Goal: Task Accomplishment & Management: Manage account settings

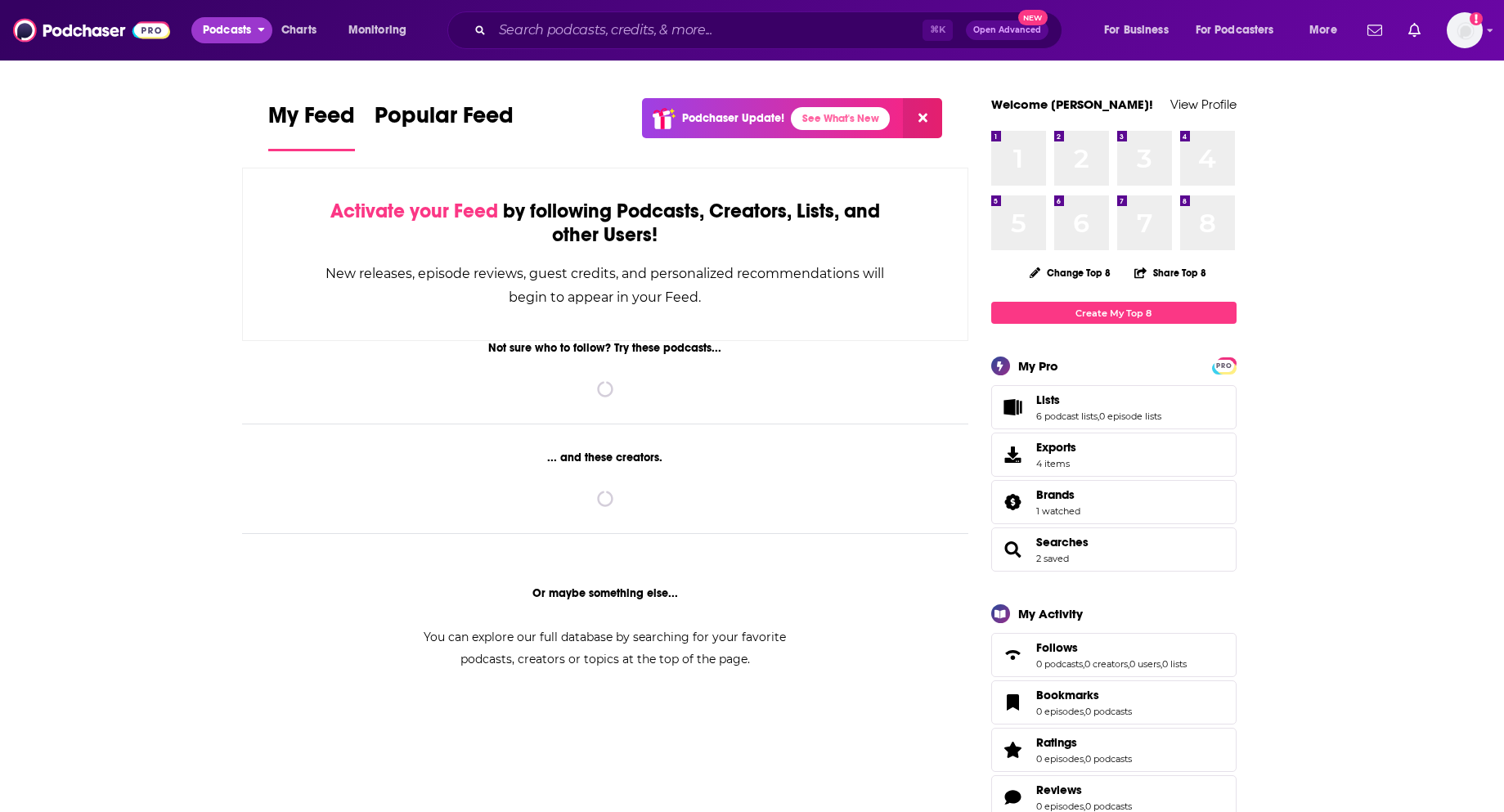
click at [209, 36] on span "Podcasts" at bounding box center [227, 30] width 48 height 22
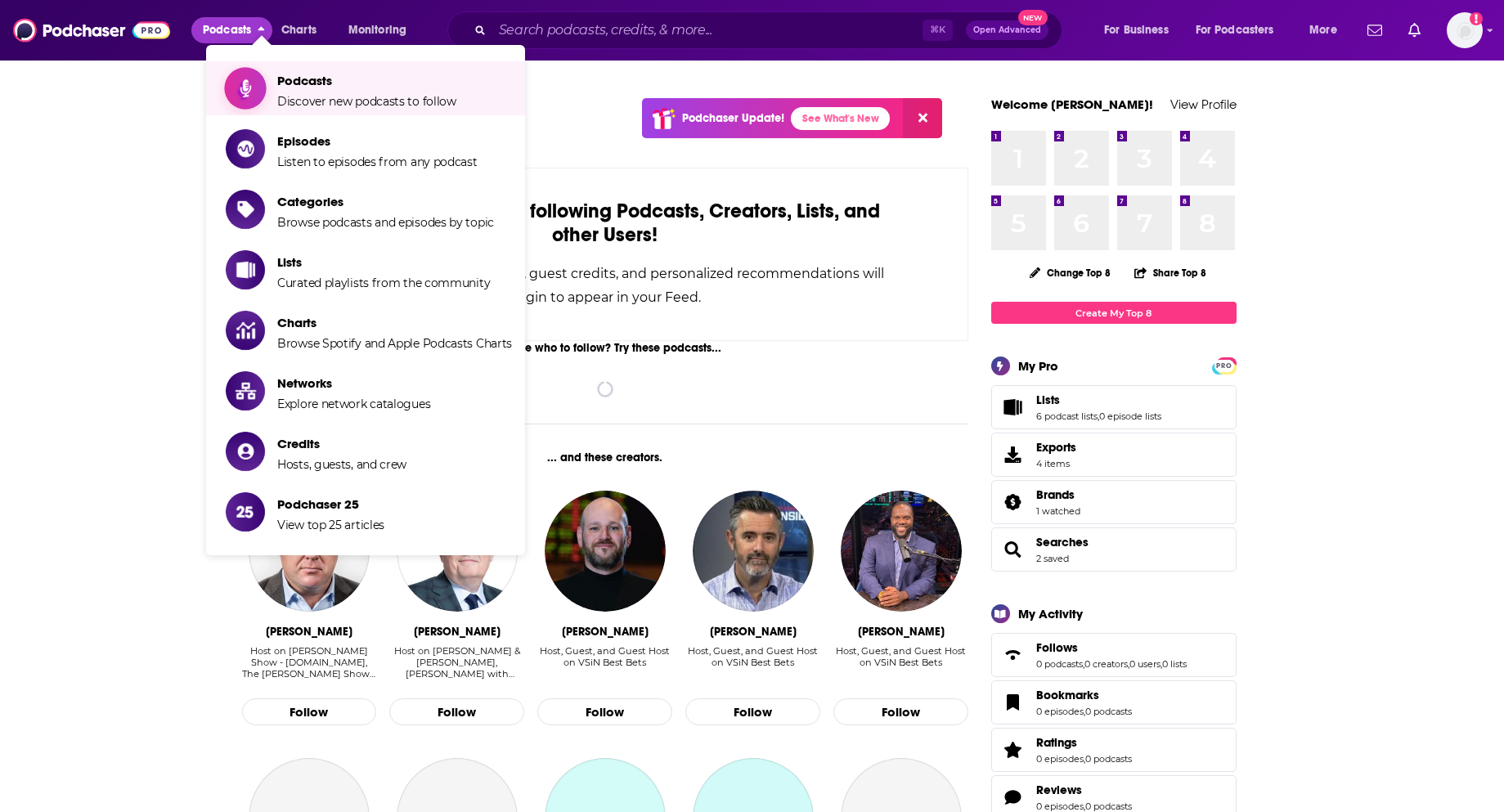
click at [254, 87] on icon "Show item sub-menu" at bounding box center [246, 88] width 21 height 22
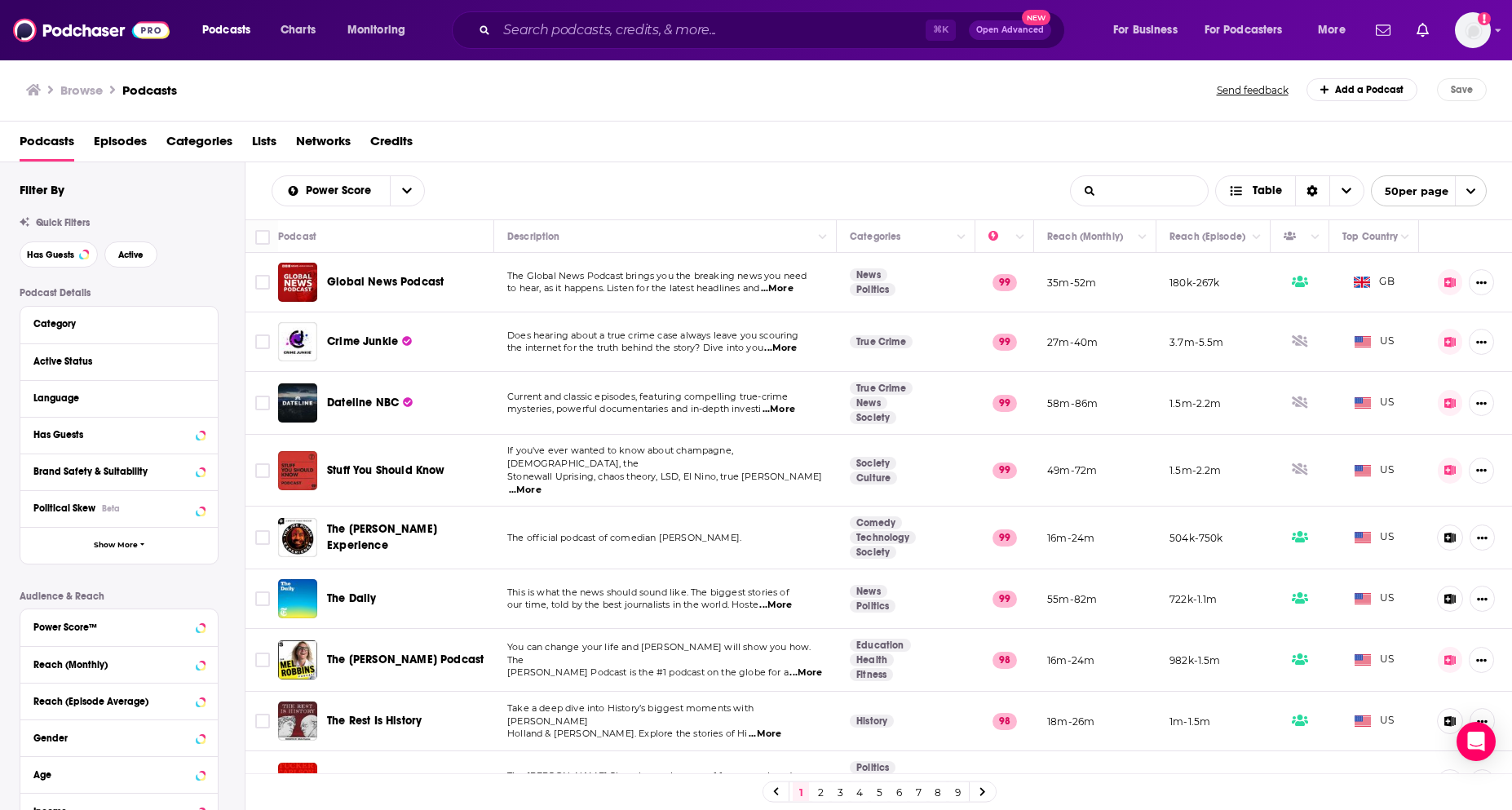
click at [1118, 189] on input "List Search Input" at bounding box center [1139, 190] width 137 height 29
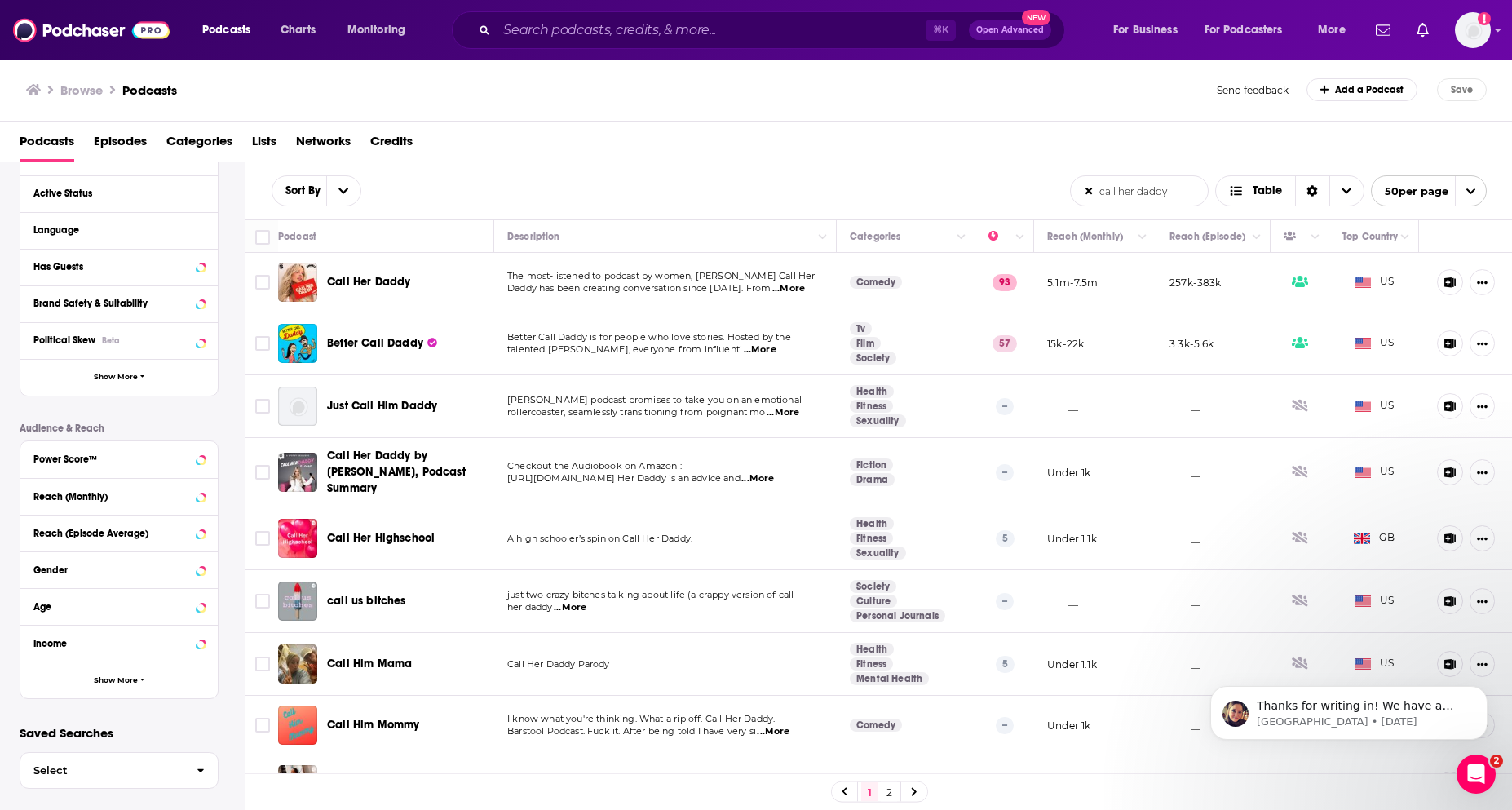
drag, startPoint x: 1172, startPoint y: 196, endPoint x: 1071, endPoint y: 195, distance: 101.0
click at [1071, 195] on input "call her daddy" at bounding box center [1139, 190] width 137 height 29
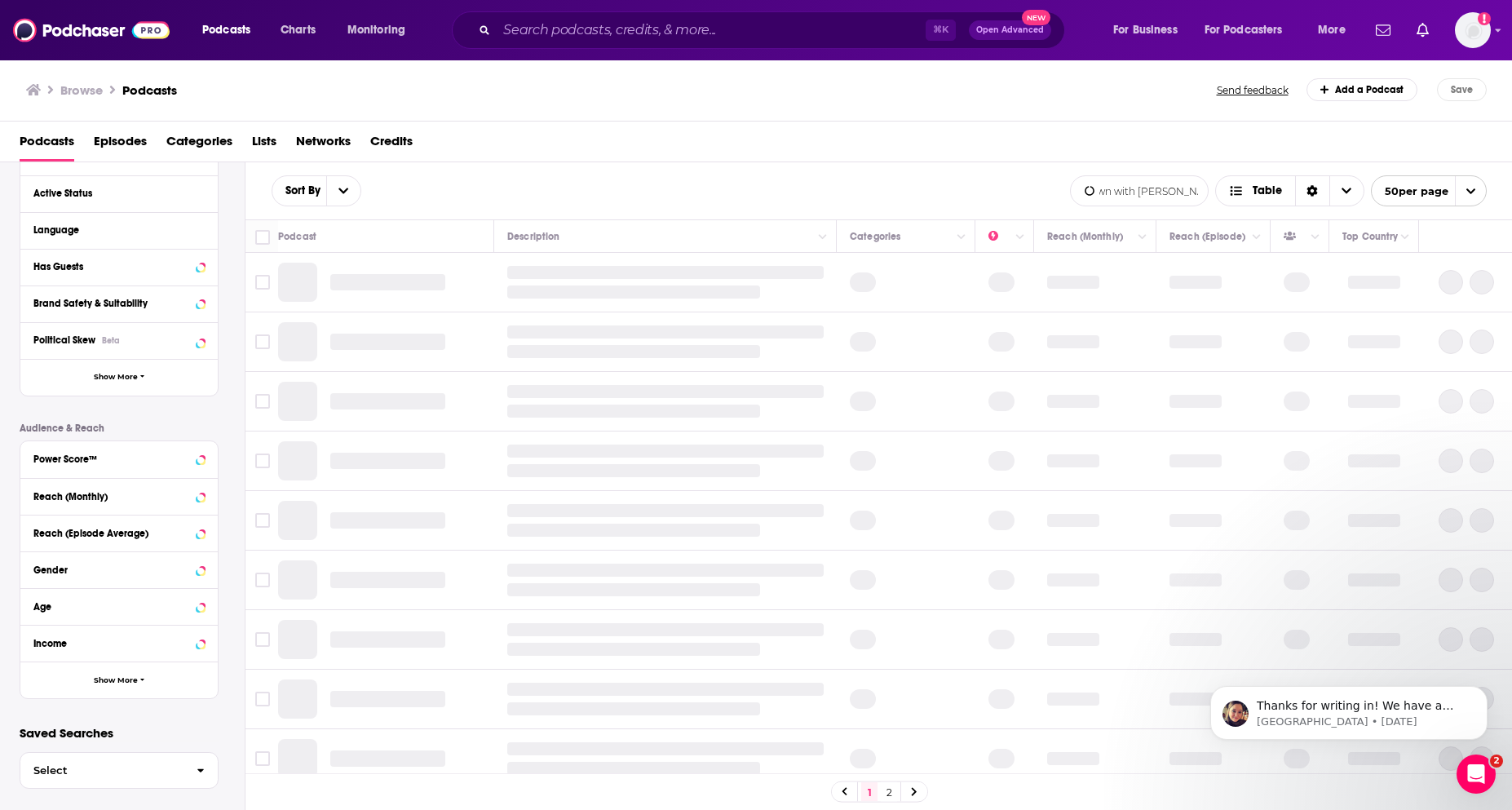
scroll to position [0, 36]
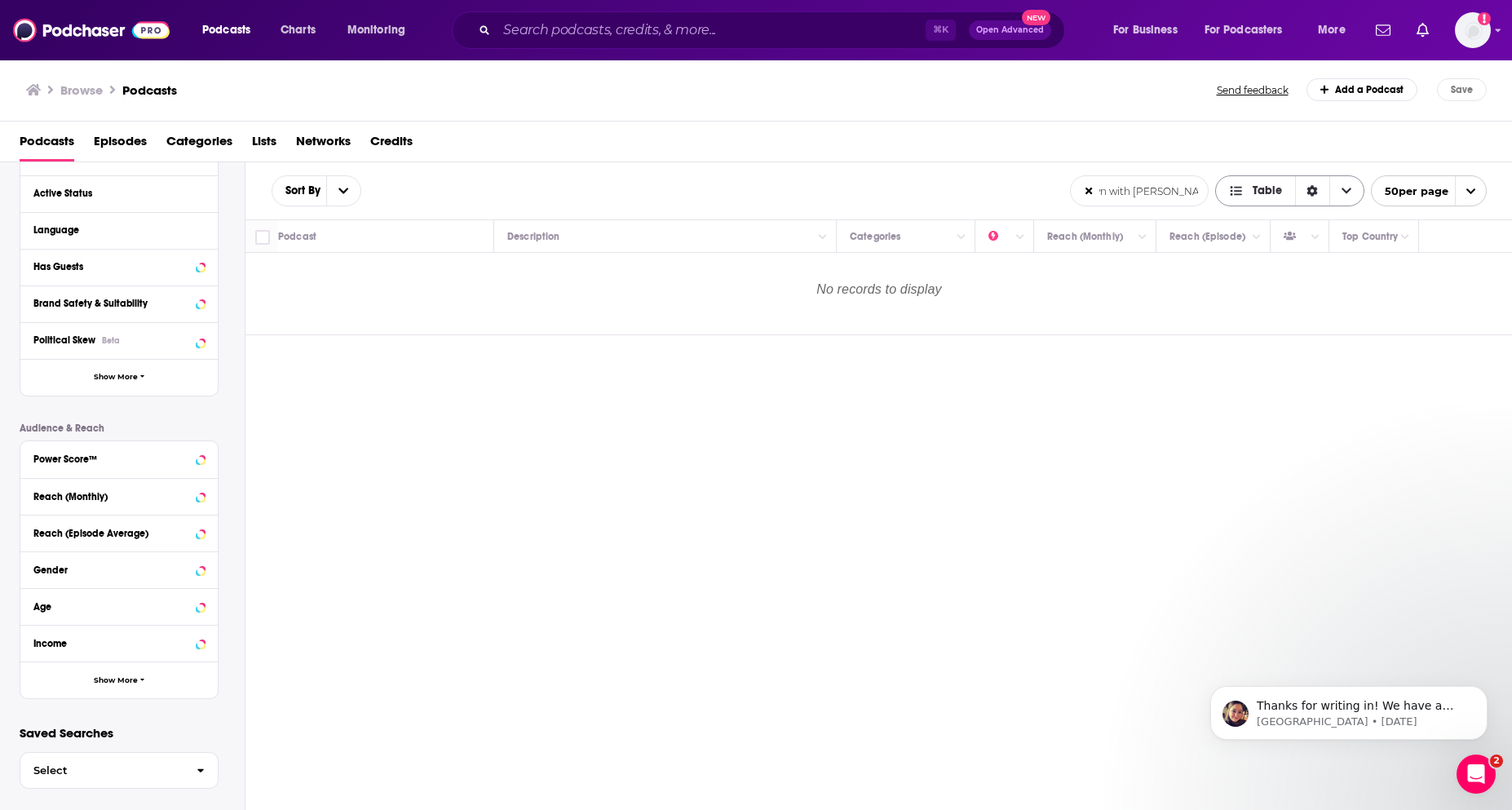
drag, startPoint x: 1102, startPoint y: 194, endPoint x: 1226, endPoint y: 194, distance: 124.0
click at [1226, 194] on div "the town with matt bellamy List Search Input Search the results... Table 50 per…" at bounding box center [1279, 190] width 417 height 31
drag, startPoint x: 1111, startPoint y: 191, endPoint x: 1353, endPoint y: 185, distance: 242.1
click at [1353, 185] on div "the town with matt bellamy List Search Input Search the results... Table 50 per…" at bounding box center [1279, 190] width 417 height 31
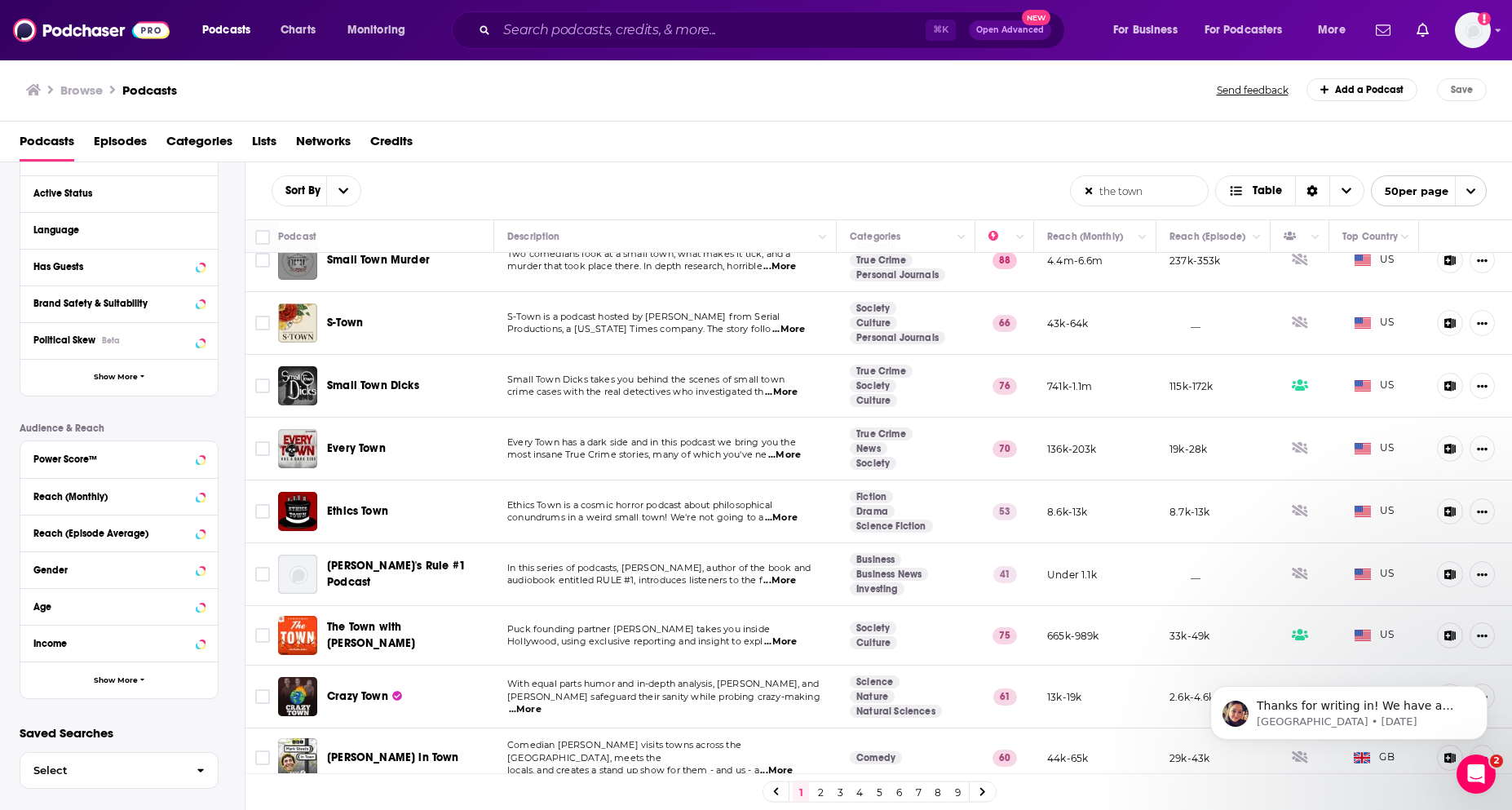
scroll to position [27, 0]
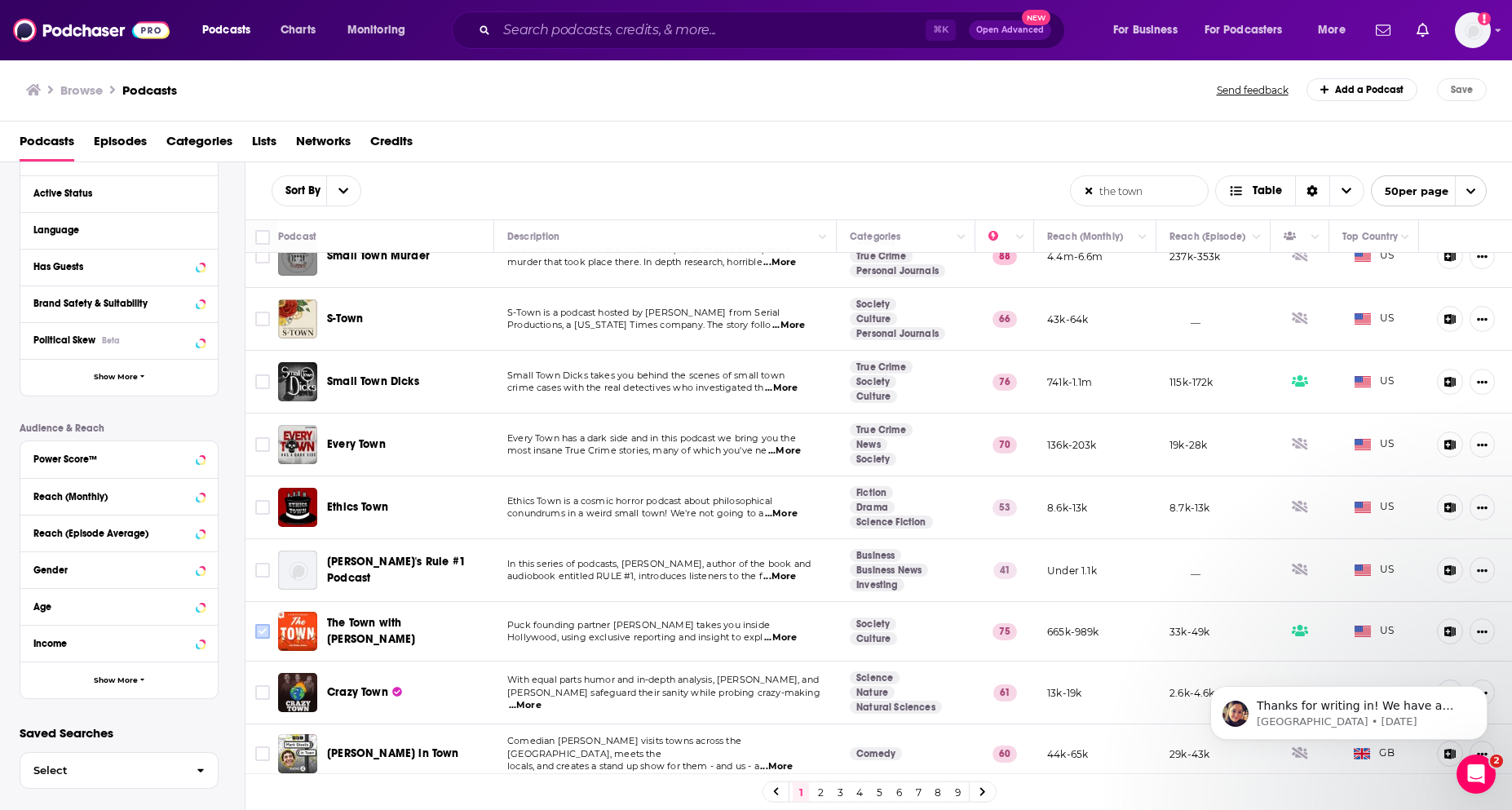
click at [258, 627] on input "Toggle select row" at bounding box center [263, 631] width 15 height 15
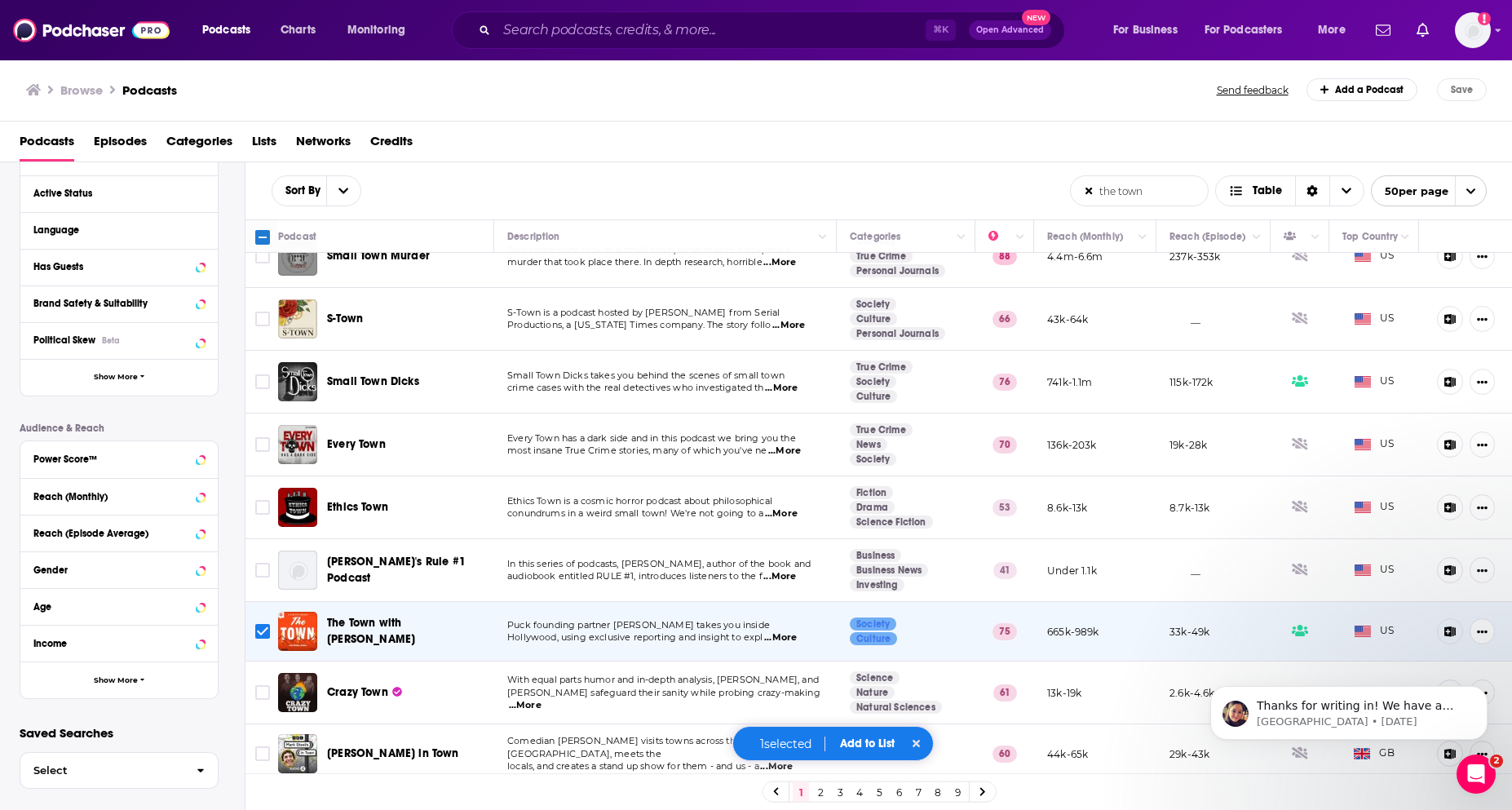
click at [867, 735] on div "1 selected Add to List" at bounding box center [832, 743] width 202 height 35
click at [866, 743] on button "Add to List" at bounding box center [866, 743] width 81 height 14
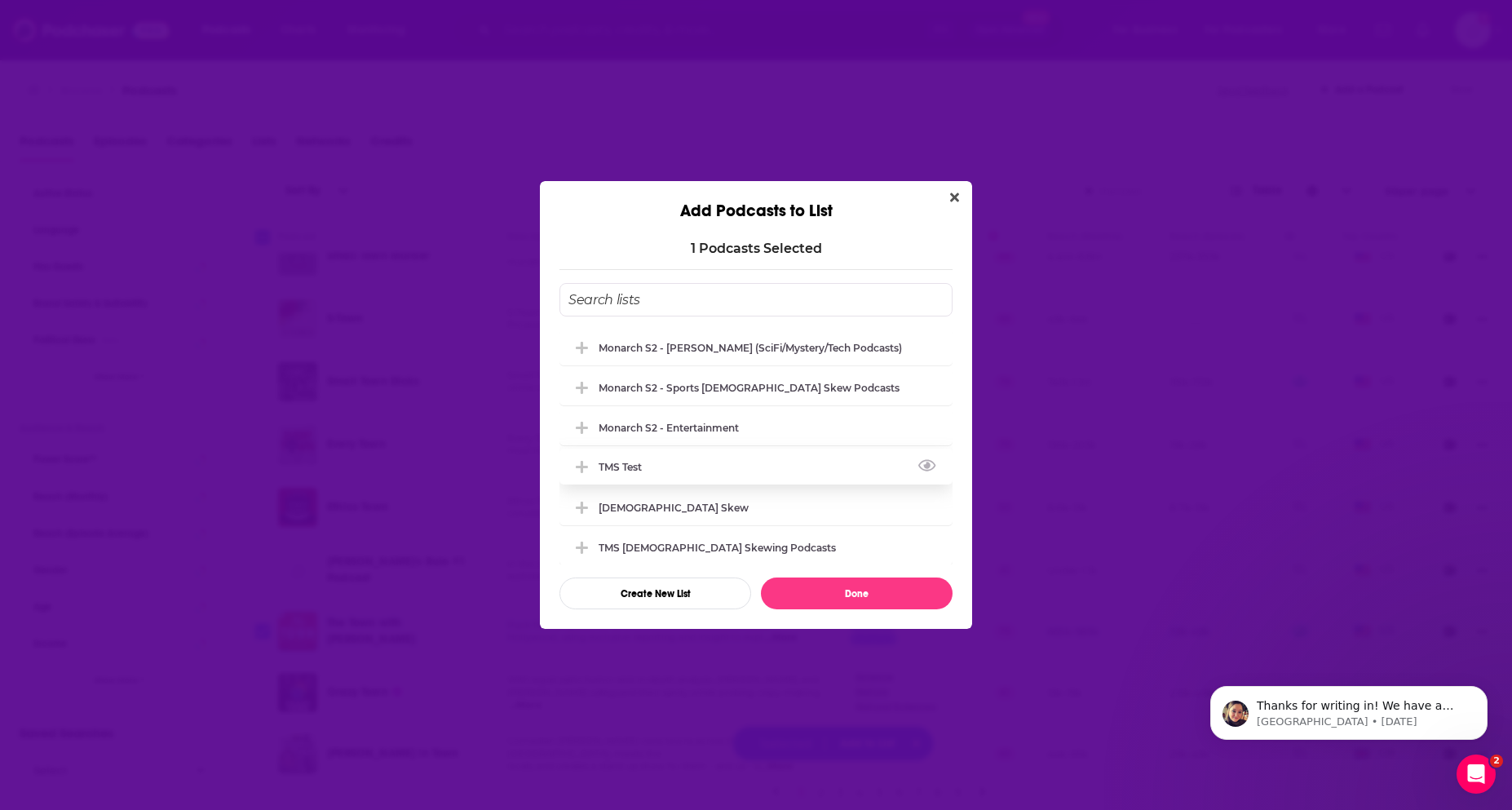
scroll to position [5, 0]
click at [746, 469] on div "TMS test" at bounding box center [755, 461] width 393 height 36
click at [818, 589] on button "Done" at bounding box center [857, 593] width 192 height 32
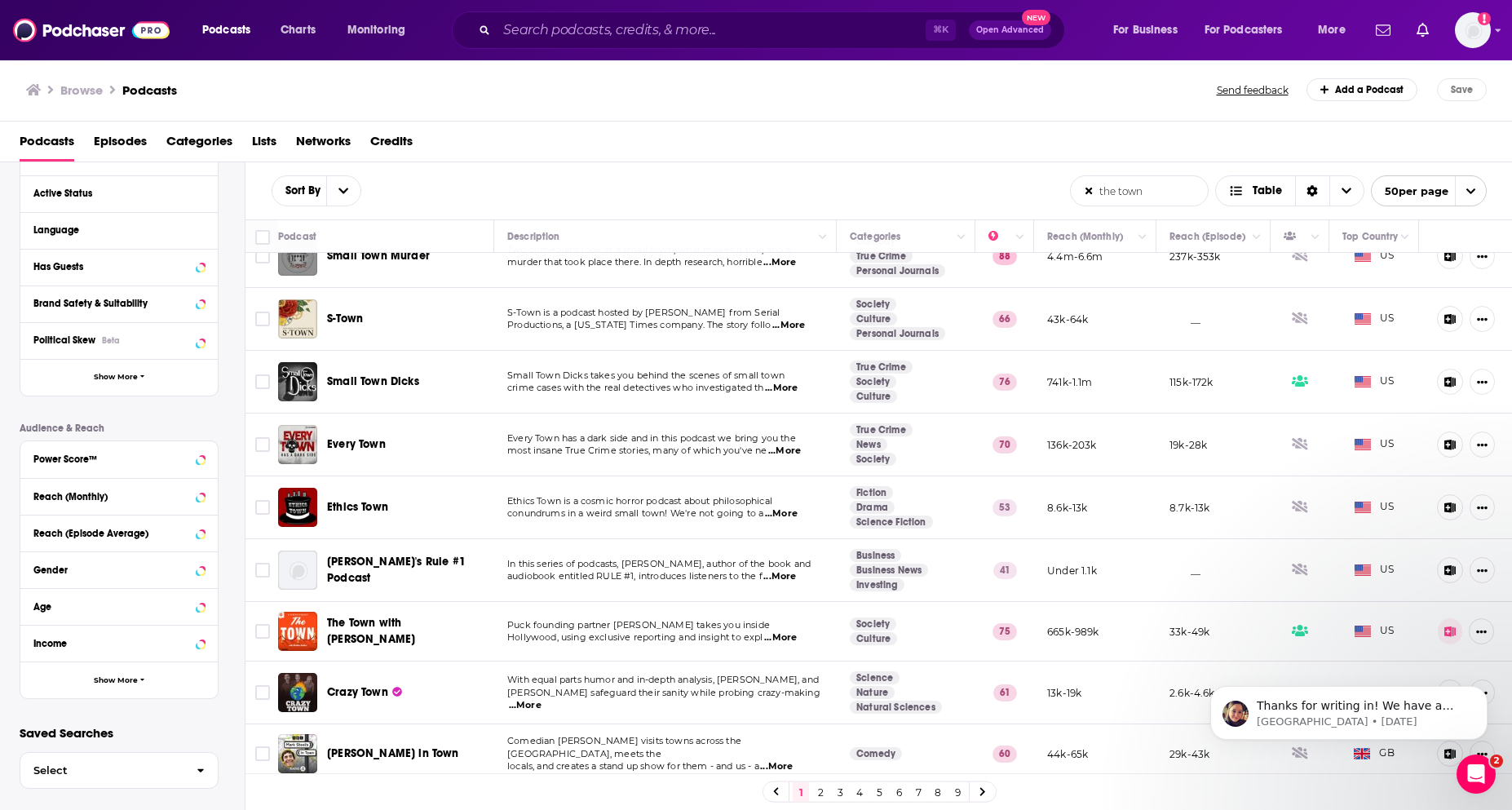
drag, startPoint x: 1148, startPoint y: 197, endPoint x: 1059, endPoint y: 197, distance: 89.0
click at [1059, 197] on div "Sort By the town List Search Input Search the results... Table the town List Se…" at bounding box center [878, 190] width 1267 height 57
drag, startPoint x: 1177, startPoint y: 188, endPoint x: 1098, endPoint y: 188, distance: 79.0
click at [1098, 188] on input "the town" at bounding box center [1139, 190] width 137 height 29
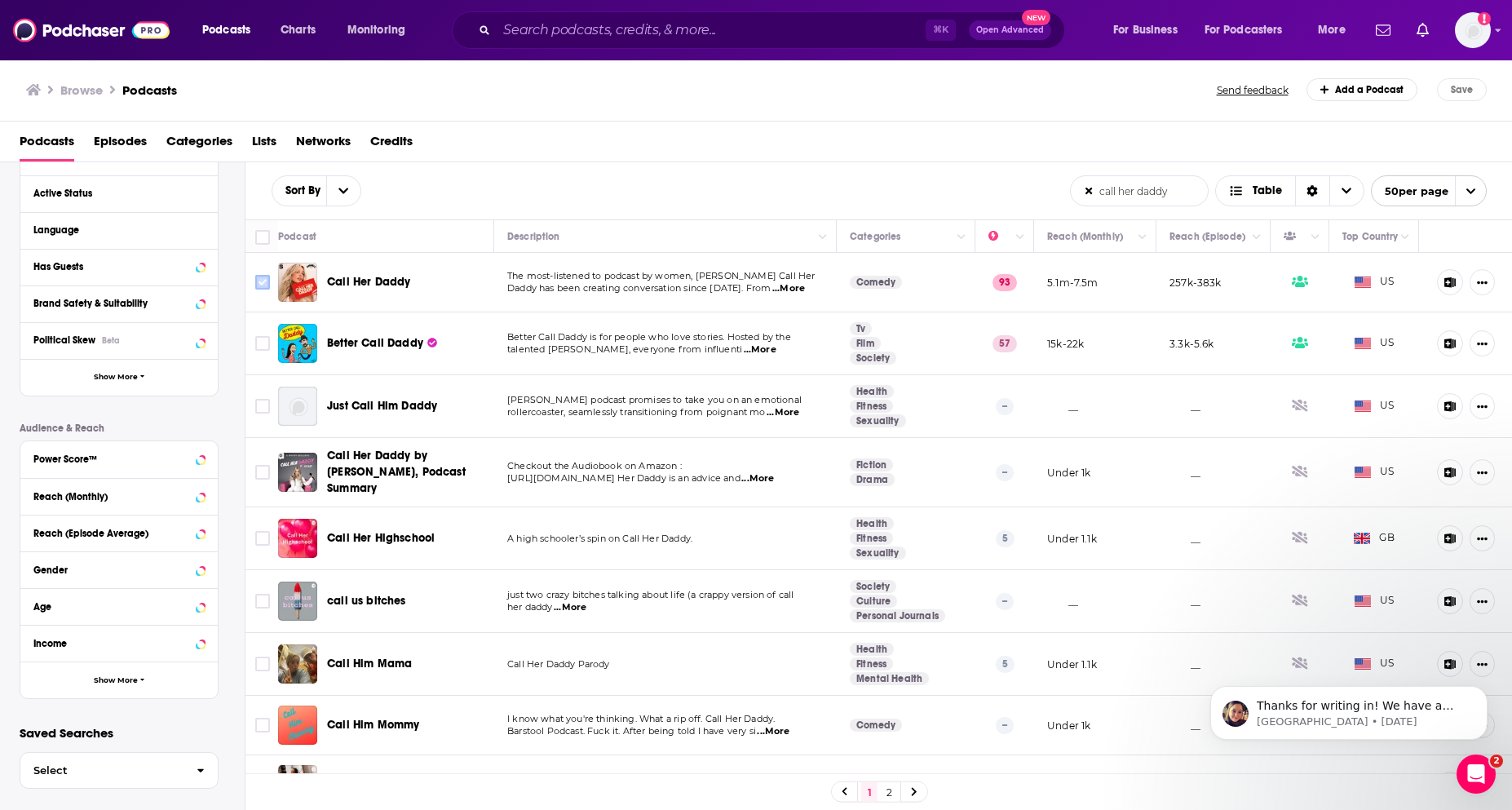
click at [262, 284] on input "Toggle select row" at bounding box center [263, 282] width 15 height 15
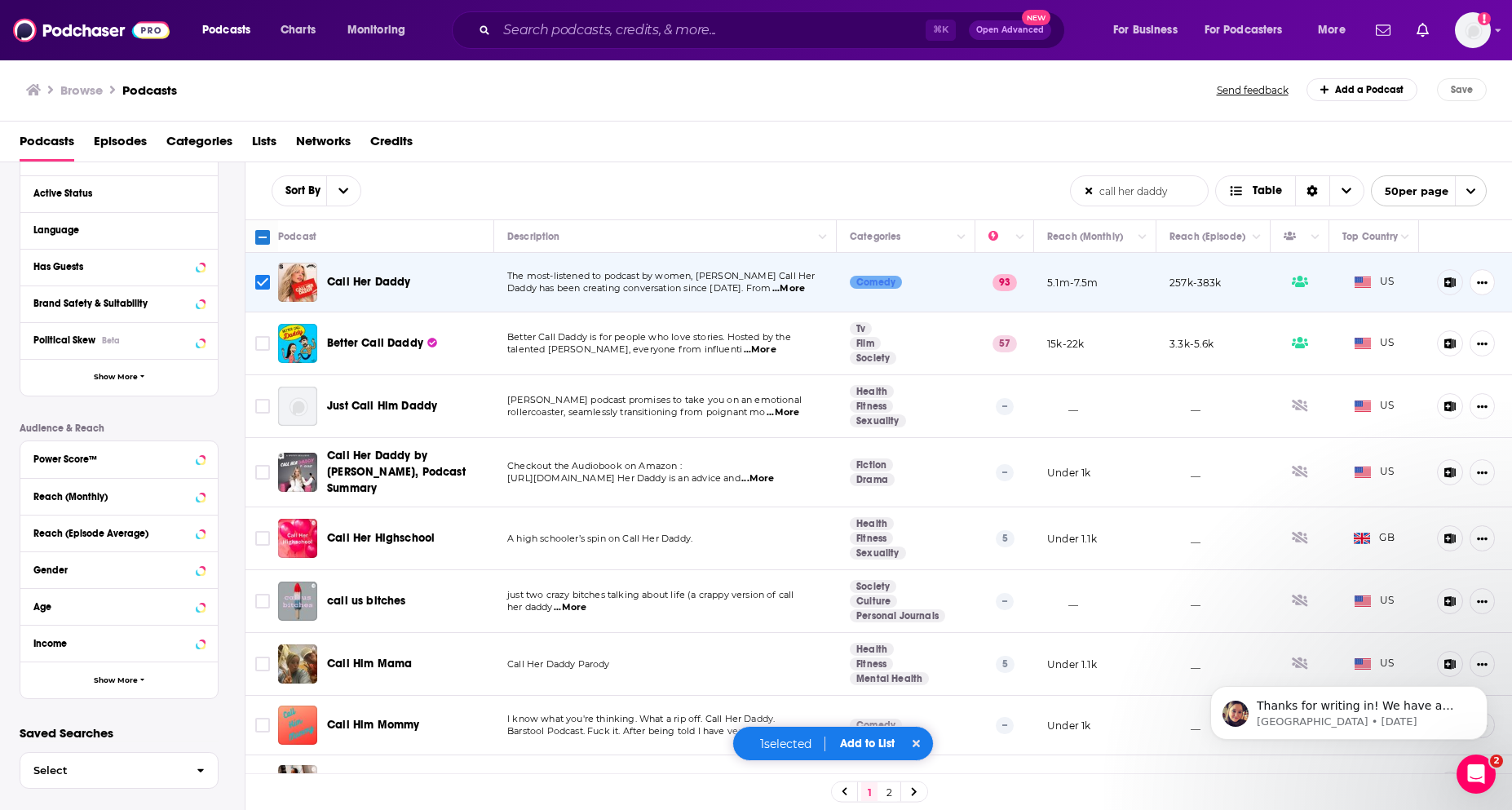
click at [861, 749] on button "Add to List" at bounding box center [866, 743] width 81 height 14
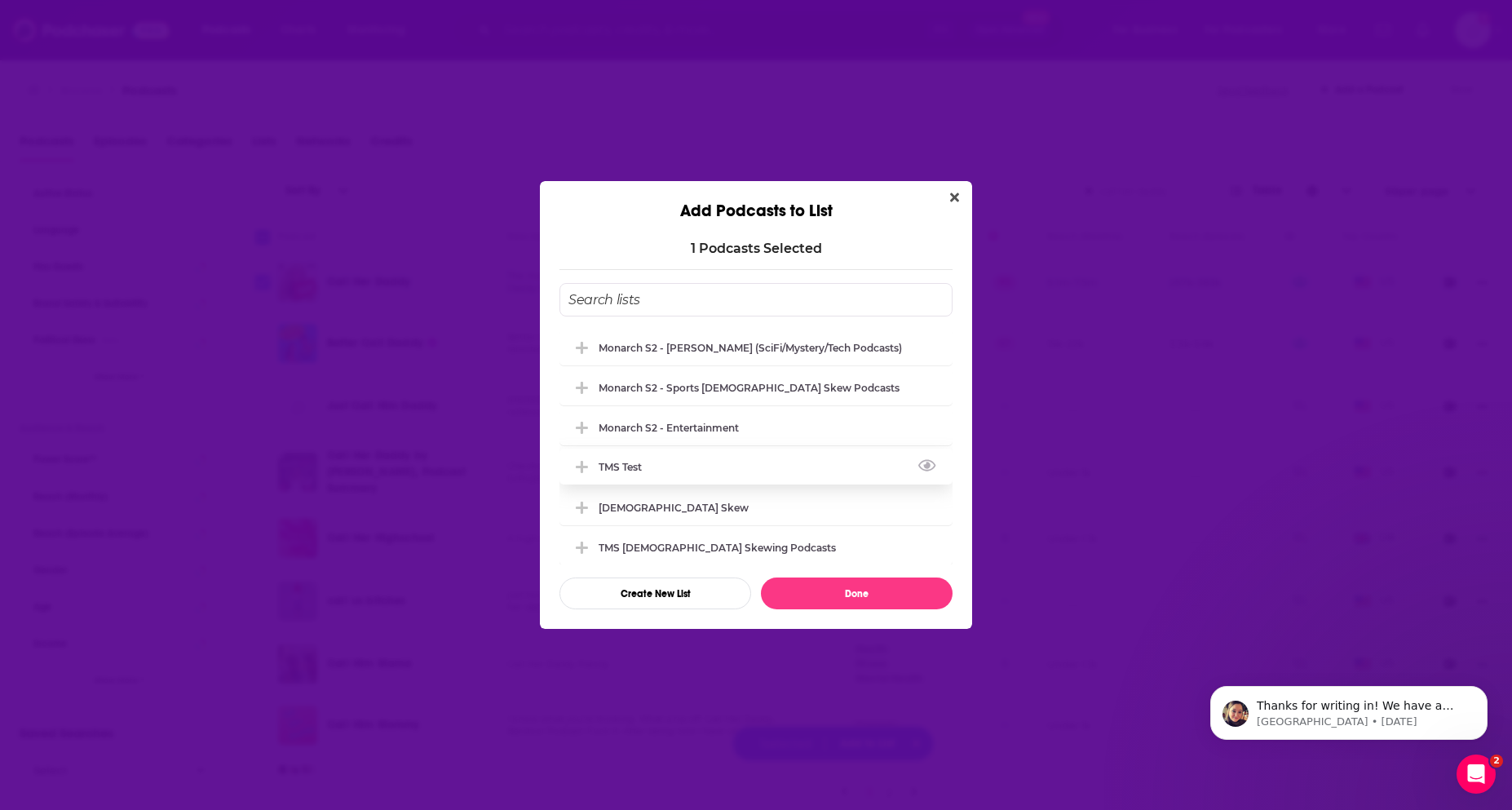
click at [724, 459] on div "TMS test" at bounding box center [755, 466] width 393 height 36
click at [846, 587] on button "Done" at bounding box center [857, 593] width 192 height 32
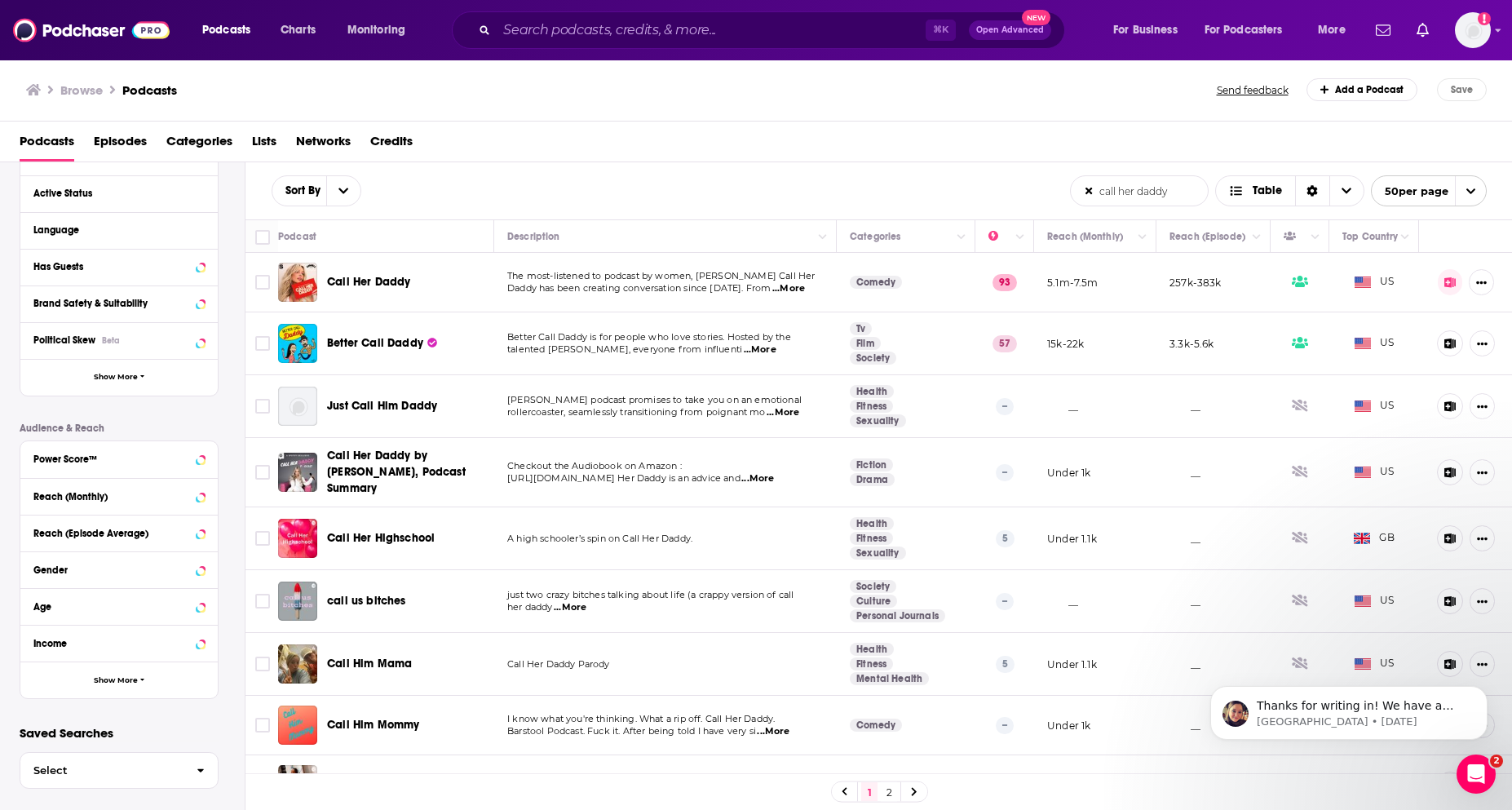
drag, startPoint x: 1171, startPoint y: 191, endPoint x: 1058, endPoint y: 191, distance: 113.0
click at [1058, 191] on div "Sort By call her daddy List Search Input Search the results... Table call her d…" at bounding box center [878, 190] width 1267 height 57
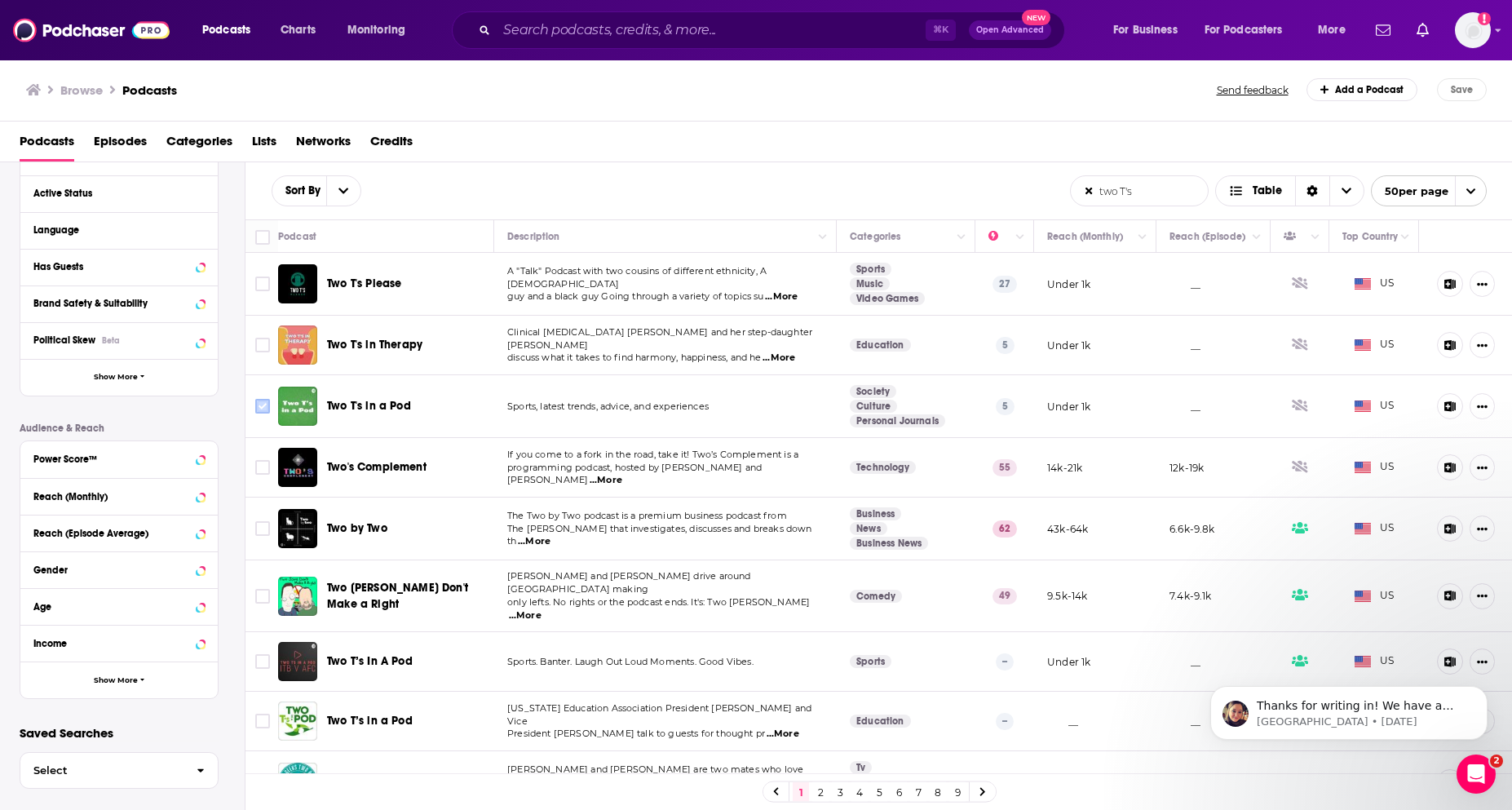
click at [260, 405] on input "Toggle select row" at bounding box center [263, 406] width 15 height 15
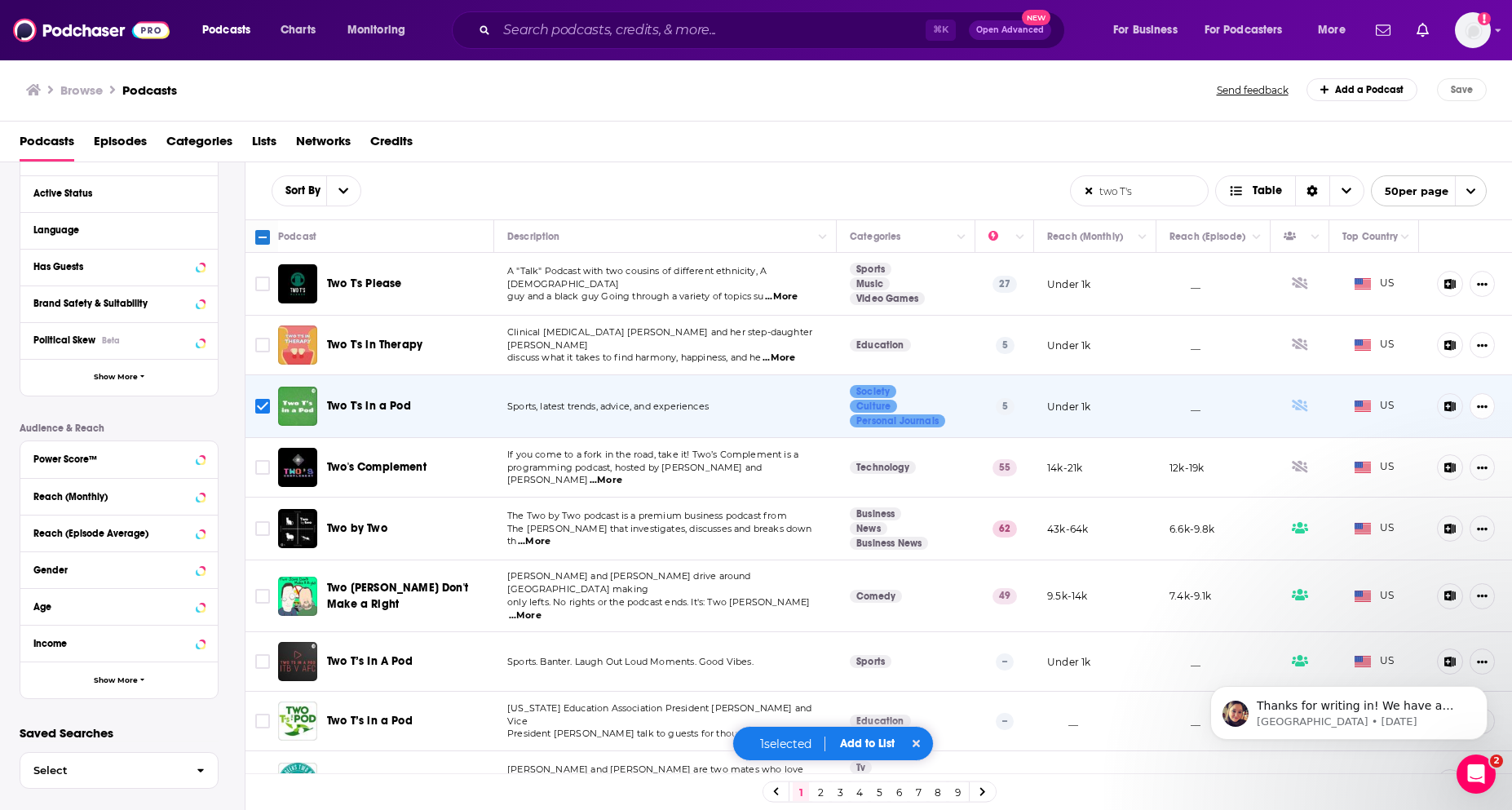
click at [871, 754] on div "1 selected Add to List" at bounding box center [832, 743] width 202 height 35
click at [871, 751] on div "1 selected Add to List" at bounding box center [832, 743] width 202 height 35
click at [871, 743] on button "Add to List" at bounding box center [866, 743] width 81 height 14
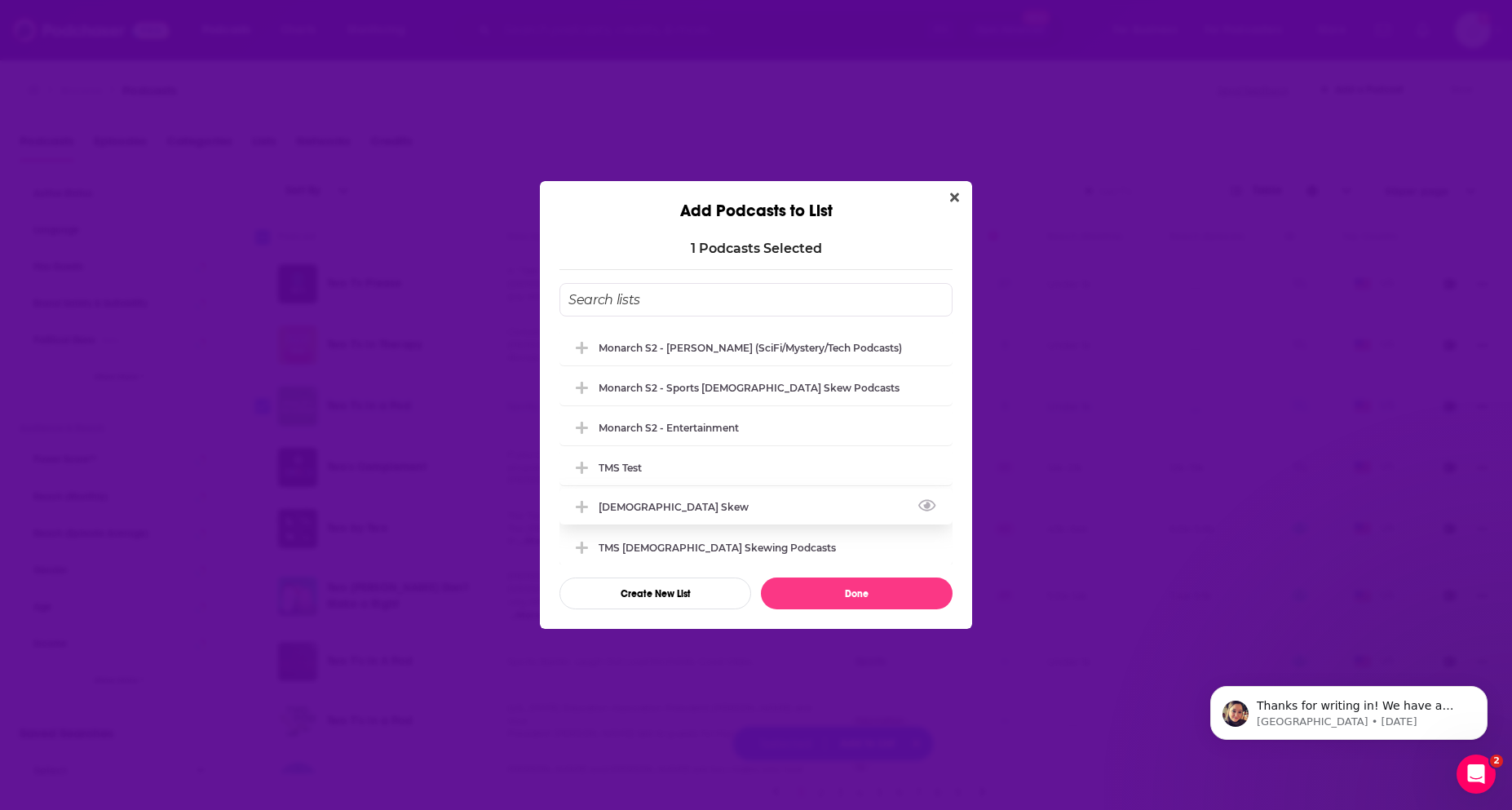
scroll to position [5, 0]
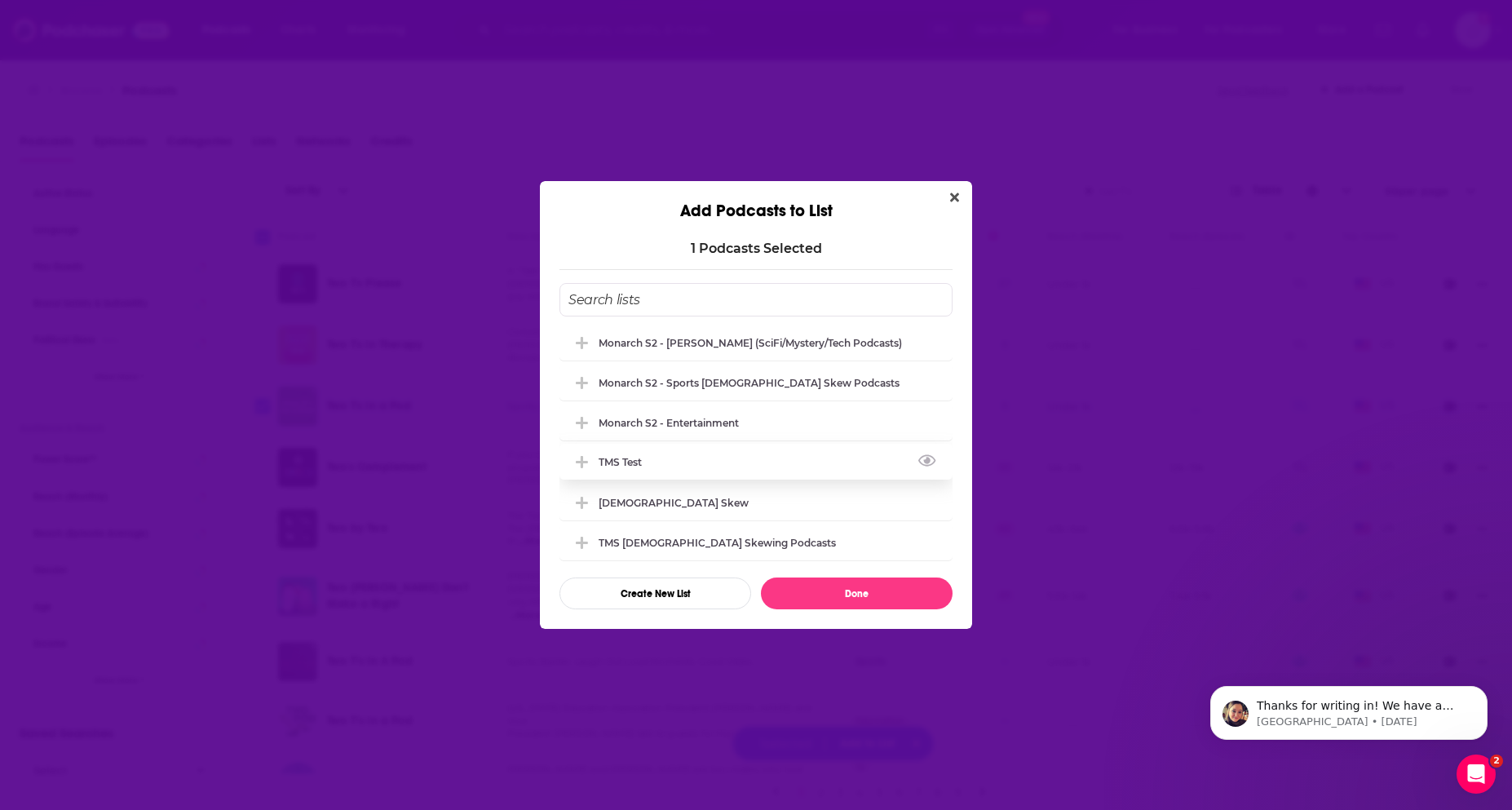
click at [660, 470] on div "TMS test" at bounding box center [755, 461] width 393 height 36
click at [846, 592] on button "Done" at bounding box center [857, 593] width 192 height 32
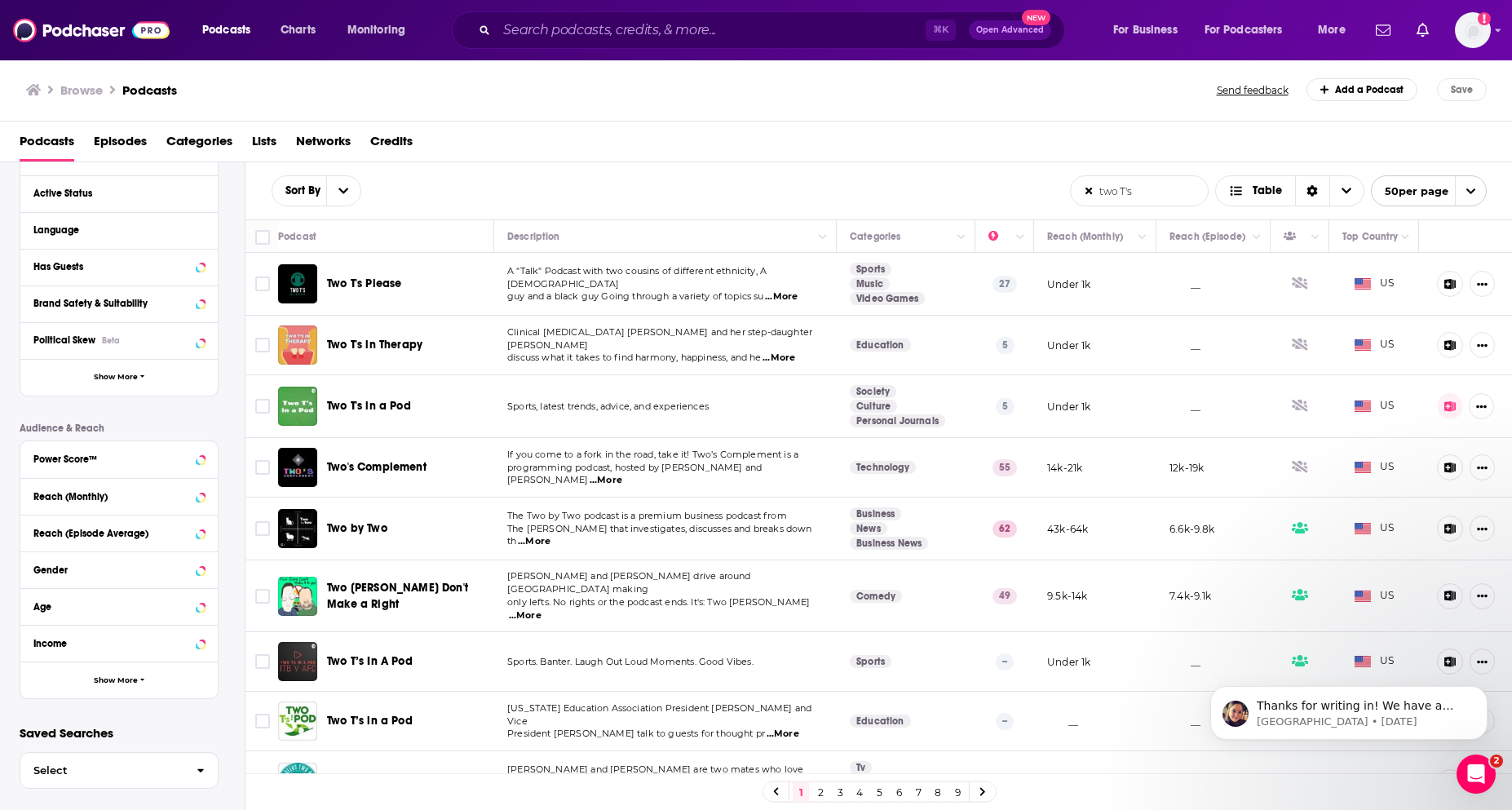
drag, startPoint x: 1163, startPoint y: 194, endPoint x: 1006, endPoint y: 189, distance: 157.1
click at [1006, 189] on div "Sort By two T's List Search Input Search the results... Table two T's List Sear…" at bounding box center [878, 190] width 1267 height 57
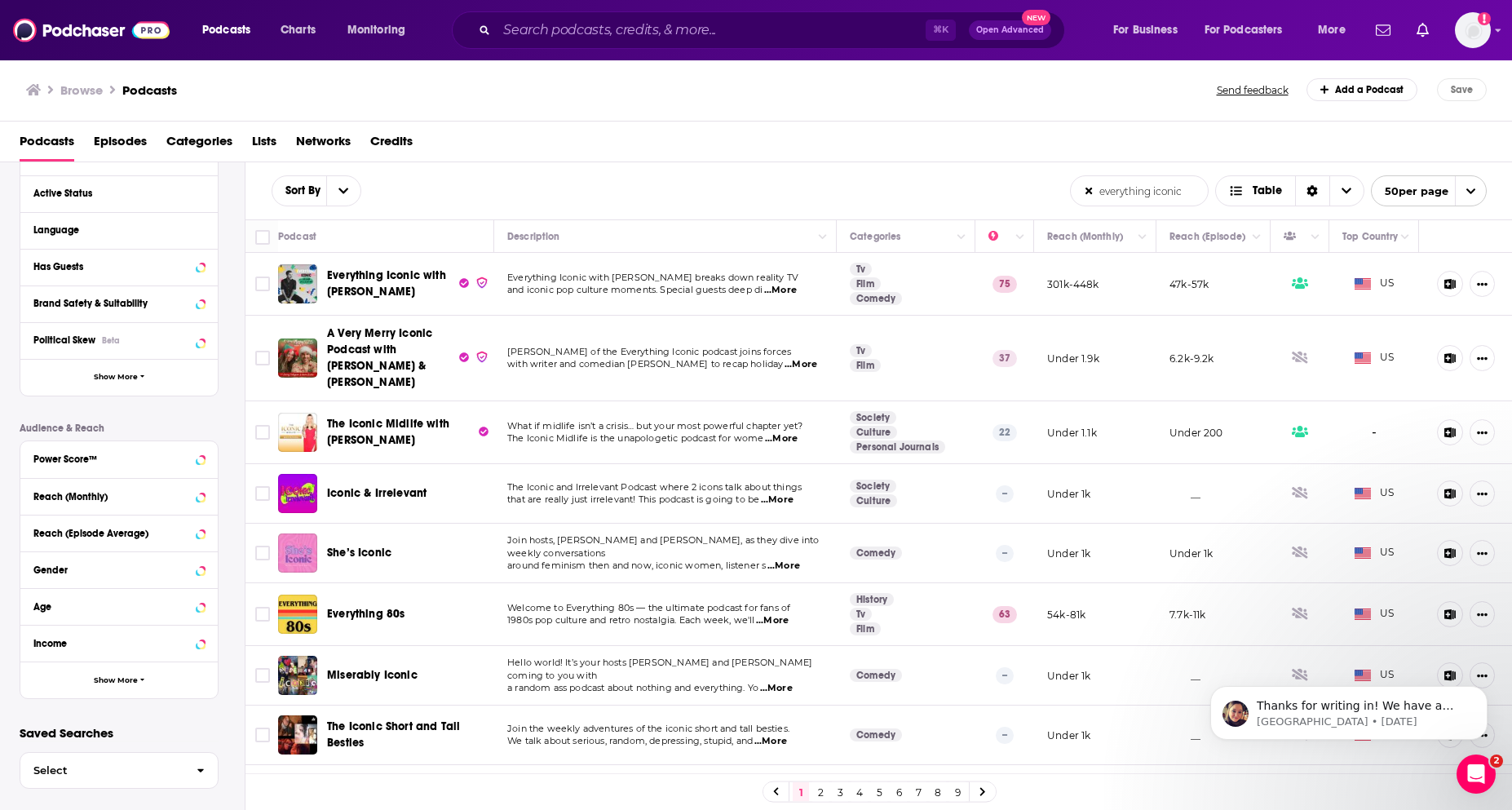
type input "everything iconic"
click at [373, 288] on span "Everything Iconic with [PERSON_NAME]" at bounding box center [386, 283] width 119 height 30
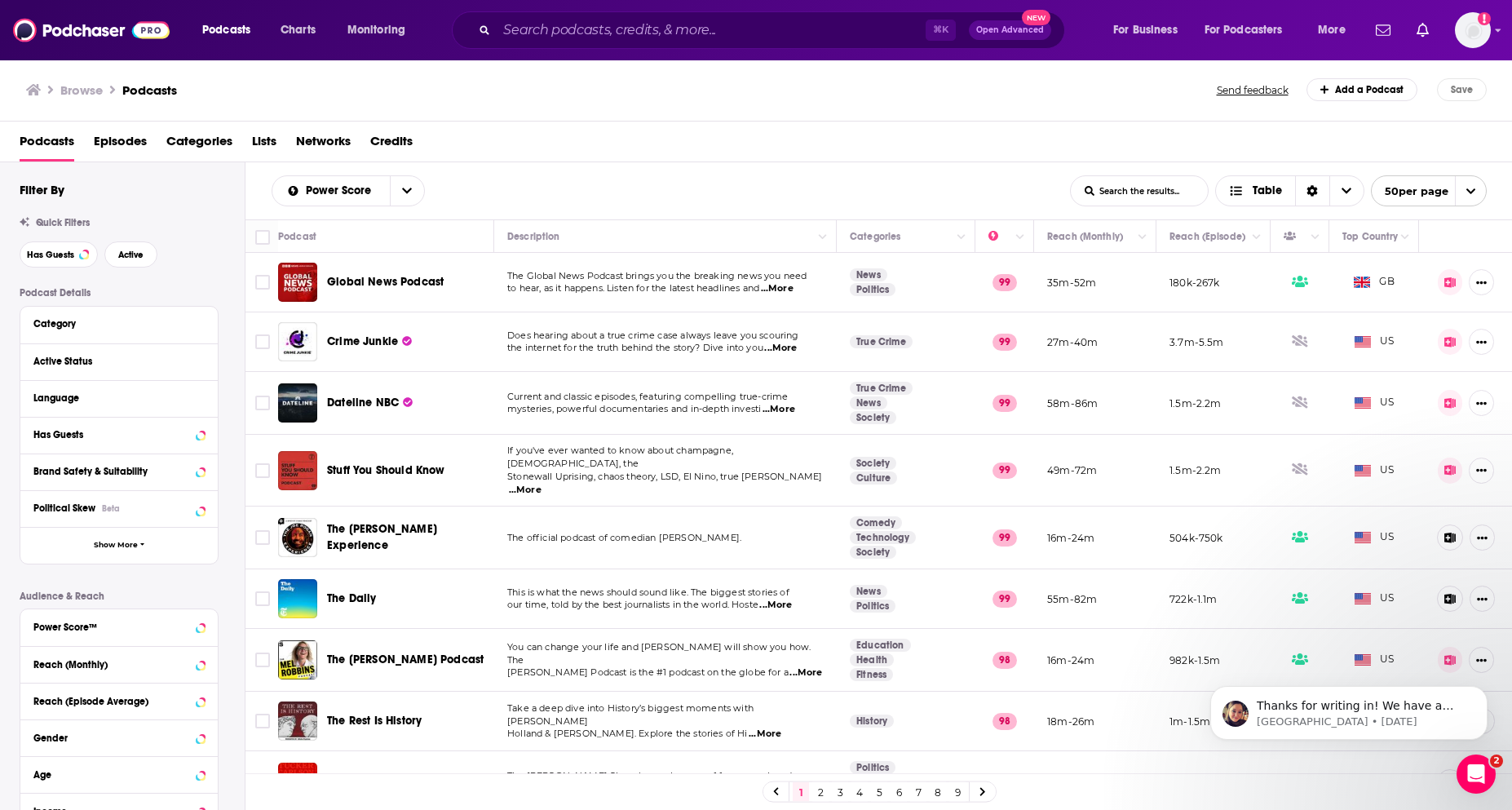
click at [1112, 186] on input "List Search Input" at bounding box center [1139, 190] width 137 height 29
type input "everything iconic"
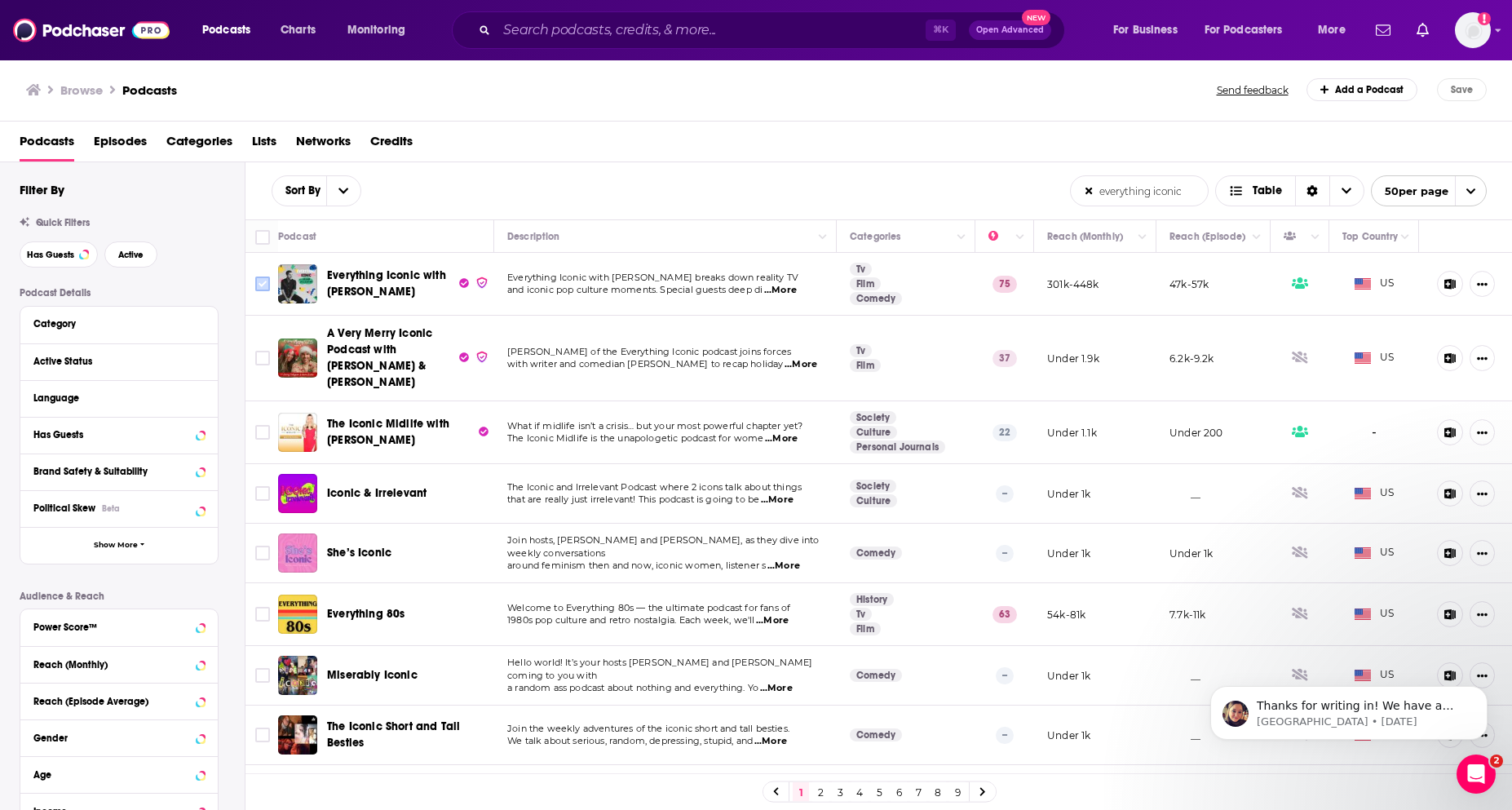
click at [257, 283] on input "Toggle select row" at bounding box center [263, 284] width 15 height 15
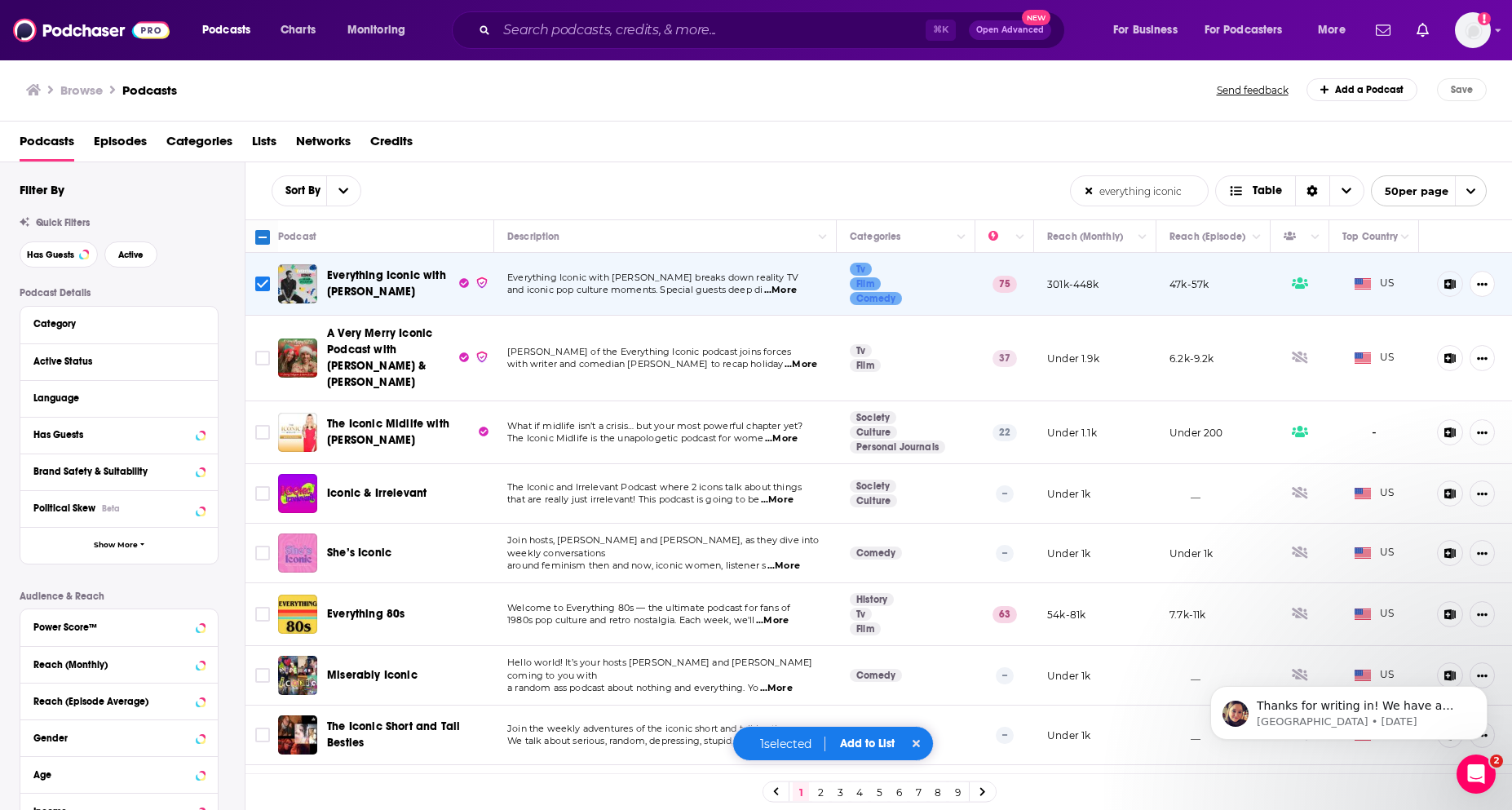
click at [873, 744] on button "Add to List" at bounding box center [866, 743] width 81 height 14
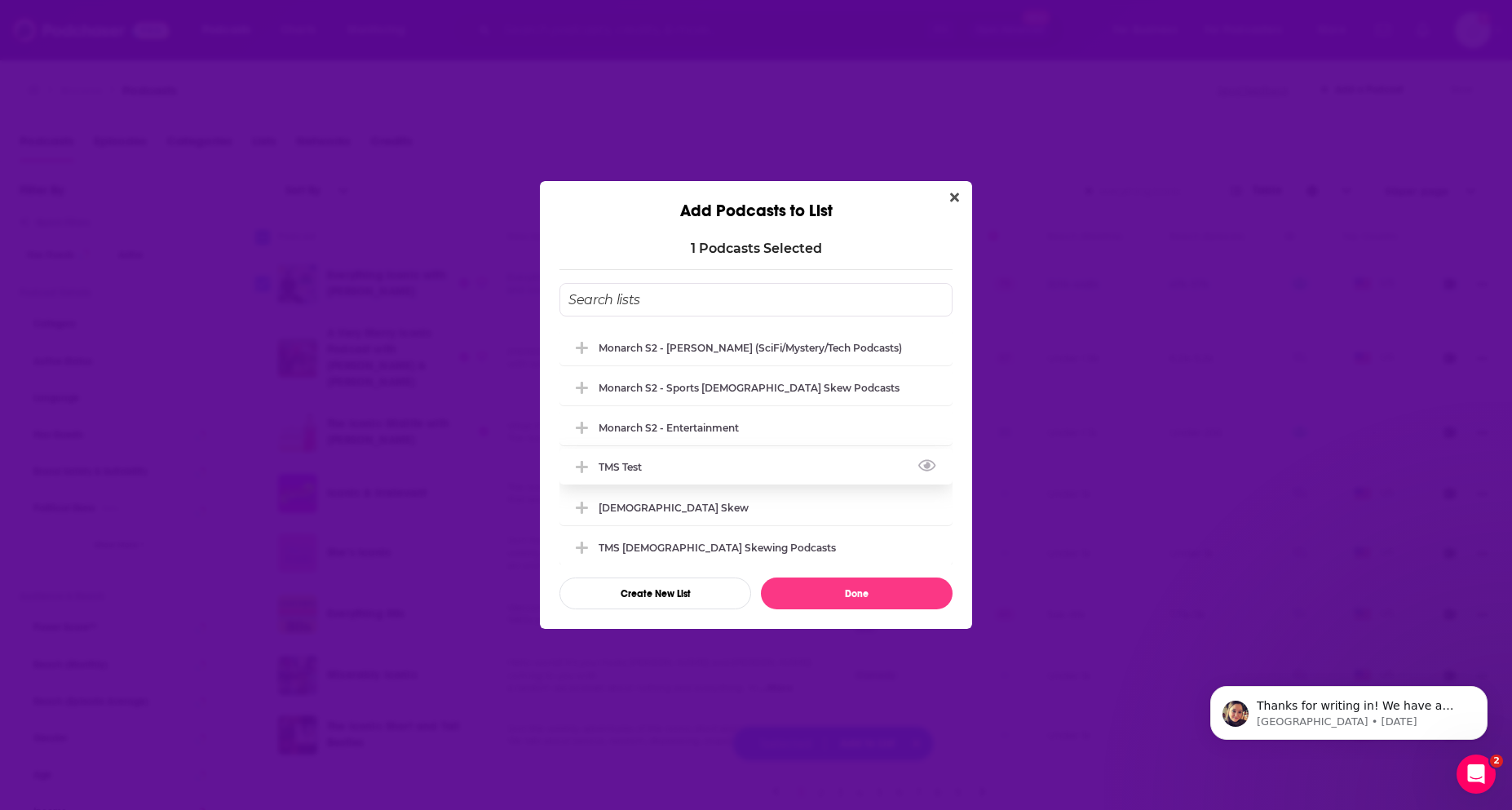
click at [636, 469] on div "TMS test" at bounding box center [625, 466] width 53 height 12
click at [864, 593] on button "Done" at bounding box center [857, 593] width 192 height 32
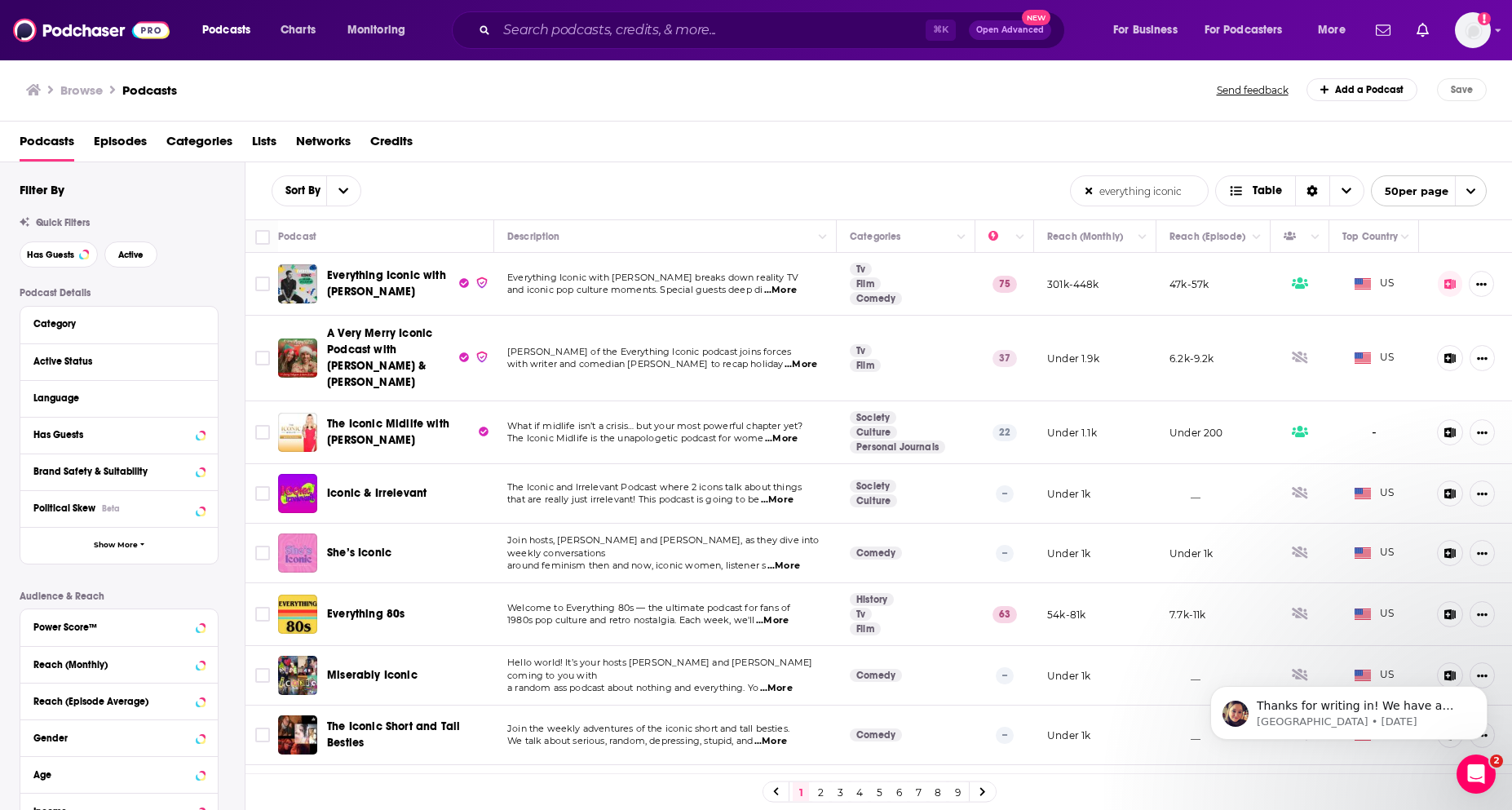
drag, startPoint x: 1184, startPoint y: 191, endPoint x: 1046, endPoint y: 190, distance: 138.0
click at [1045, 190] on div "Sort By everything iconic List Search Input Search the results... Table everyth…" at bounding box center [878, 190] width 1267 height 57
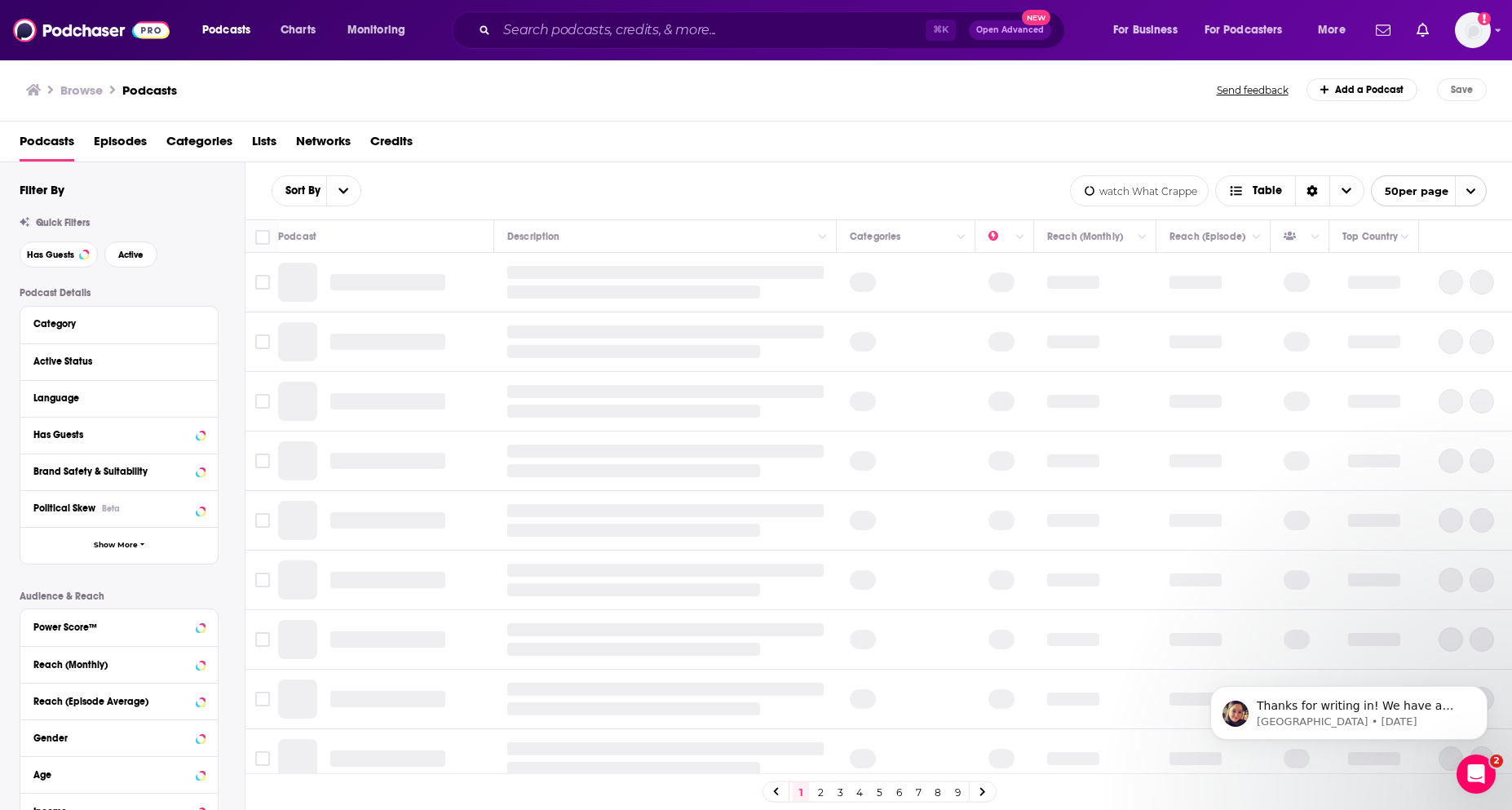
scroll to position [0, 10]
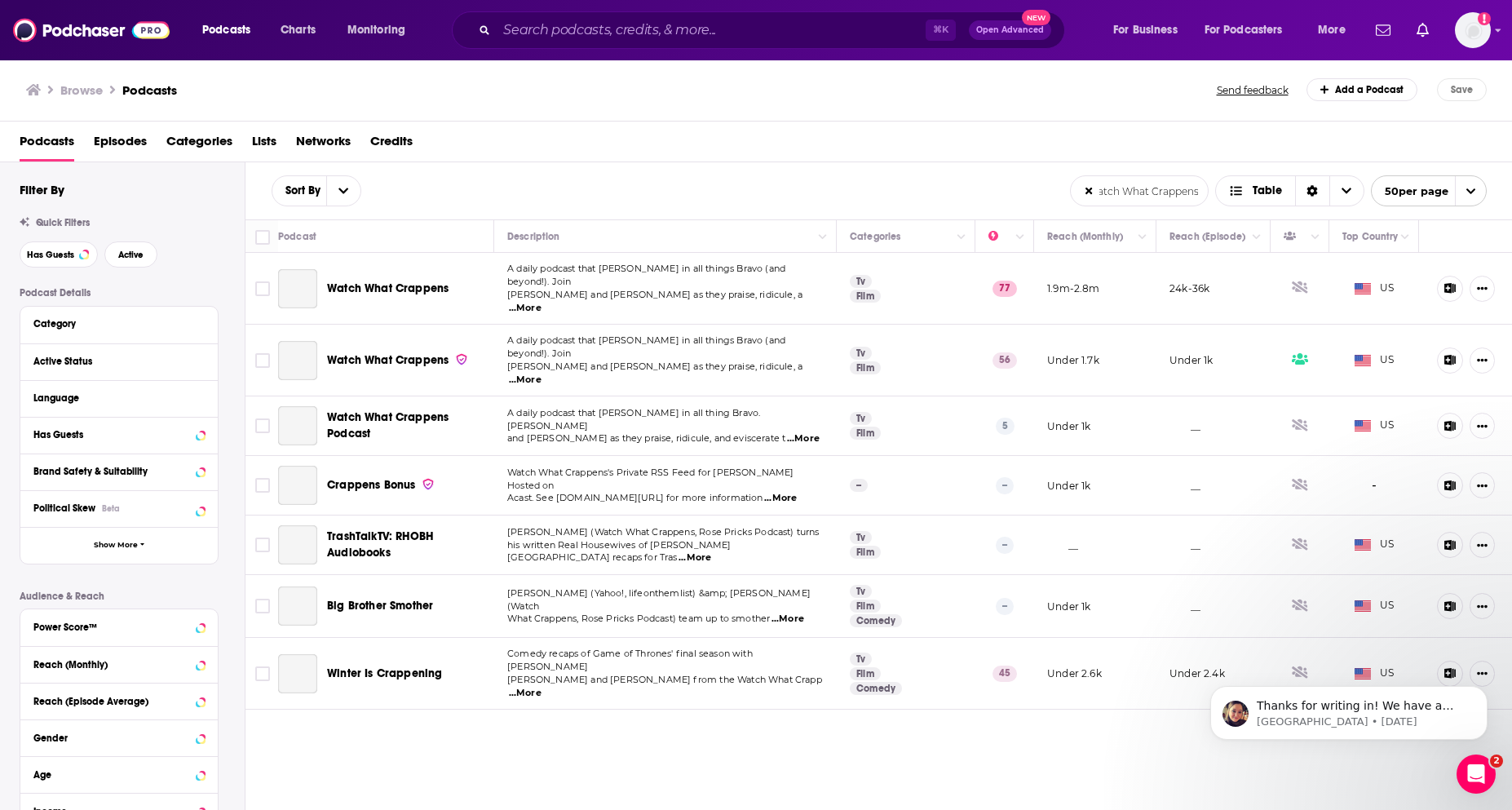
type input "watch What Crappens"
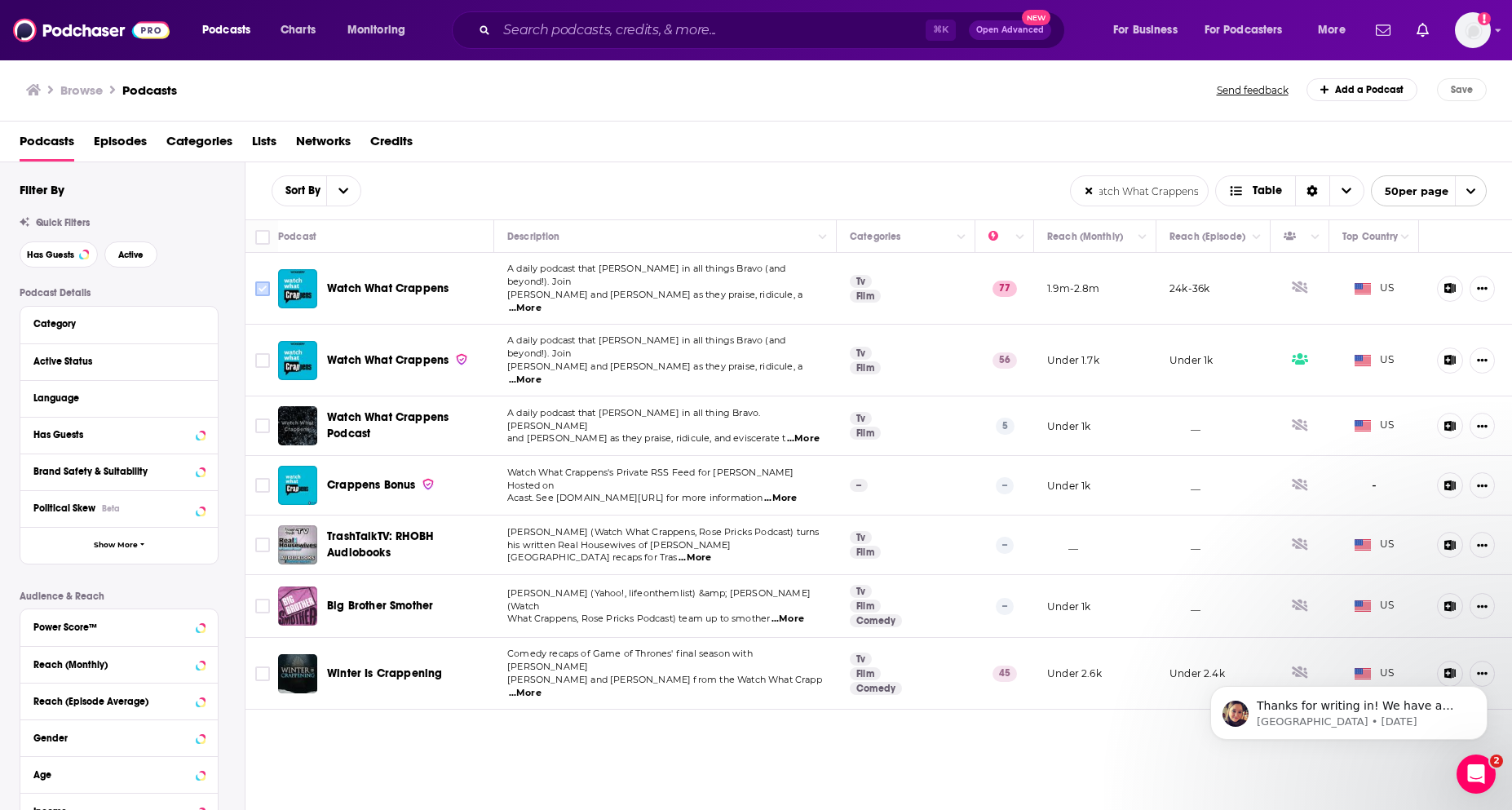
click at [259, 283] on input "Toggle select row" at bounding box center [263, 289] width 15 height 15
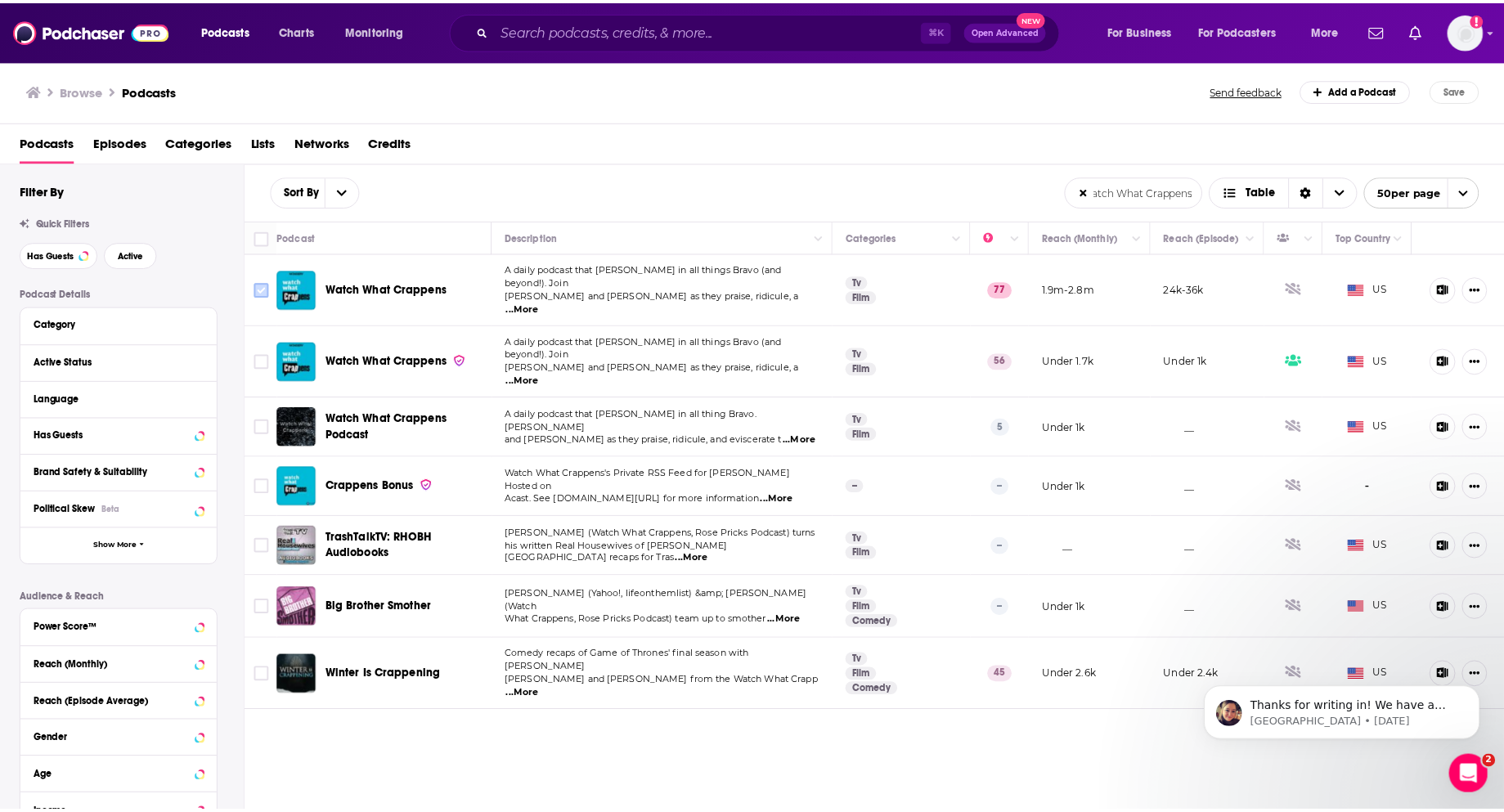
scroll to position [0, 0]
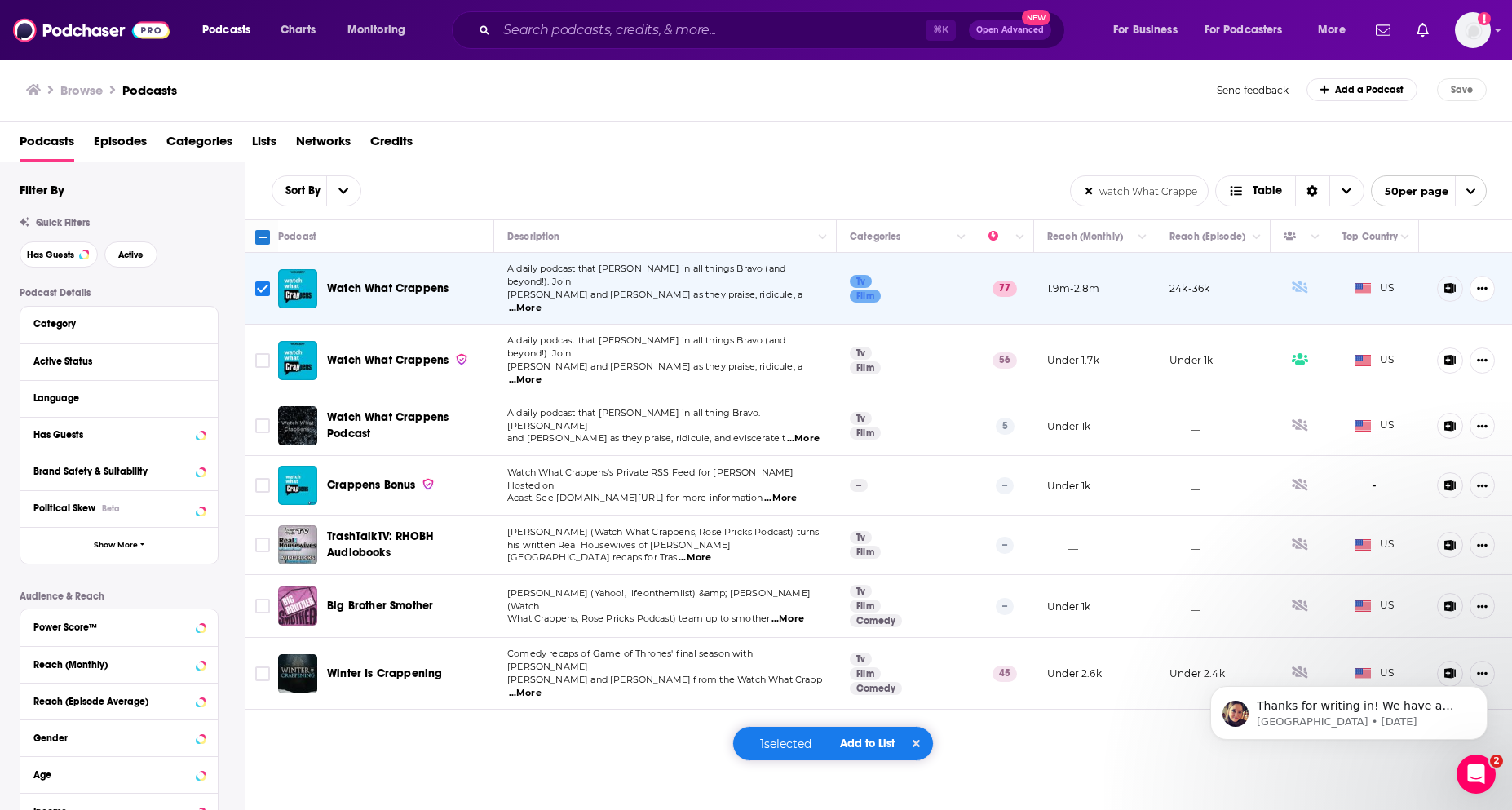
click at [881, 759] on div "1 selected Add to List" at bounding box center [832, 743] width 202 height 35
click at [881, 752] on div "1 selected Add to List" at bounding box center [832, 743] width 202 height 35
click at [879, 741] on button "Add to List" at bounding box center [866, 743] width 81 height 14
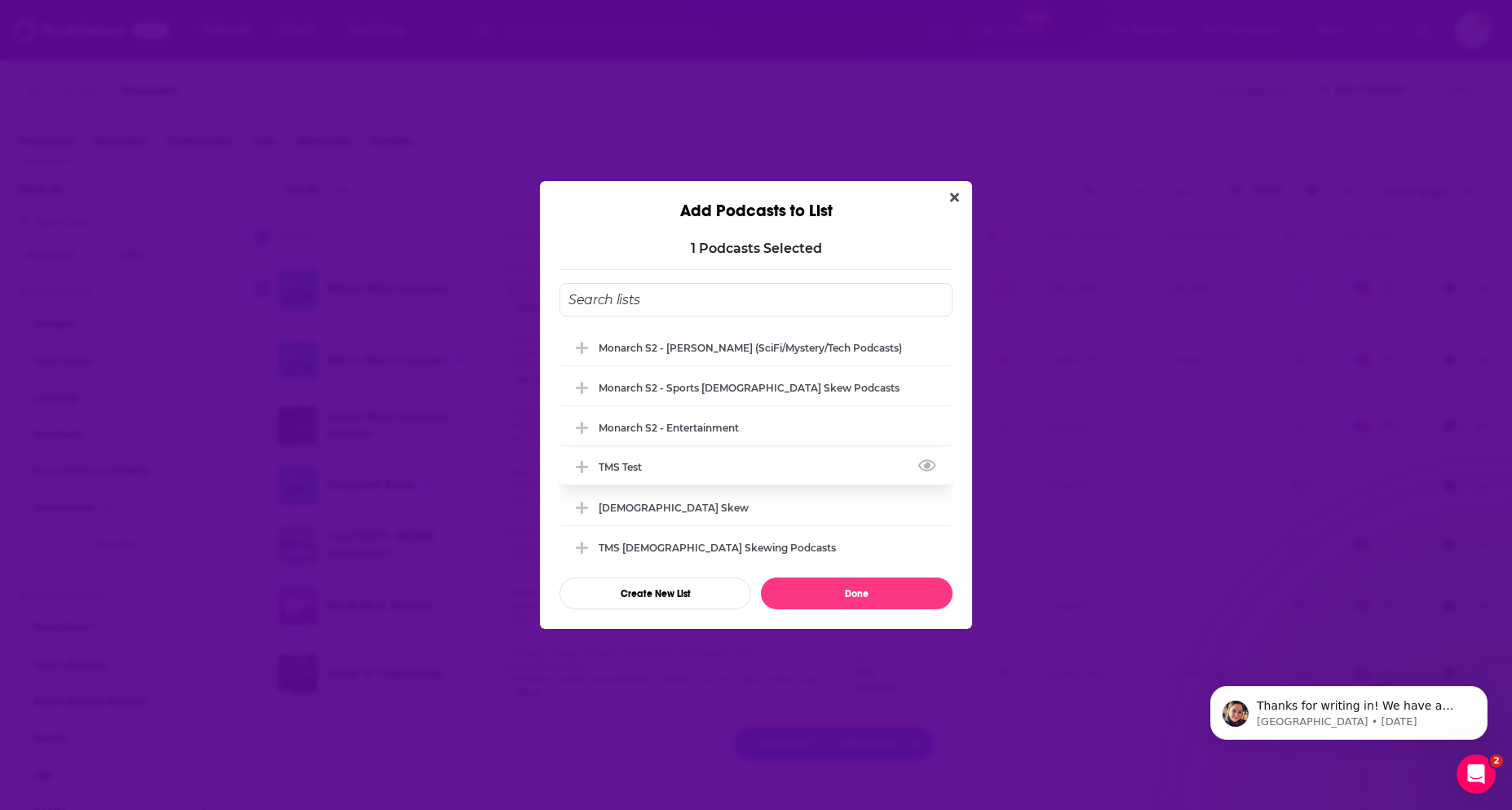
click at [761, 461] on div "TMS test" at bounding box center [755, 466] width 393 height 36
click at [857, 589] on button "Done" at bounding box center [857, 593] width 192 height 32
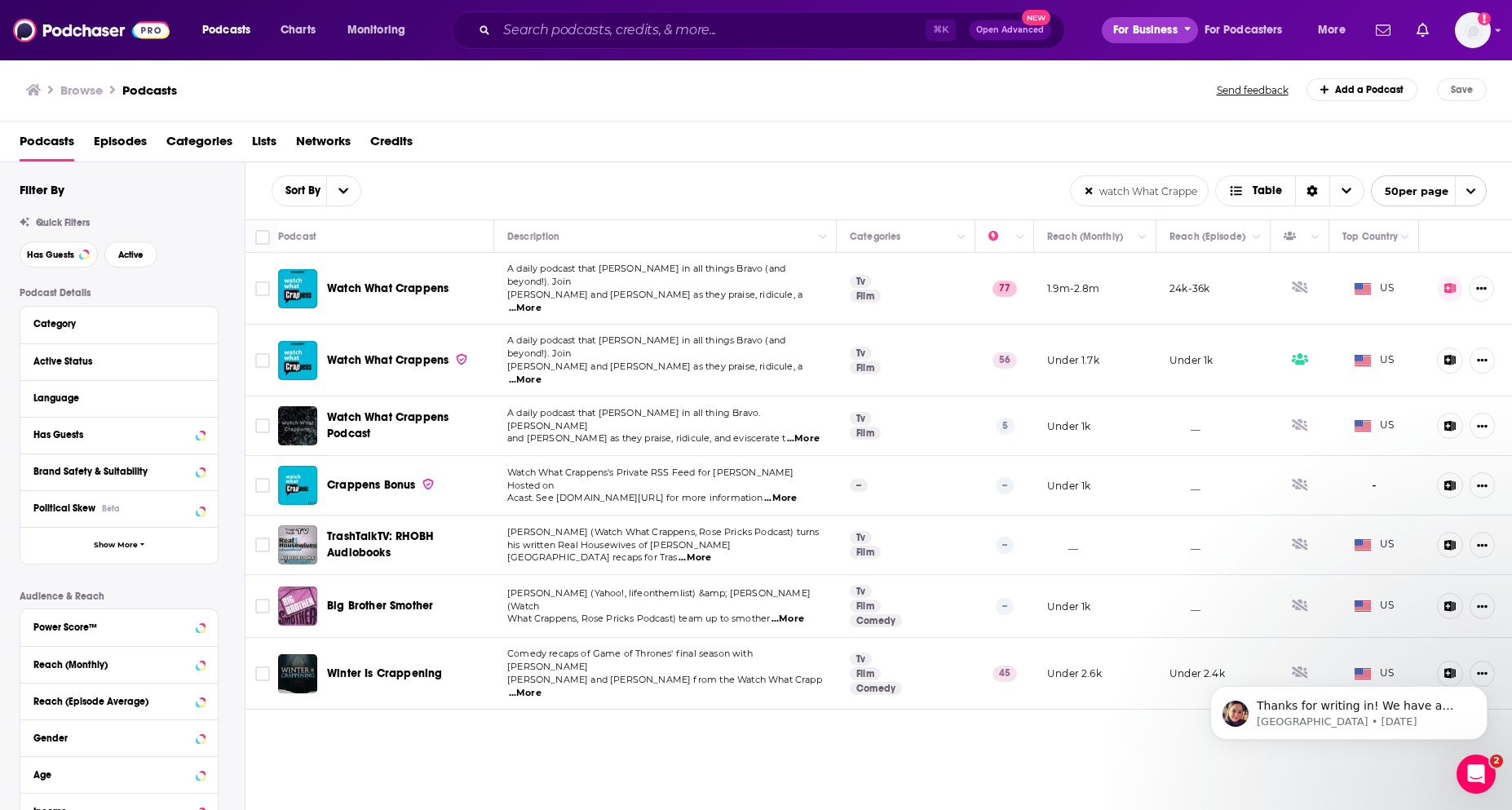
click at [1156, 25] on span "For Business" at bounding box center [1146, 30] width 65 height 22
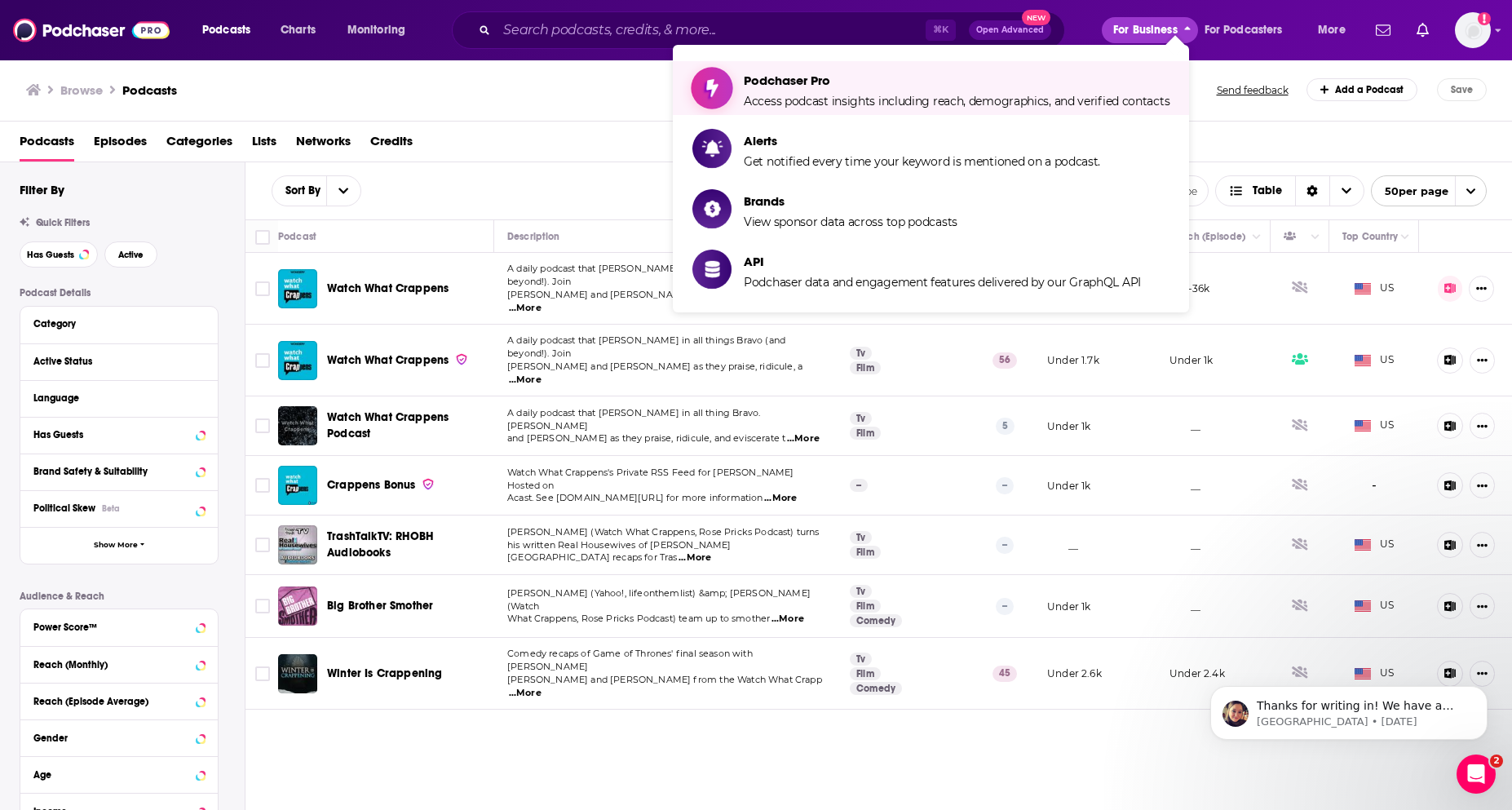
click at [1097, 81] on span "Podchaser Pro" at bounding box center [956, 80] width 425 height 16
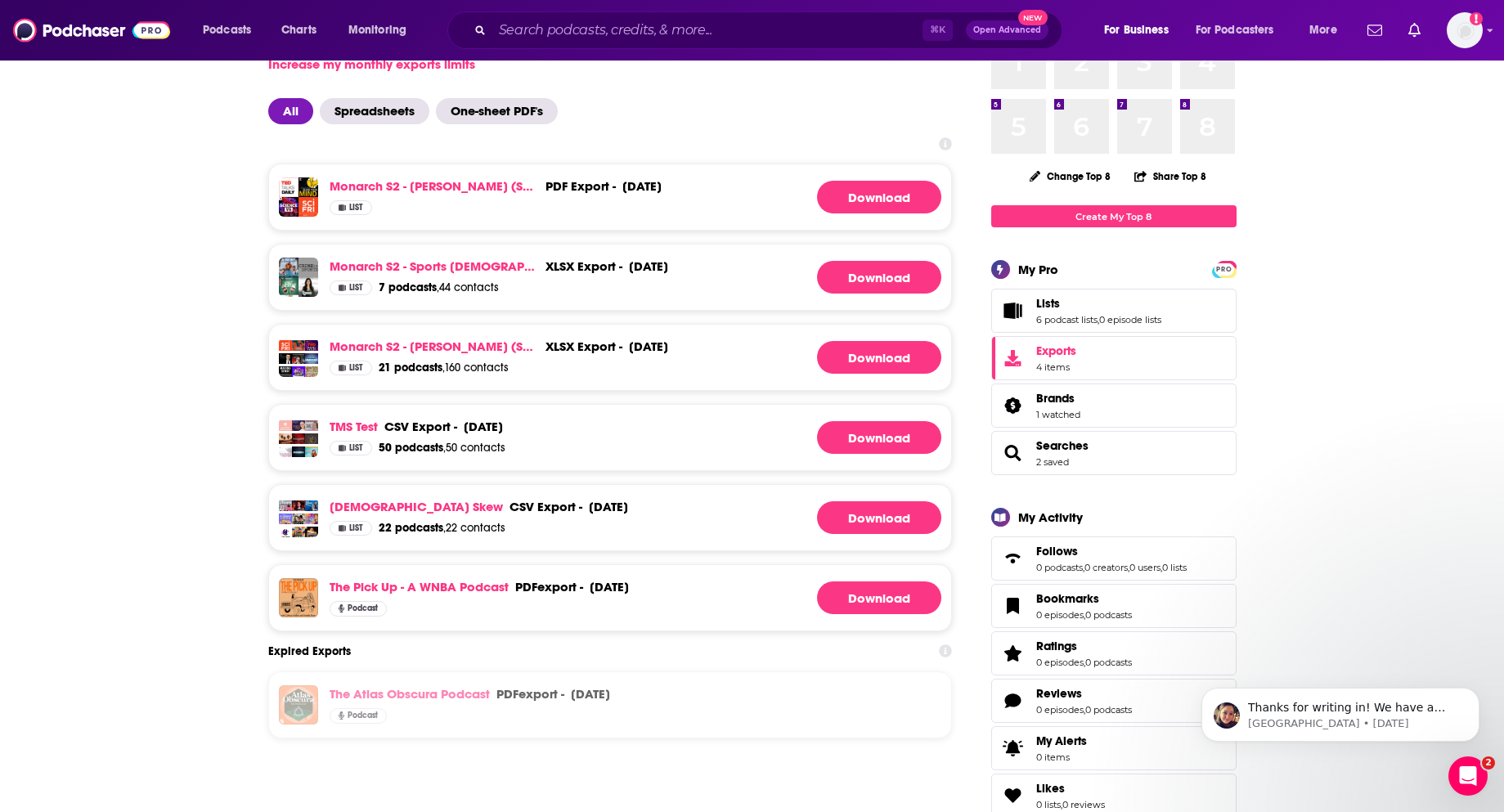
scroll to position [108, 0]
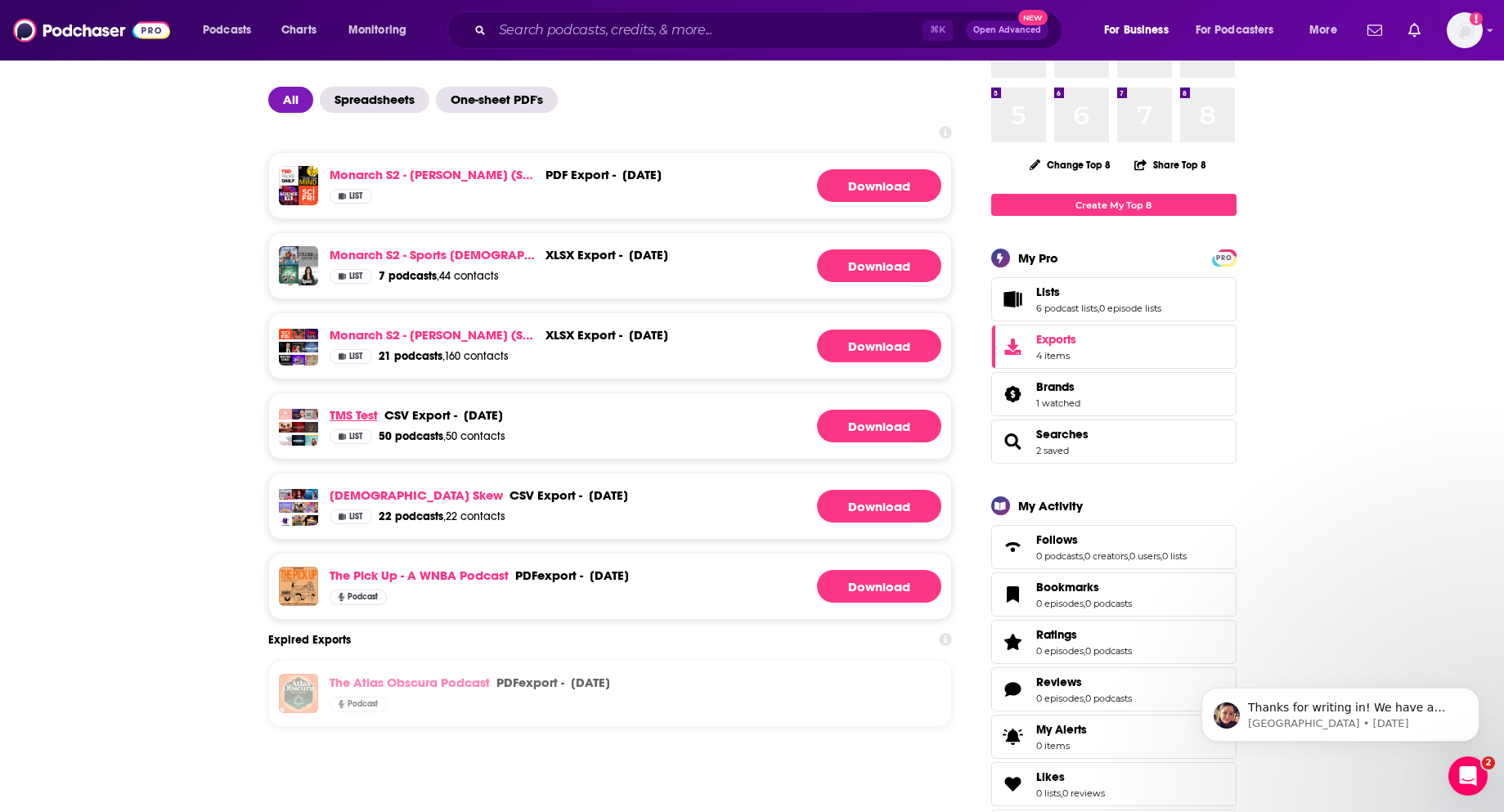
click at [355, 416] on link "TMS test" at bounding box center [354, 415] width 48 height 16
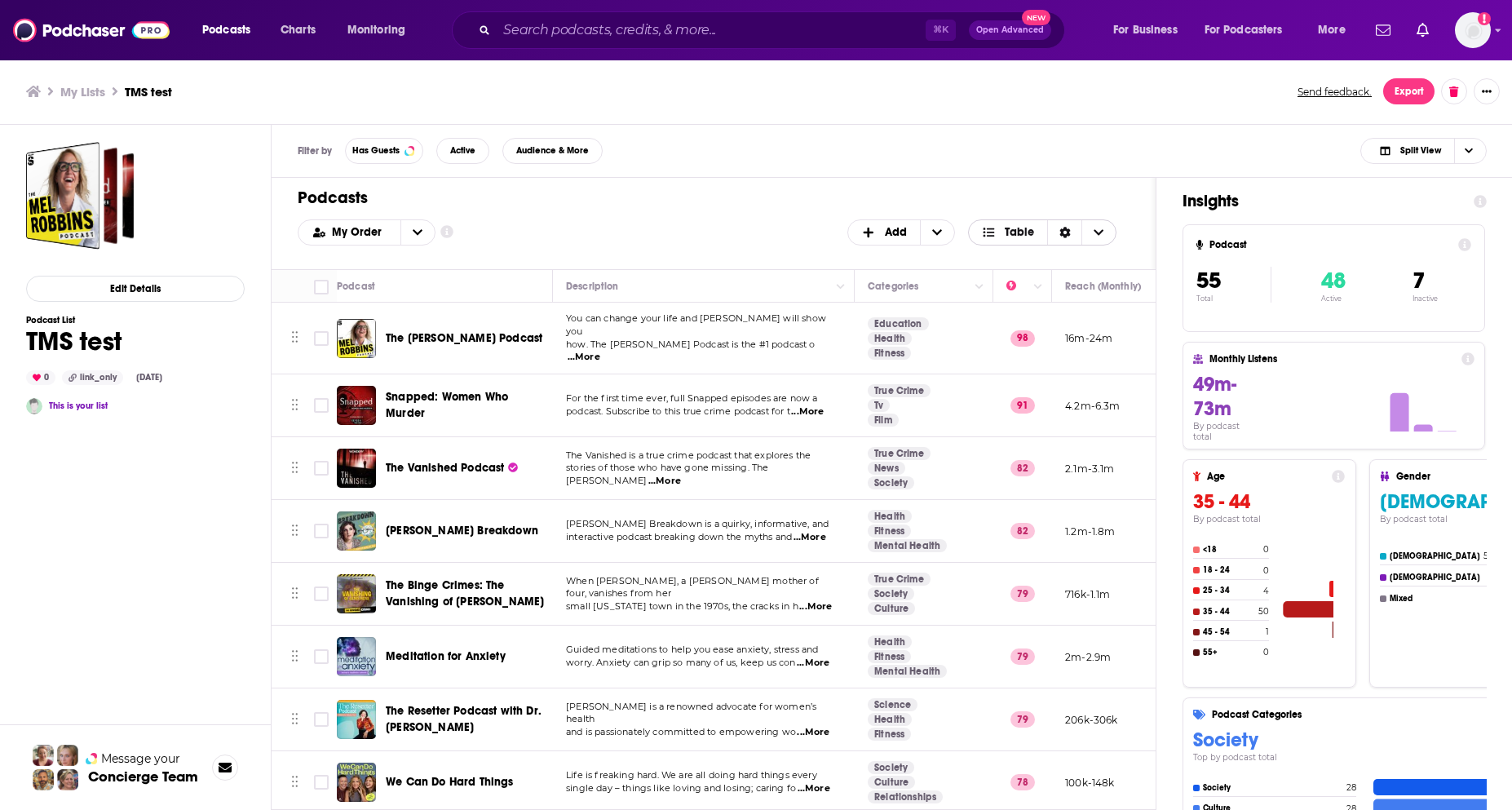
click at [1100, 224] on span "Choose View" at bounding box center [1097, 232] width 34 height 24
click at [1019, 258] on span "Card" at bounding box center [1052, 258] width 102 height 9
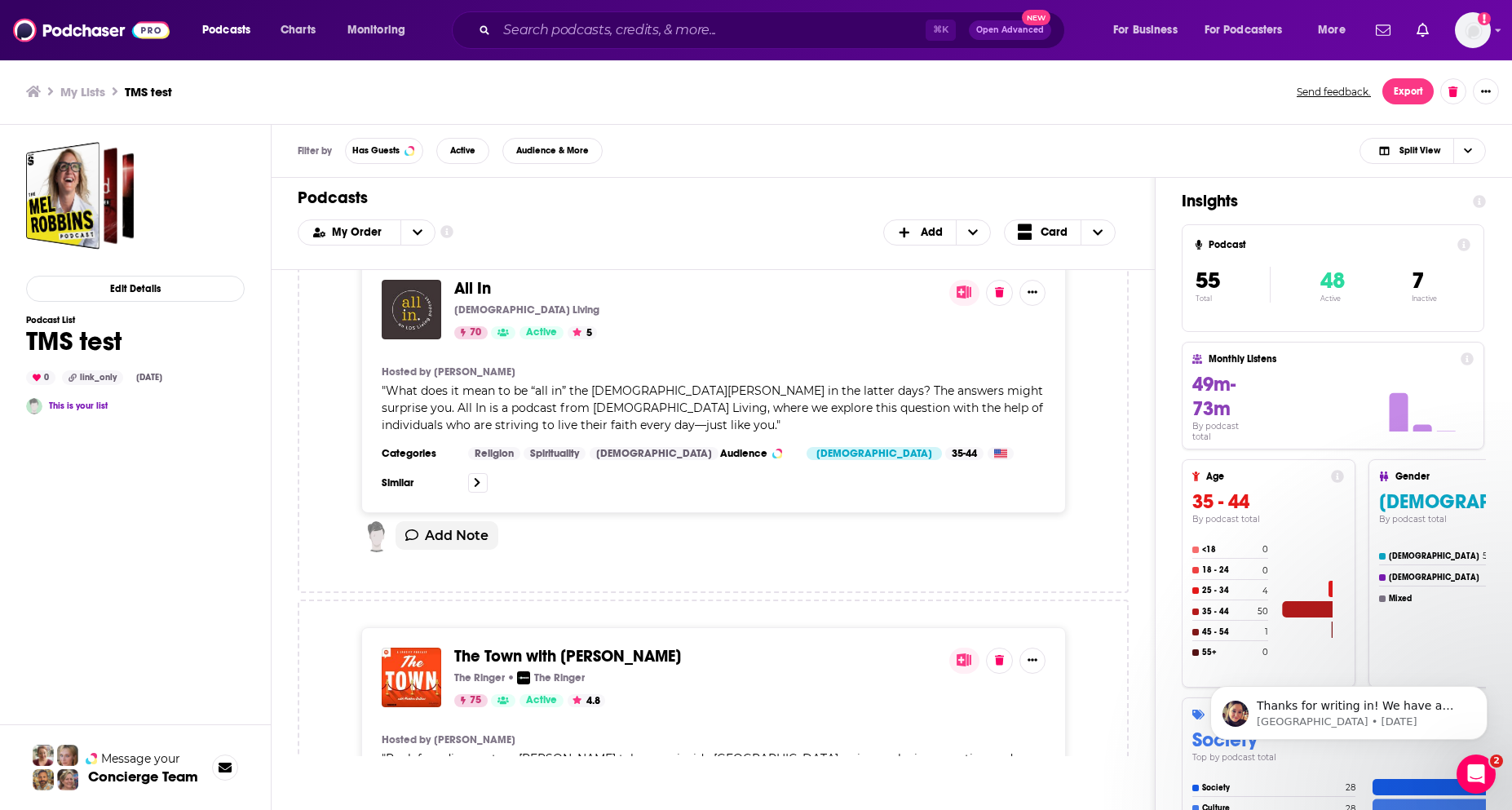
scroll to position [18485, 0]
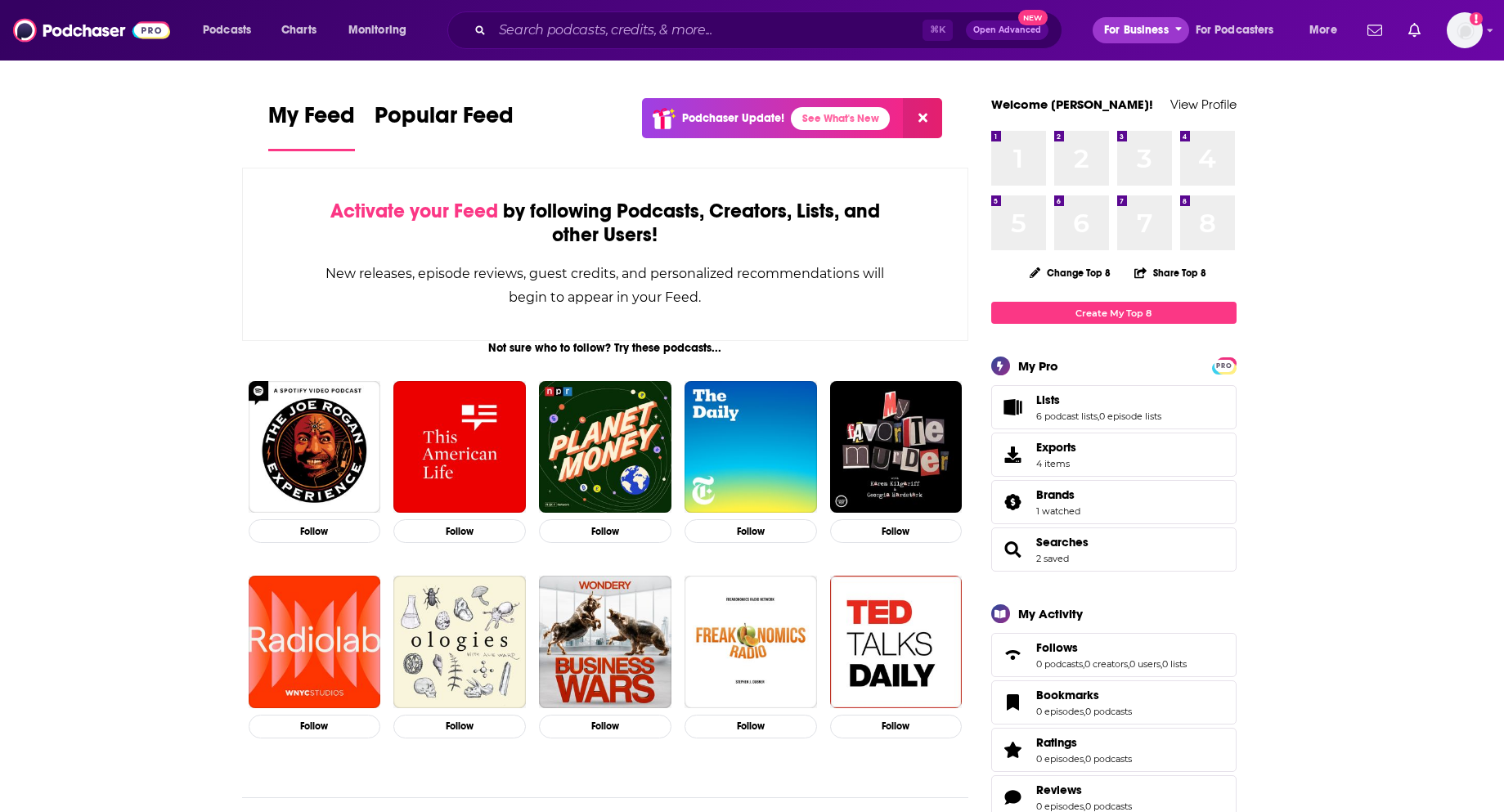
click at [1135, 25] on span "For Business" at bounding box center [1137, 30] width 65 height 22
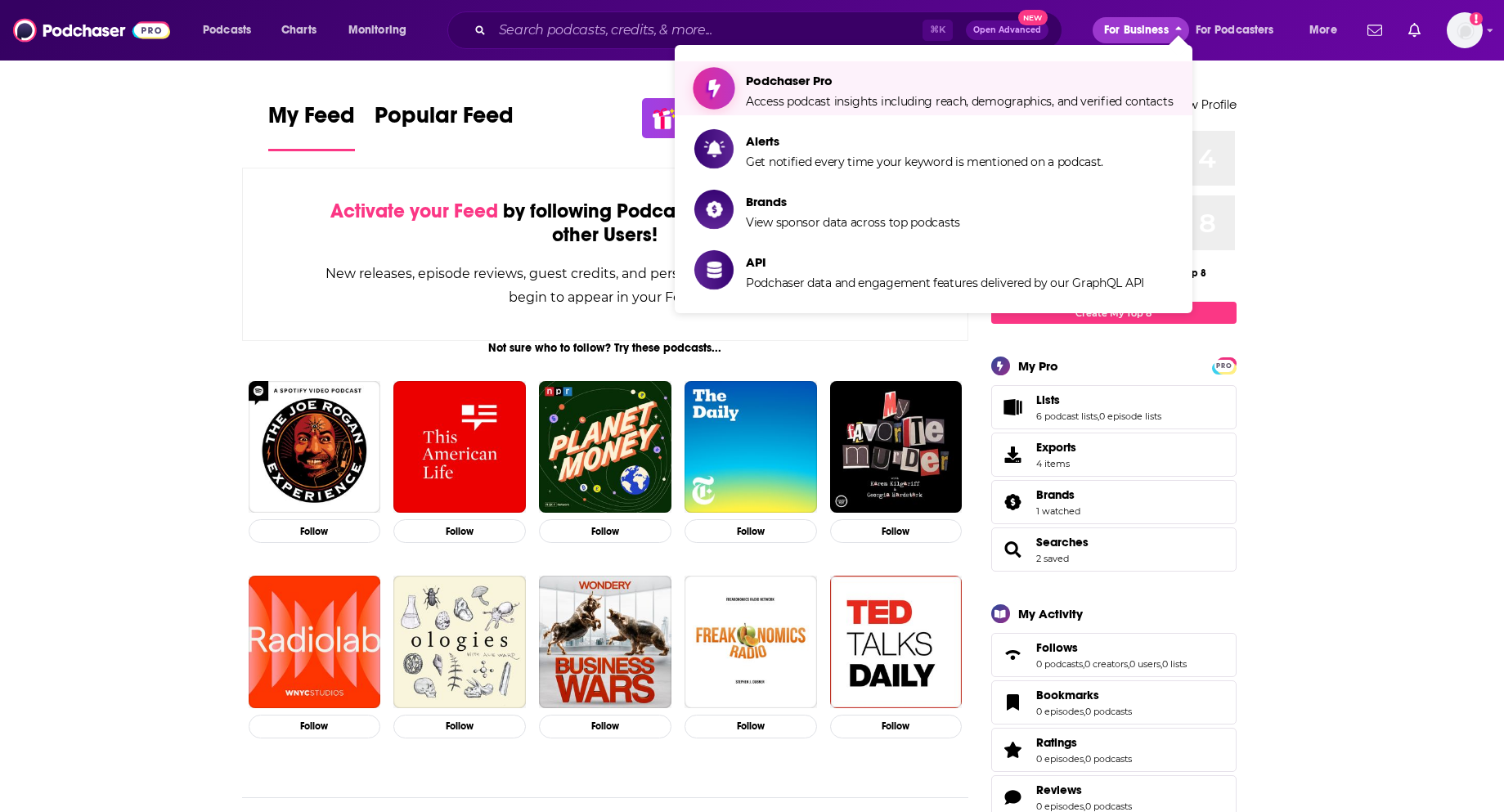
click at [771, 92] on span "Podchaser Pro Access podcast insights including reach, demographics, and verifi…" at bounding box center [959, 87] width 427 height 41
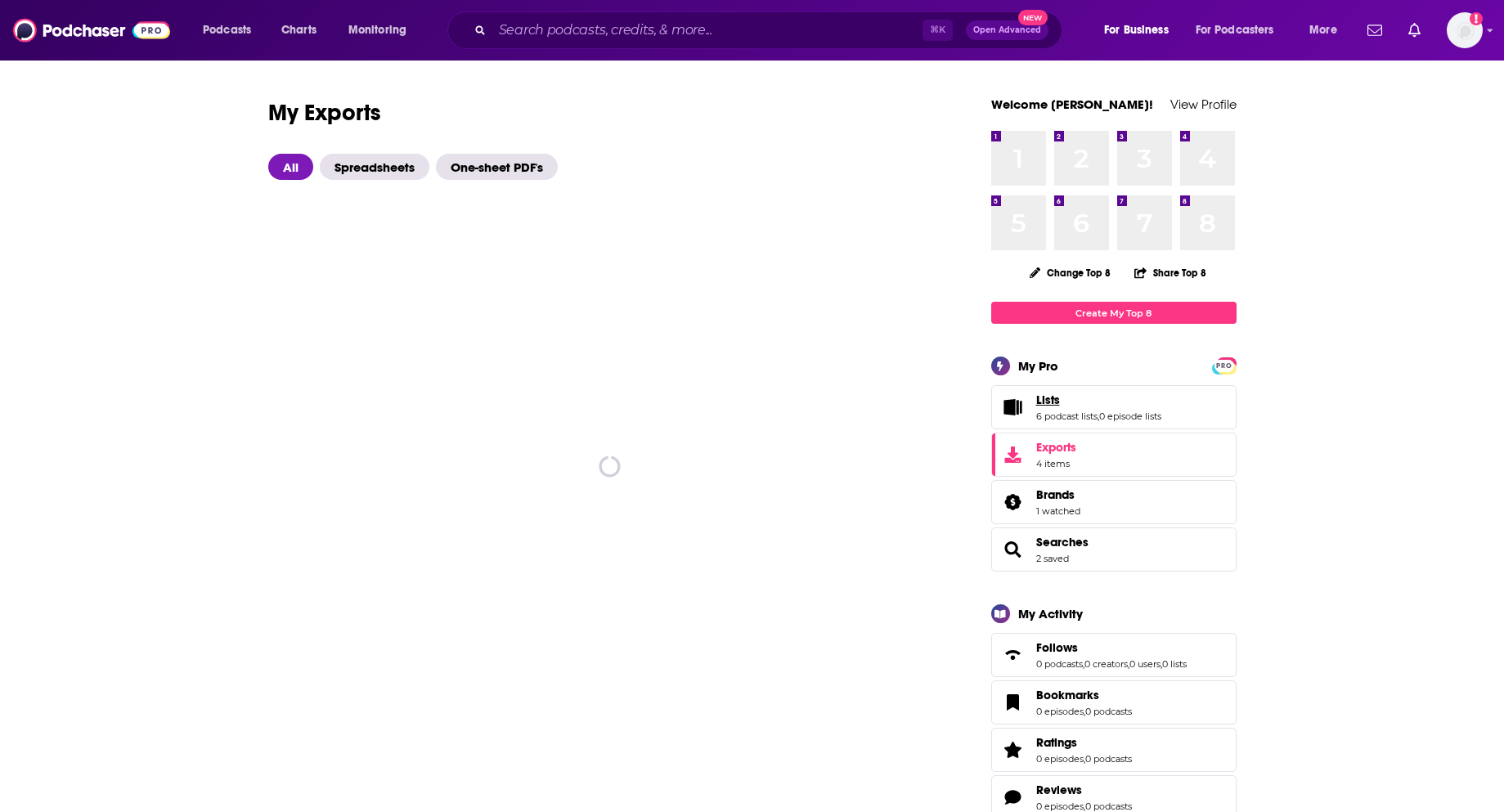
click at [1050, 405] on span "Lists" at bounding box center [1047, 400] width 23 height 15
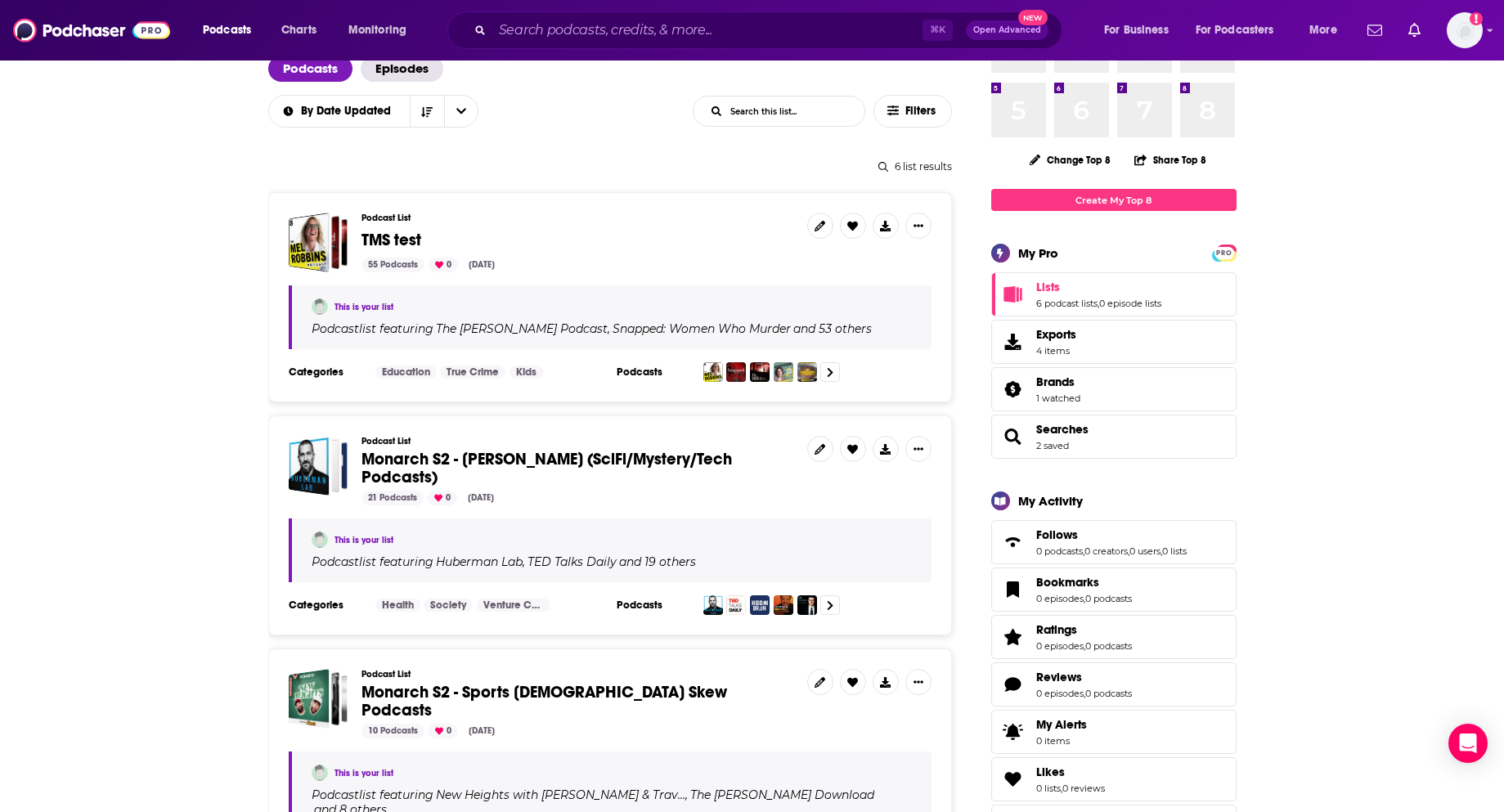
scroll to position [103, 0]
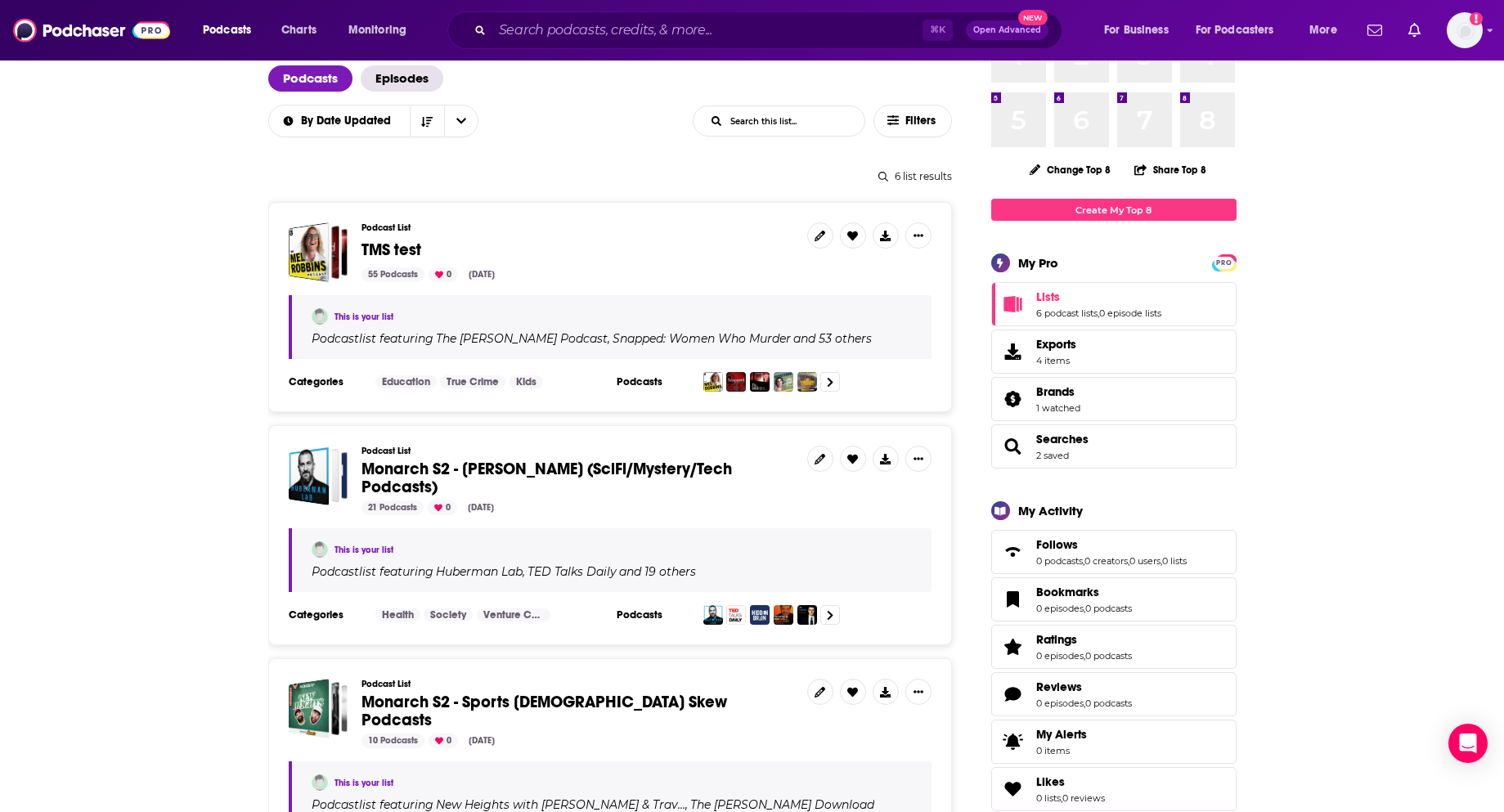
click at [377, 244] on span "TMS test" at bounding box center [392, 250] width 60 height 21
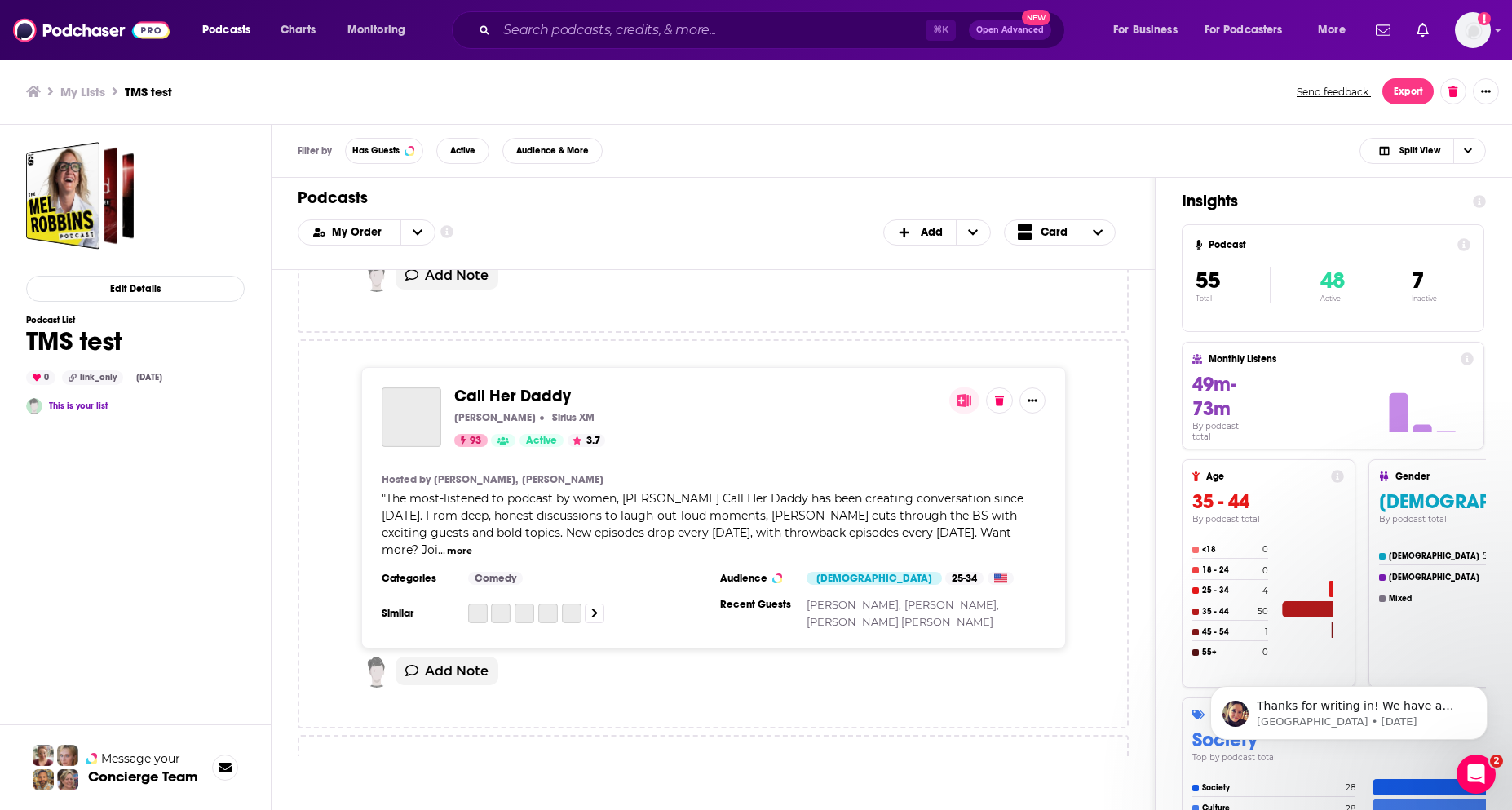
scroll to position [19143, 0]
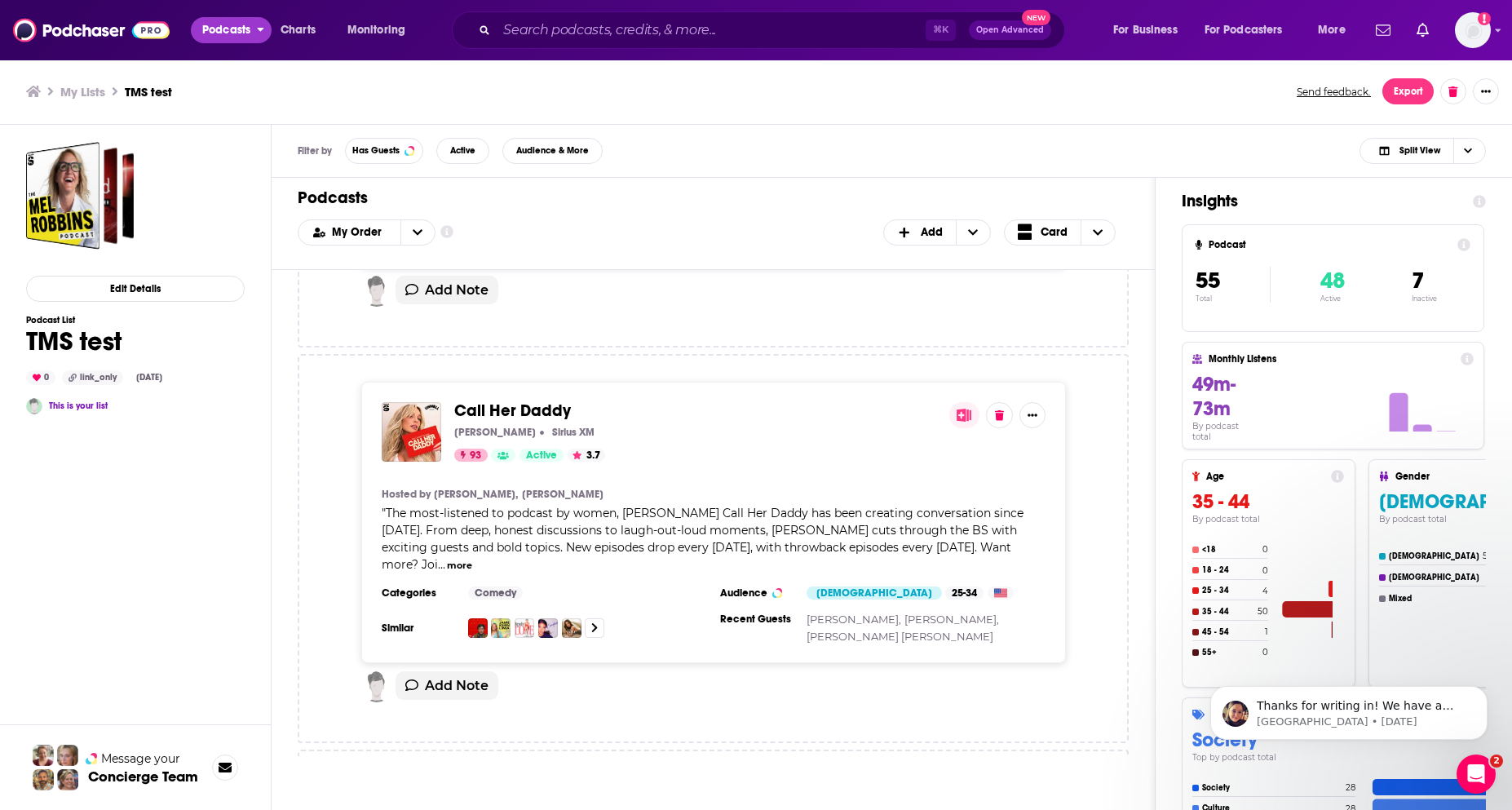
click at [208, 31] on span "Podcasts" at bounding box center [226, 30] width 48 height 22
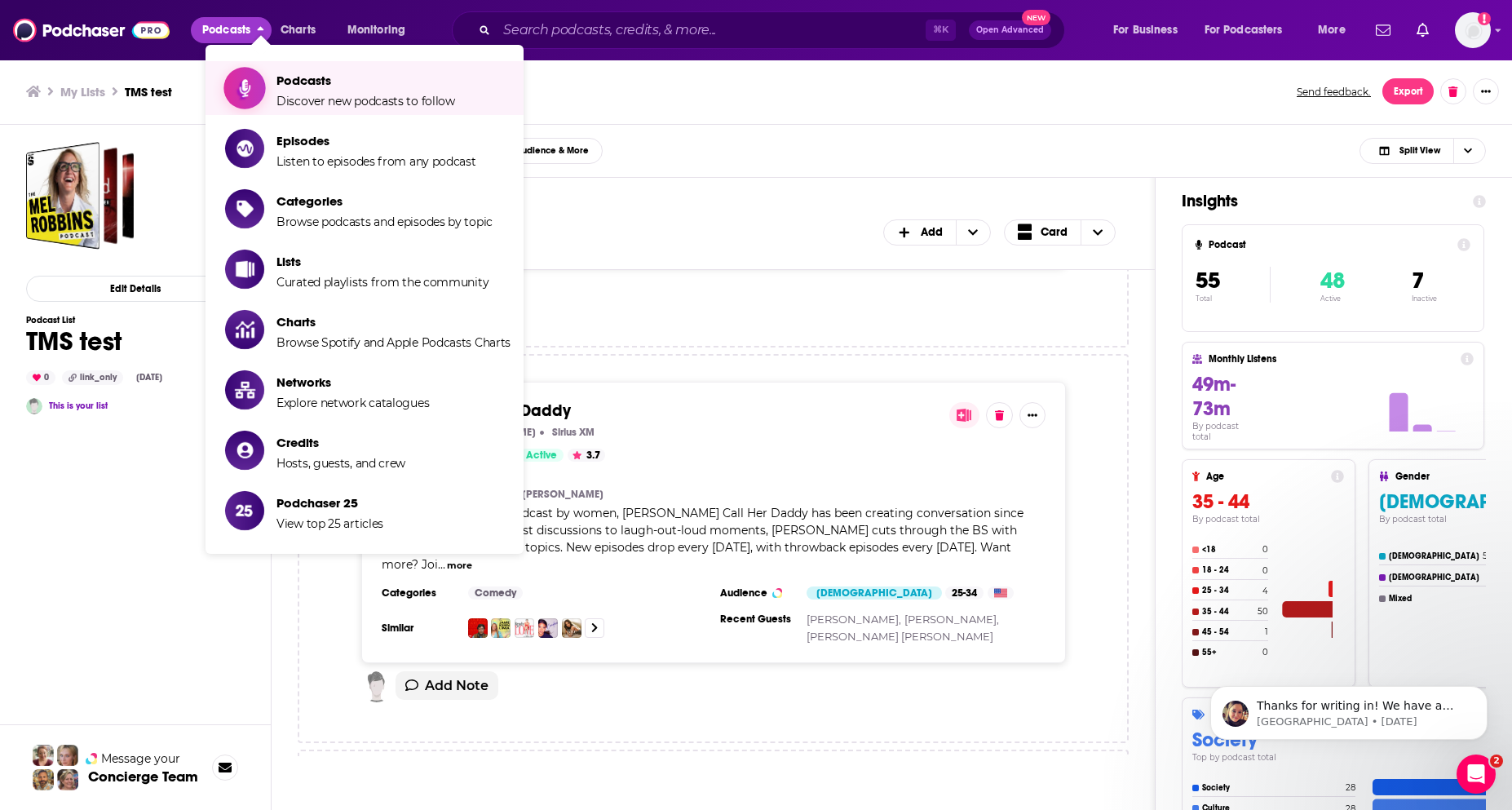
click at [271, 89] on link "Podcasts Discover new podcasts to follow" at bounding box center [367, 87] width 285 height 41
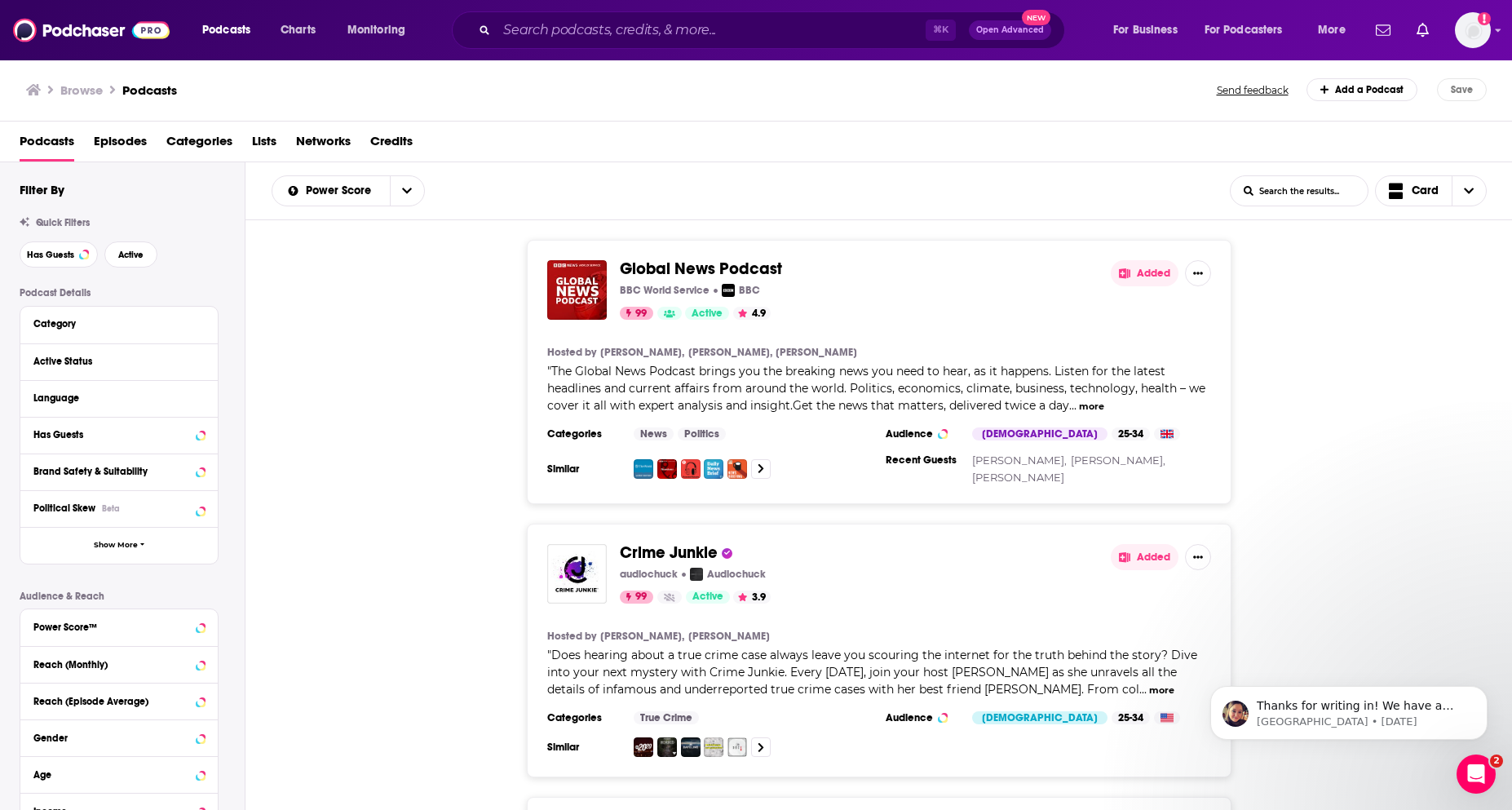
click at [1279, 192] on input "List Search Input" at bounding box center [1298, 190] width 137 height 29
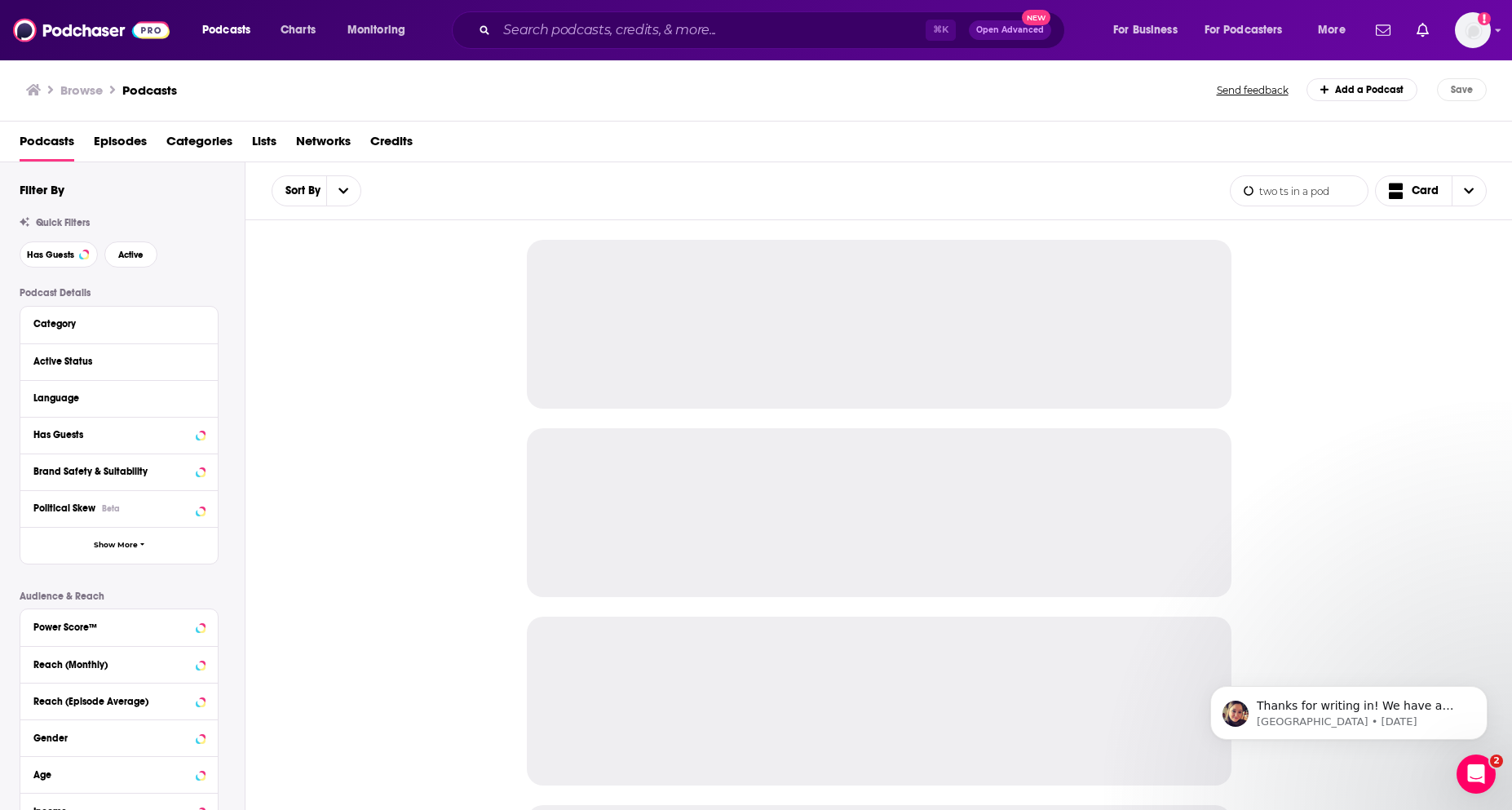
type input "two ts in a pod"
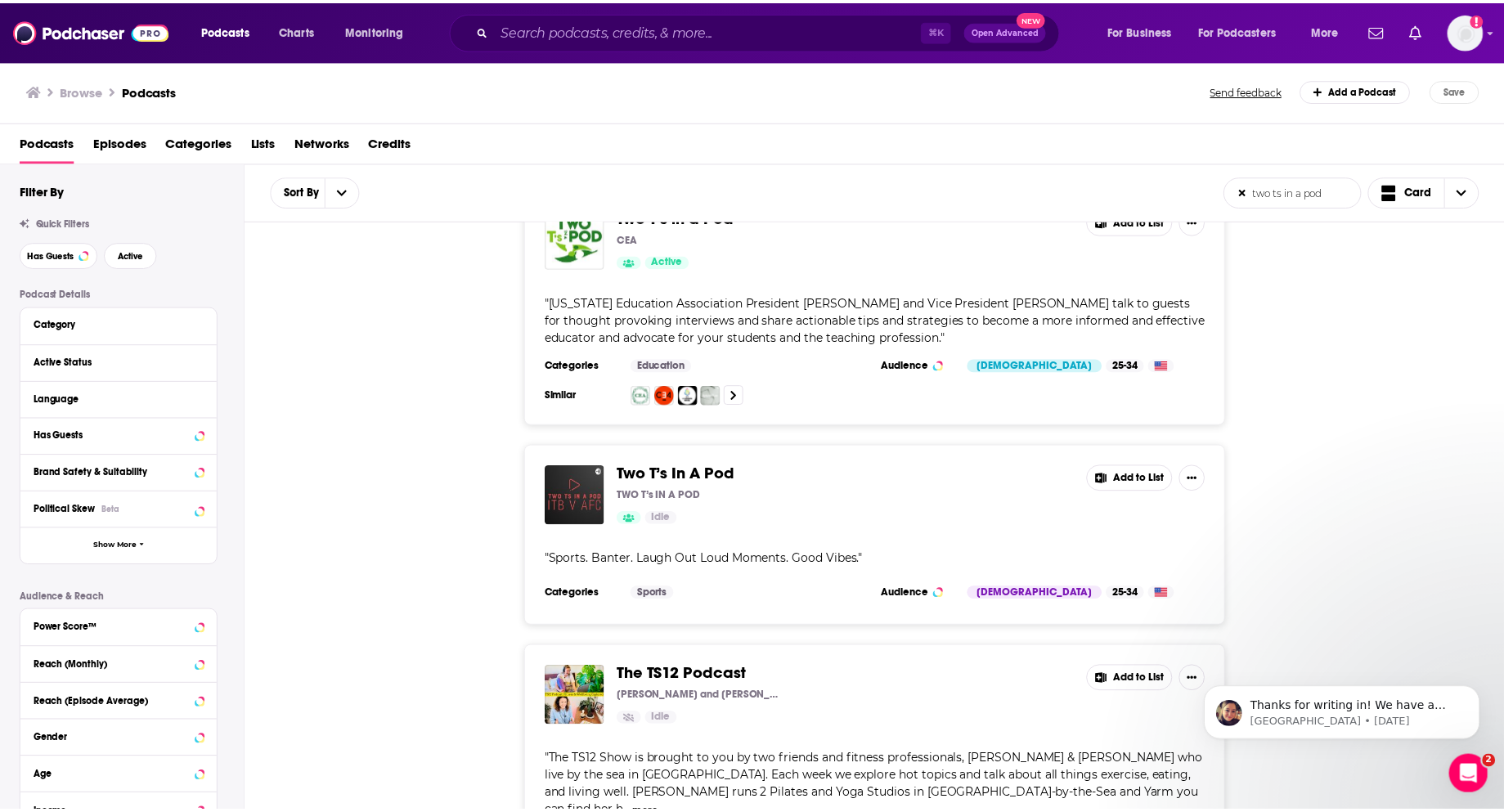
scroll to position [435, 0]
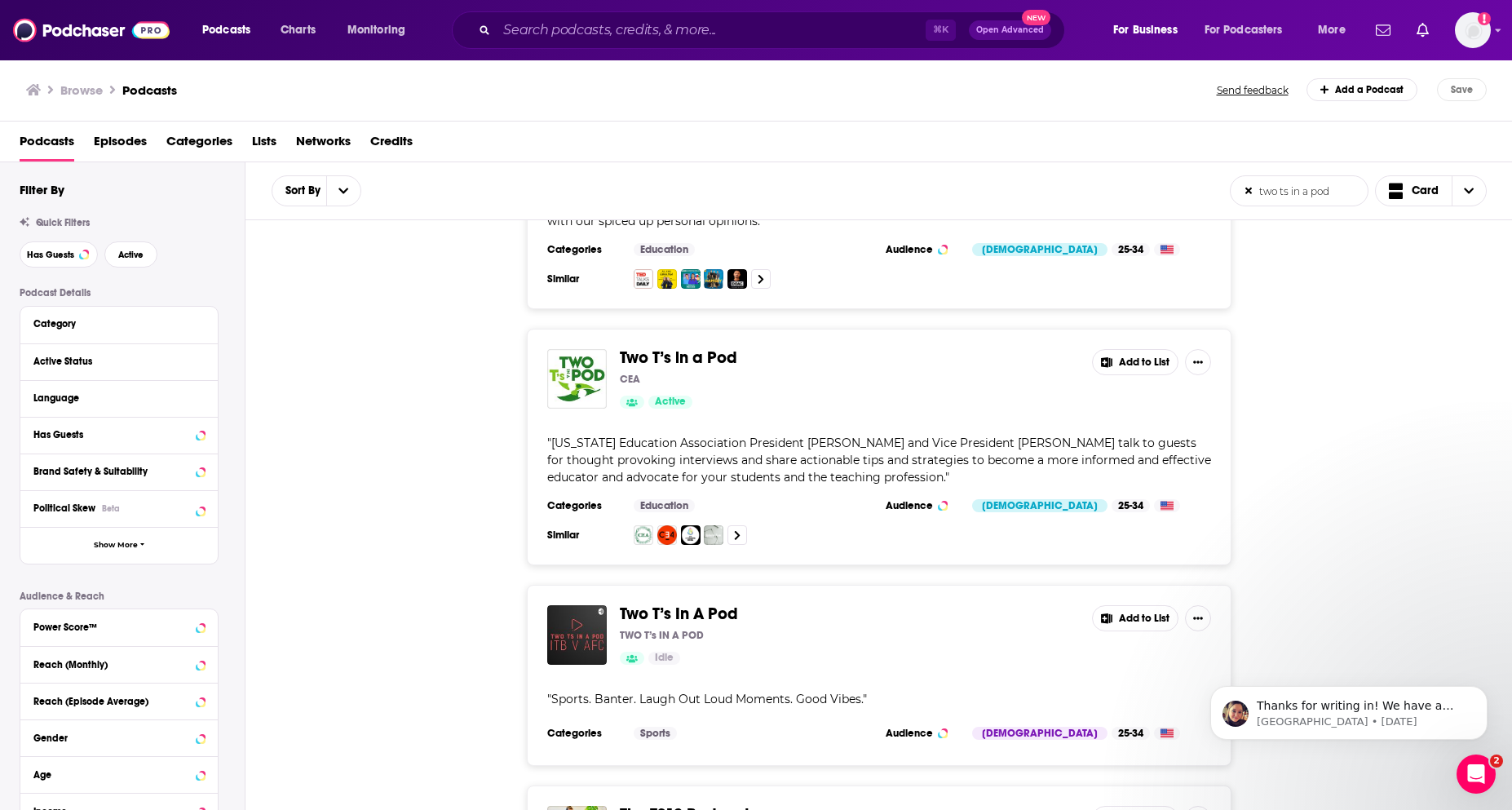
click at [1130, 29] on span "For Business" at bounding box center [1146, 30] width 65 height 22
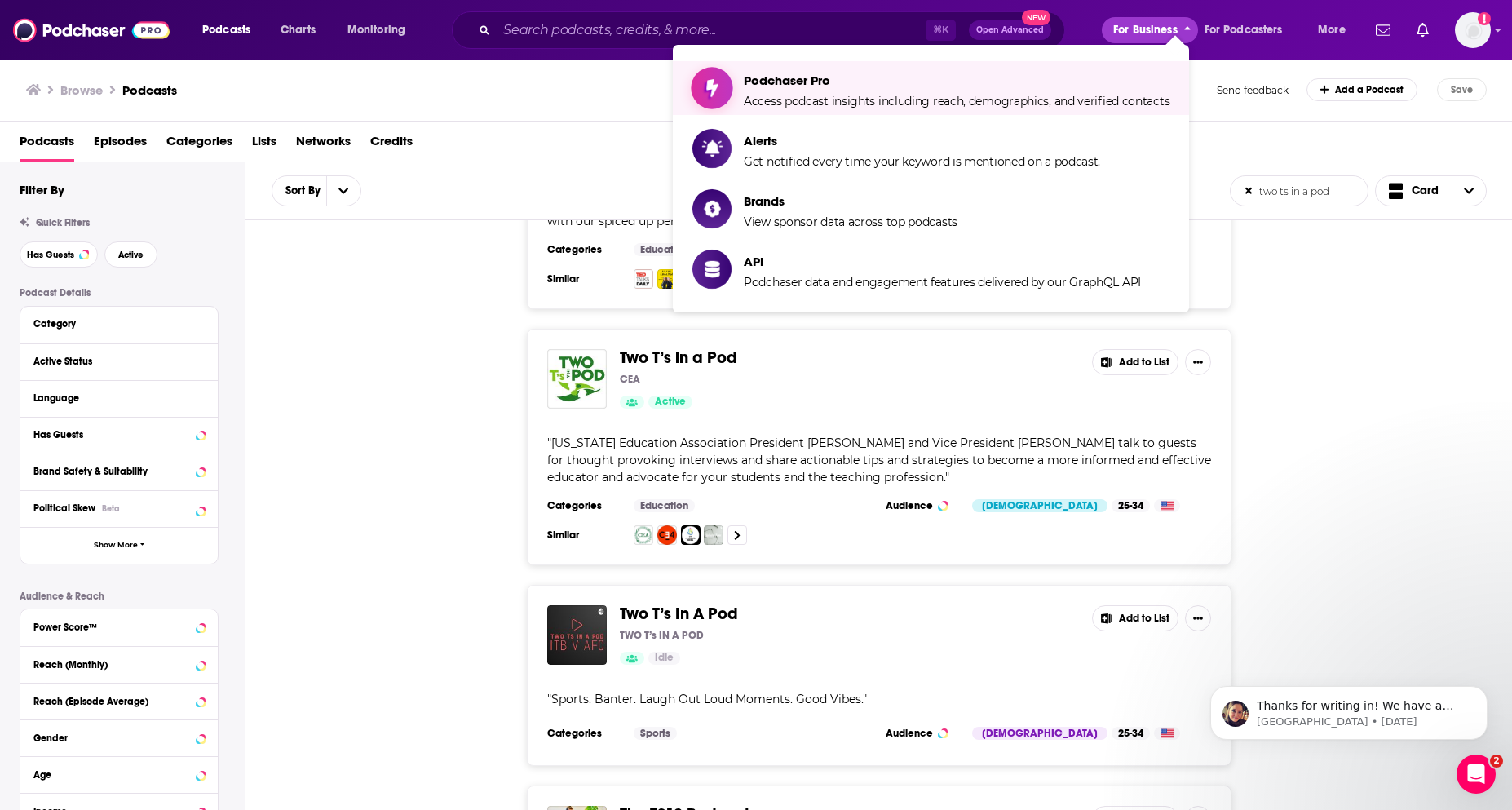
click at [923, 84] on span "Podchaser Pro" at bounding box center [956, 80] width 425 height 16
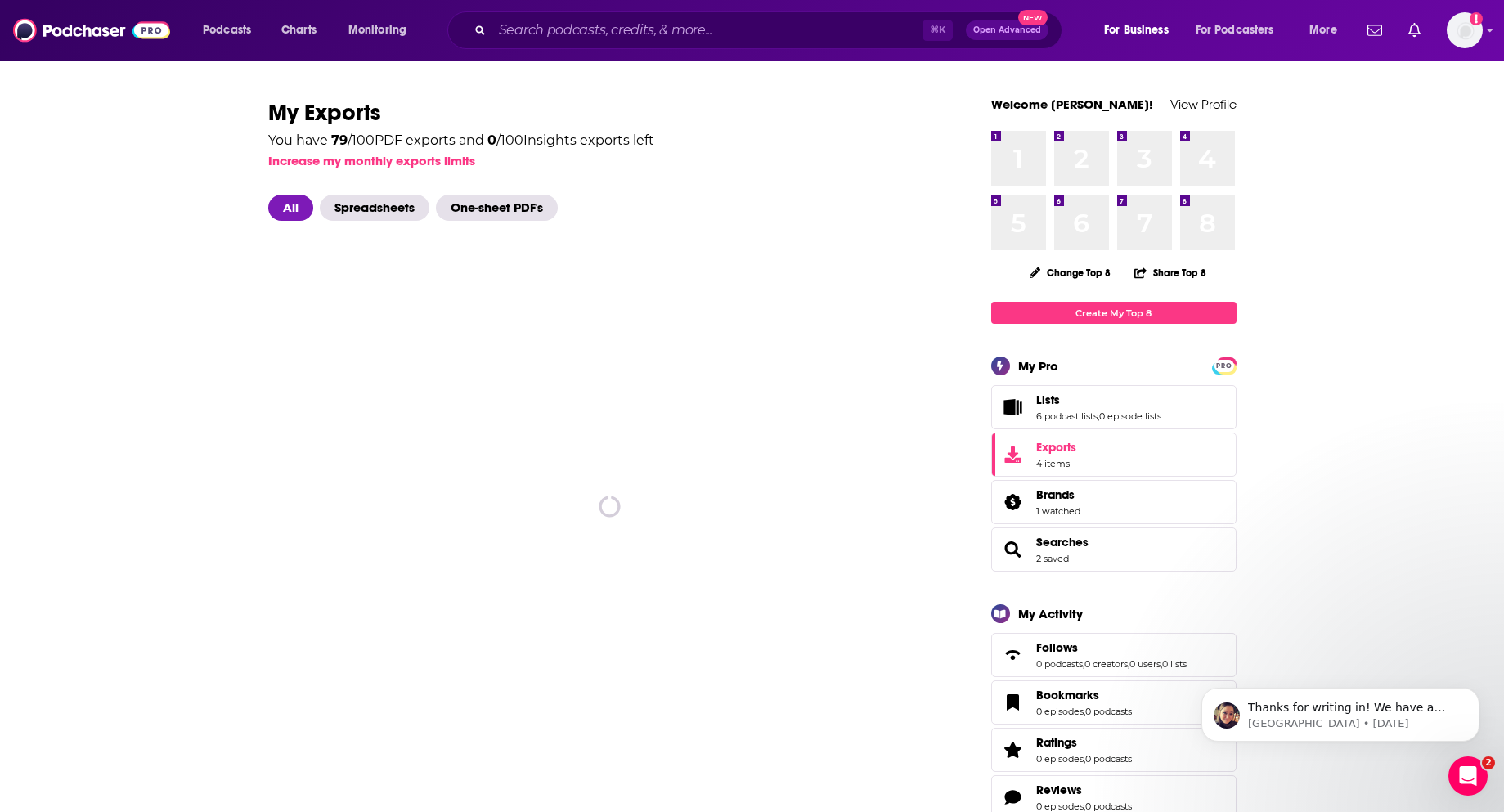
click at [1063, 409] on span "Lists 6 podcast lists , 0 episode lists" at bounding box center [1098, 406] width 125 height 29
click at [1052, 398] on span "Lists" at bounding box center [1047, 400] width 23 height 15
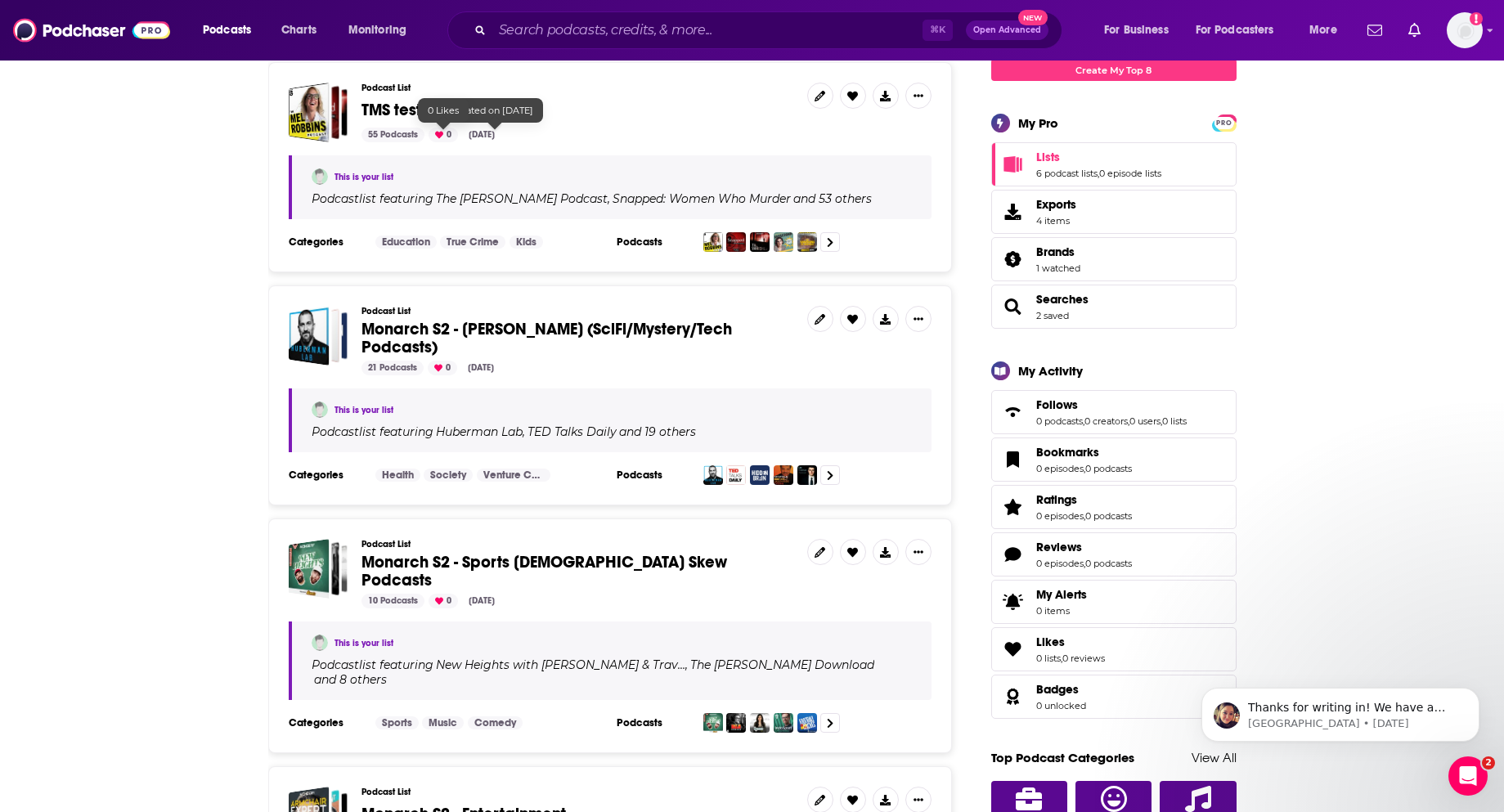
scroll to position [241, 0]
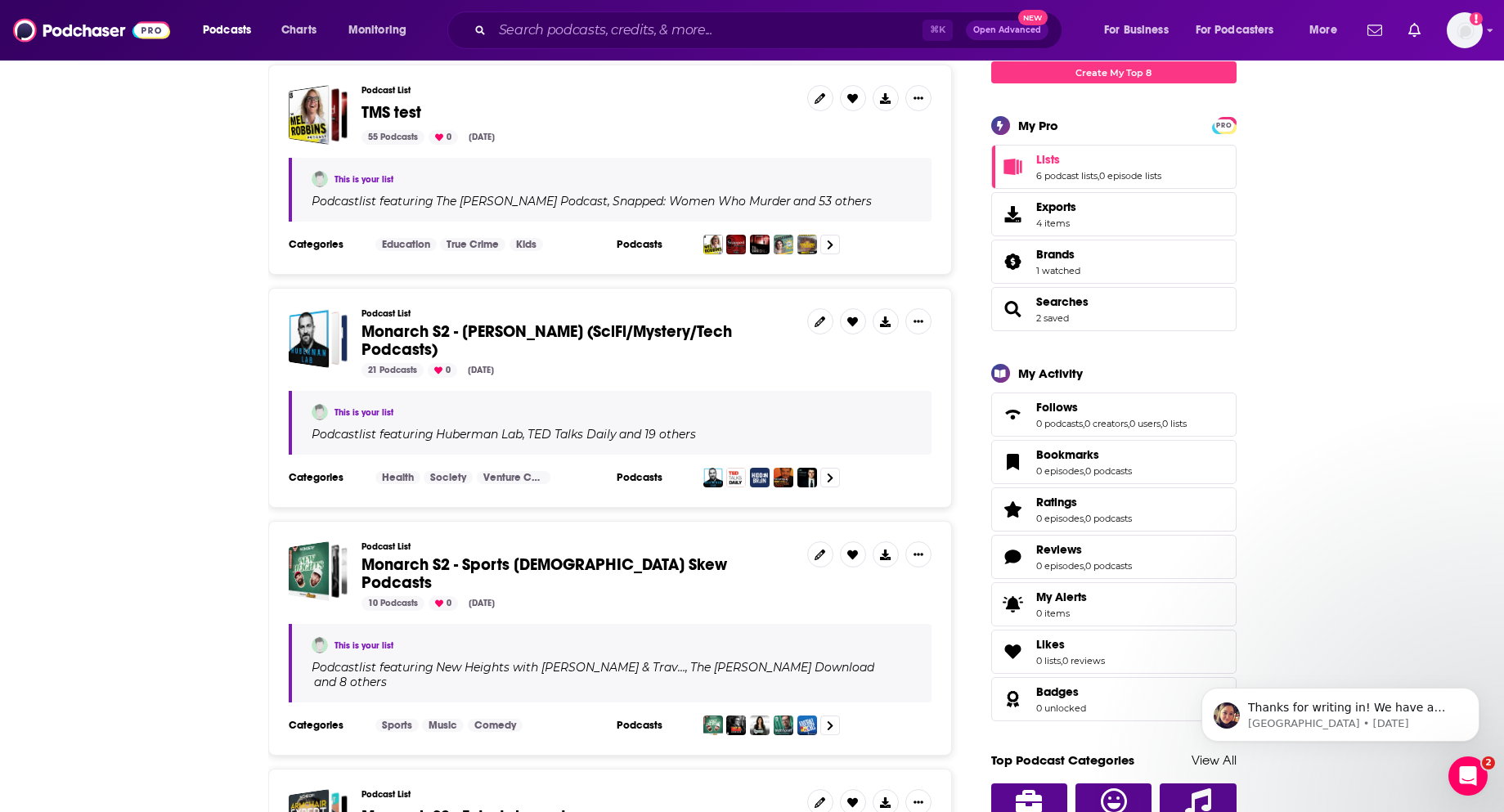
click at [378, 107] on span "TMS test" at bounding box center [392, 112] width 60 height 21
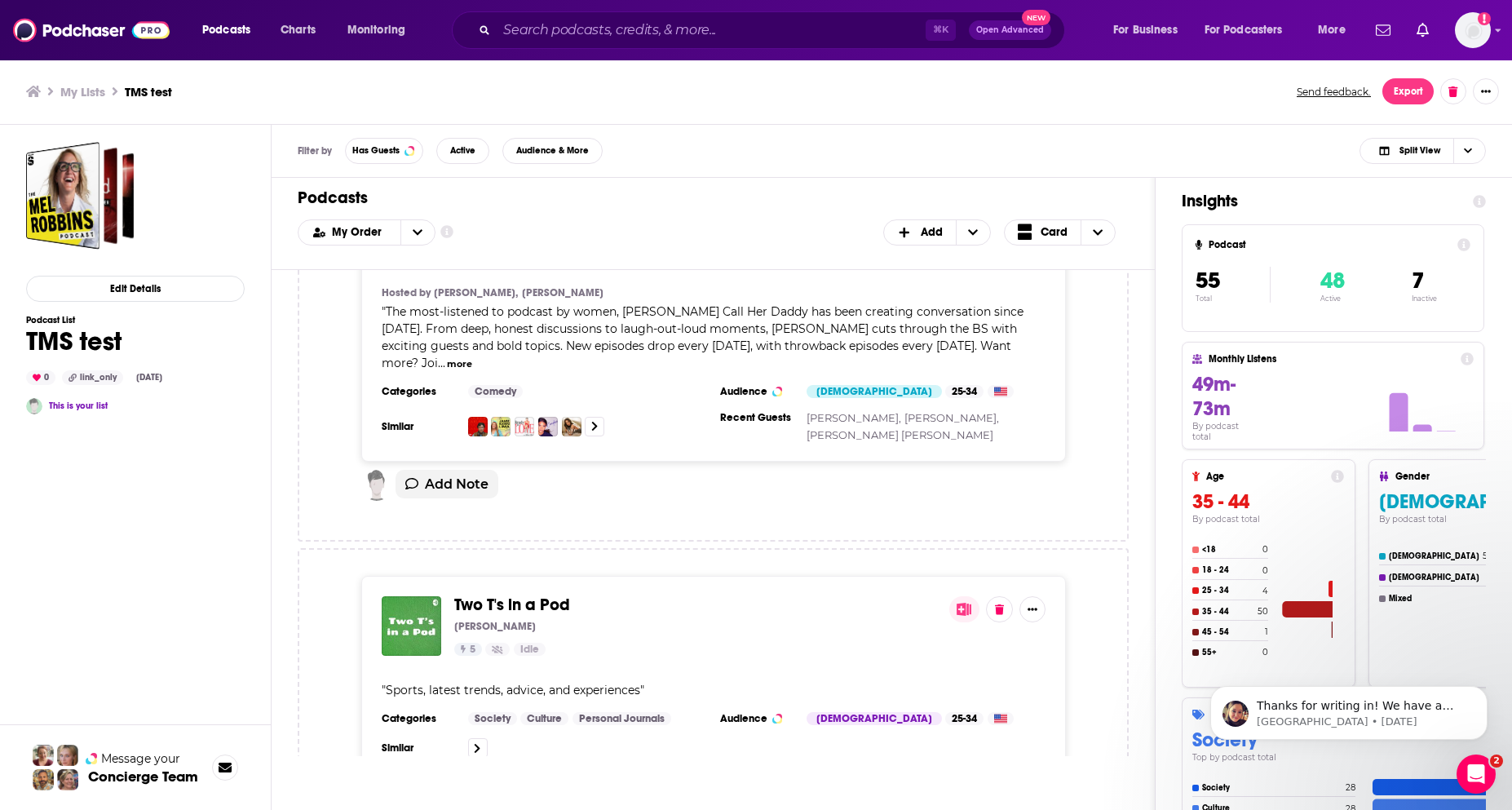
scroll to position [19843, 0]
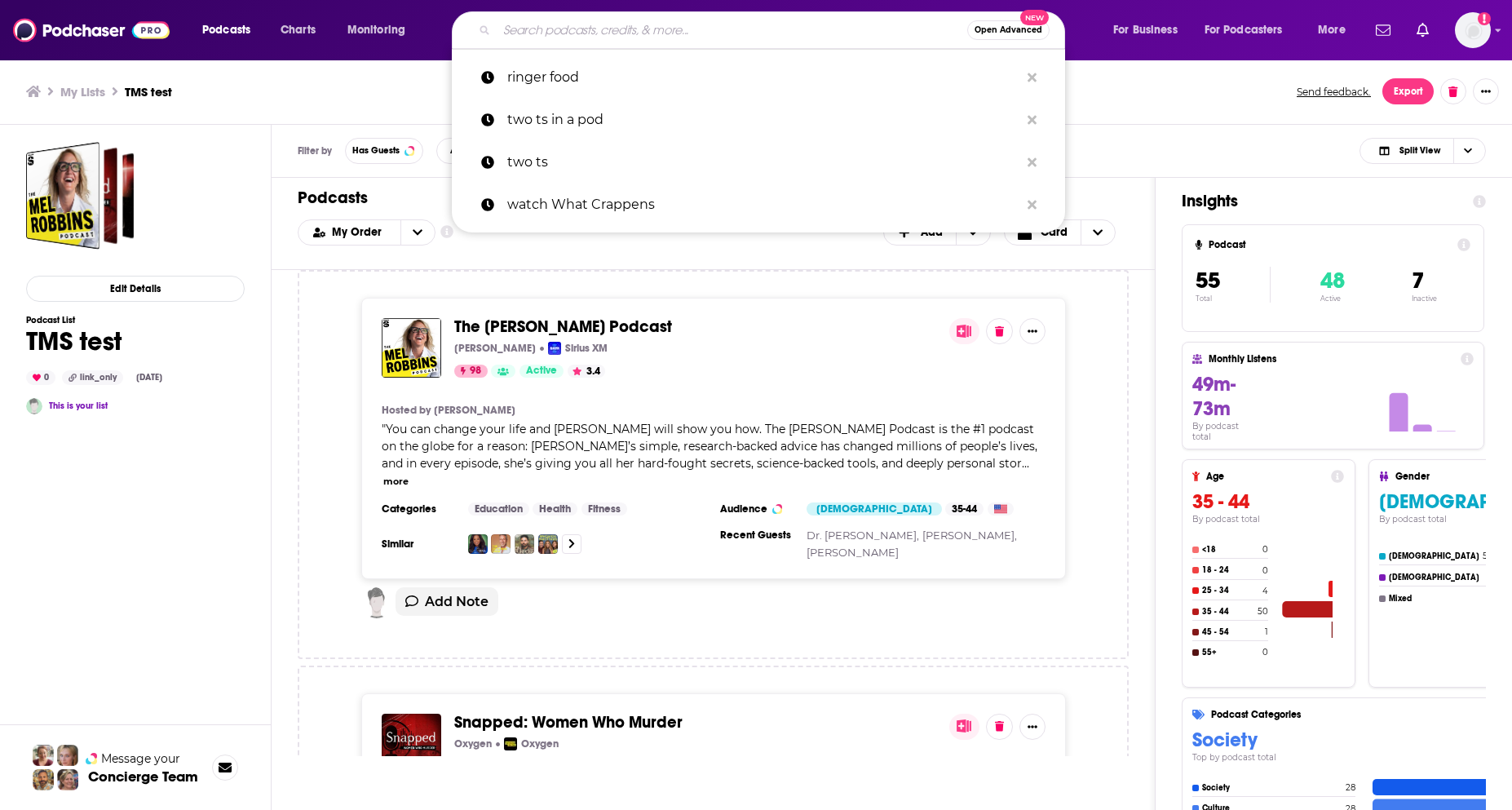
click at [579, 29] on input "Search podcasts, credits, & more..." at bounding box center [732, 30] width 470 height 26
click at [238, 39] on span "Podcasts" at bounding box center [226, 30] width 48 height 22
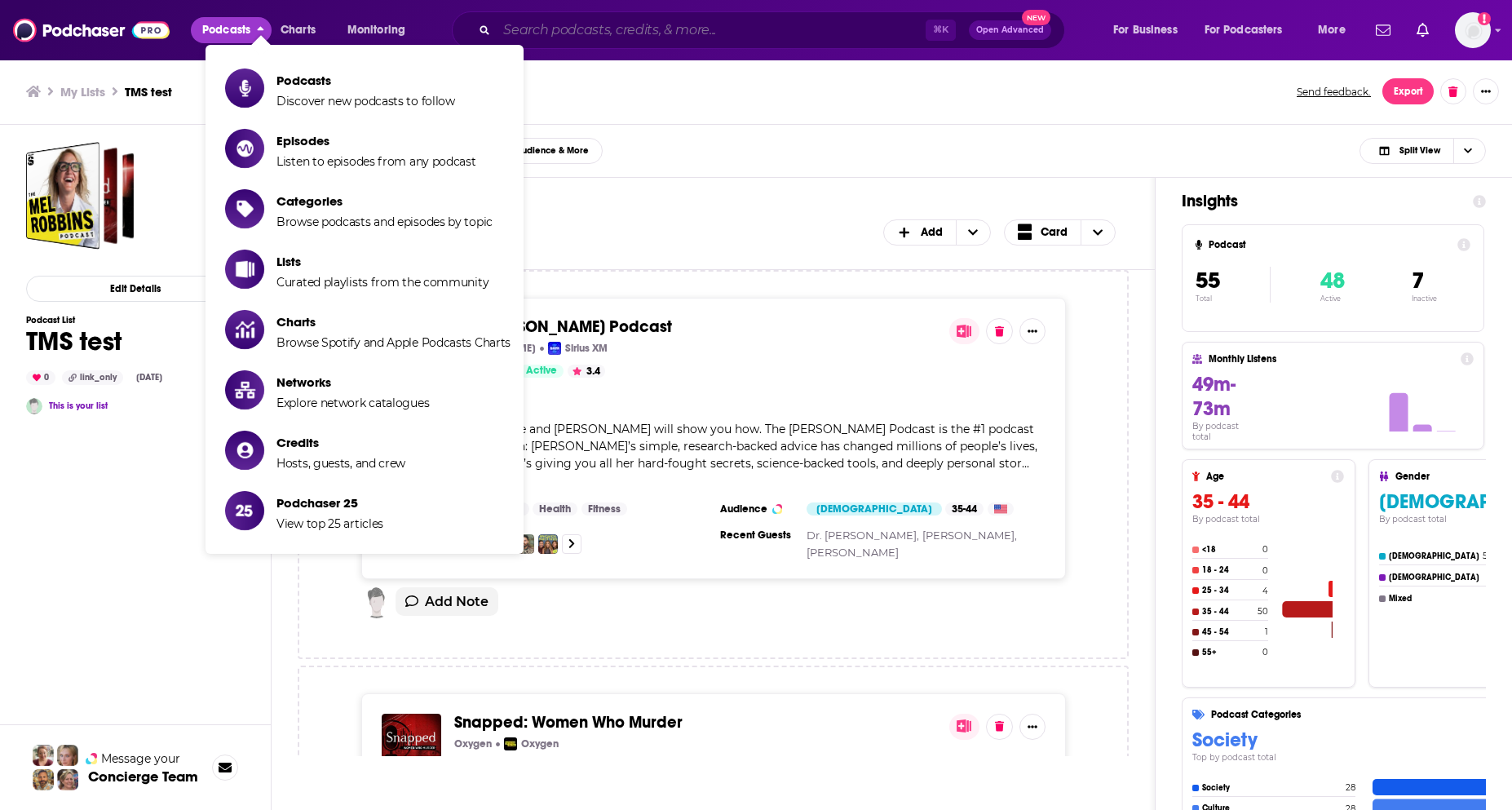
click at [674, 32] on input "Search podcasts, credits, & more..." at bounding box center [711, 30] width 429 height 26
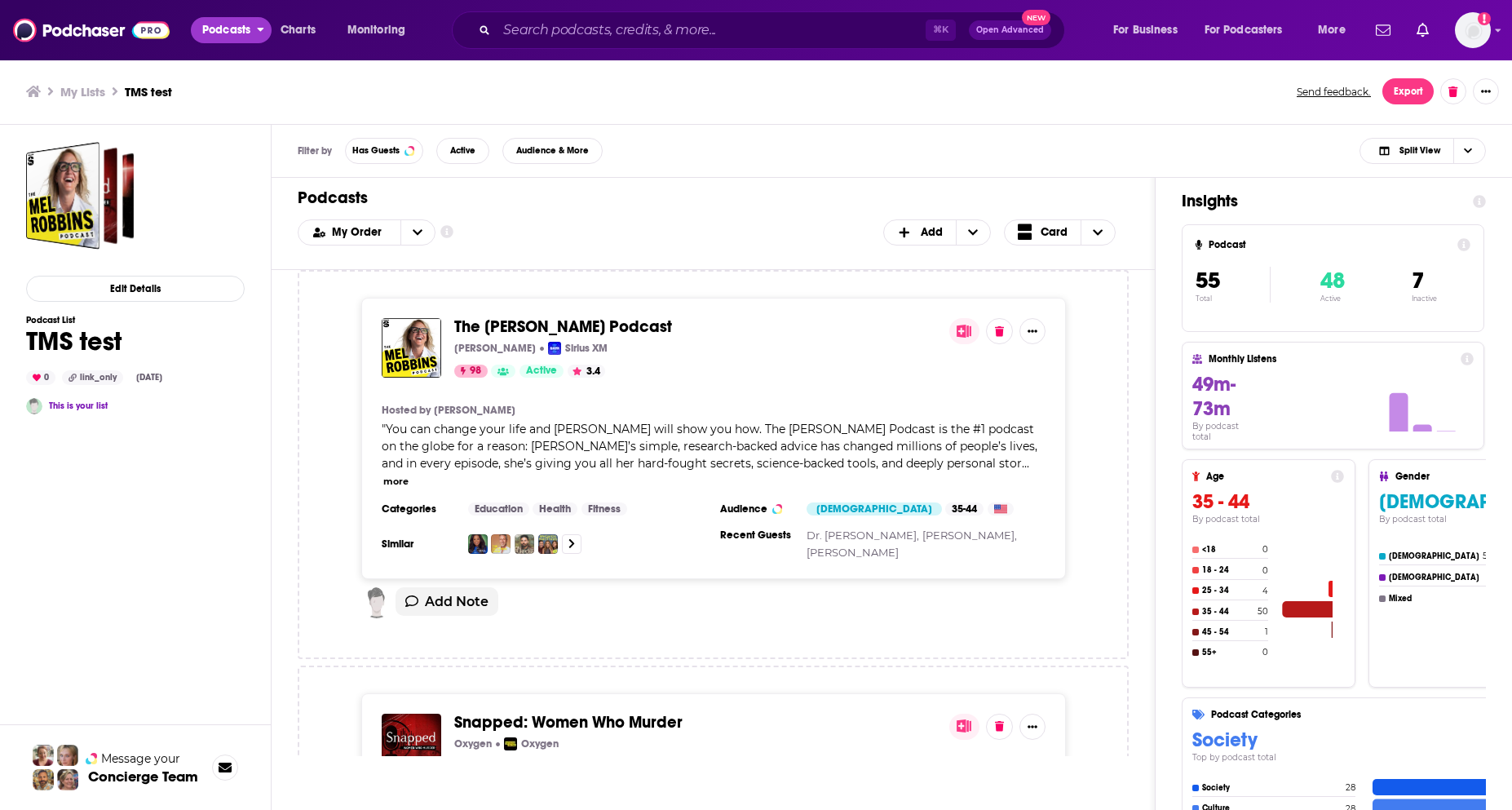
click at [210, 31] on span "Podcasts" at bounding box center [226, 30] width 48 height 22
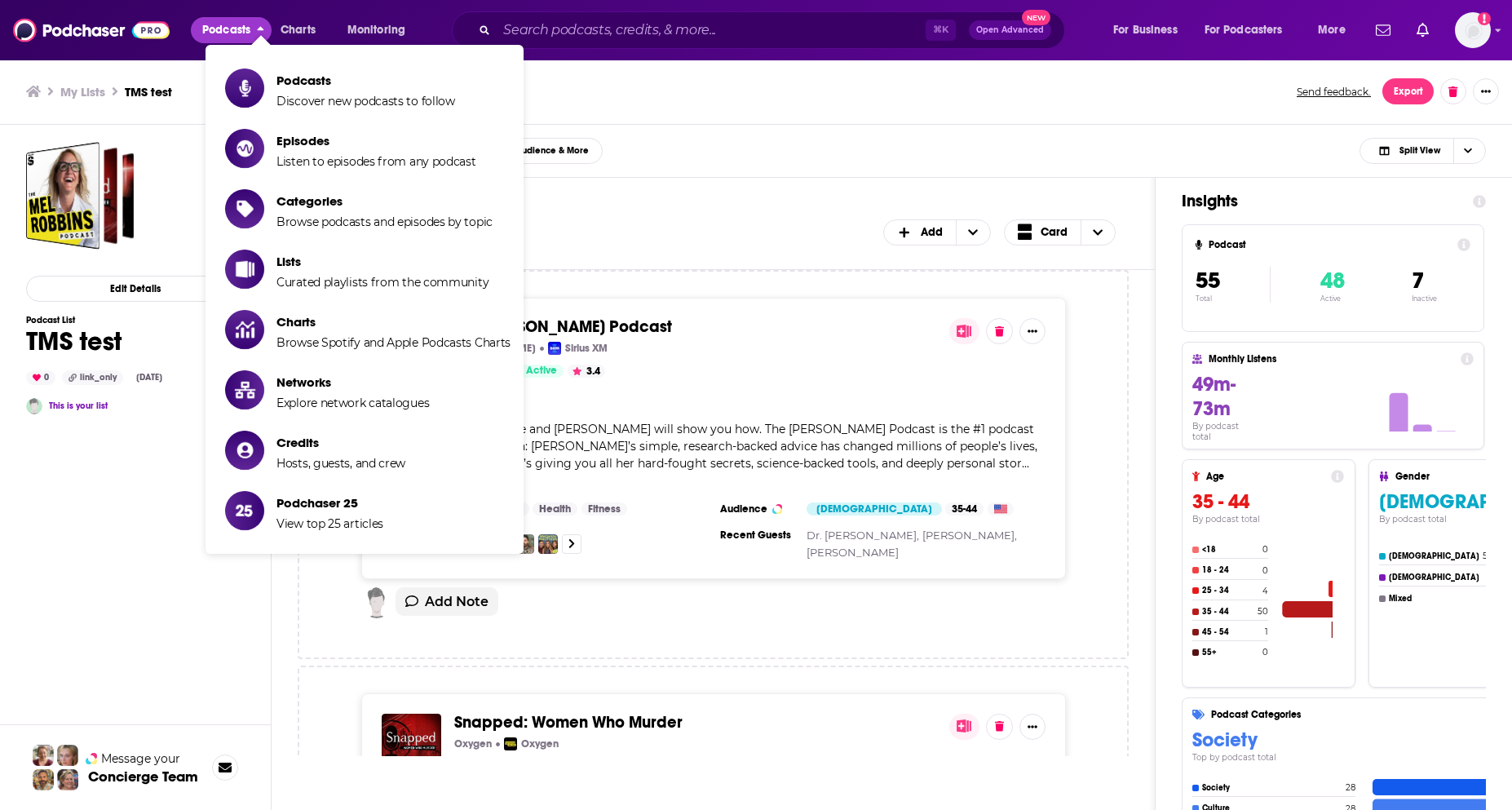
click at [282, 89] on span "Podcasts Discover new podcasts to follow" at bounding box center [366, 87] width 179 height 41
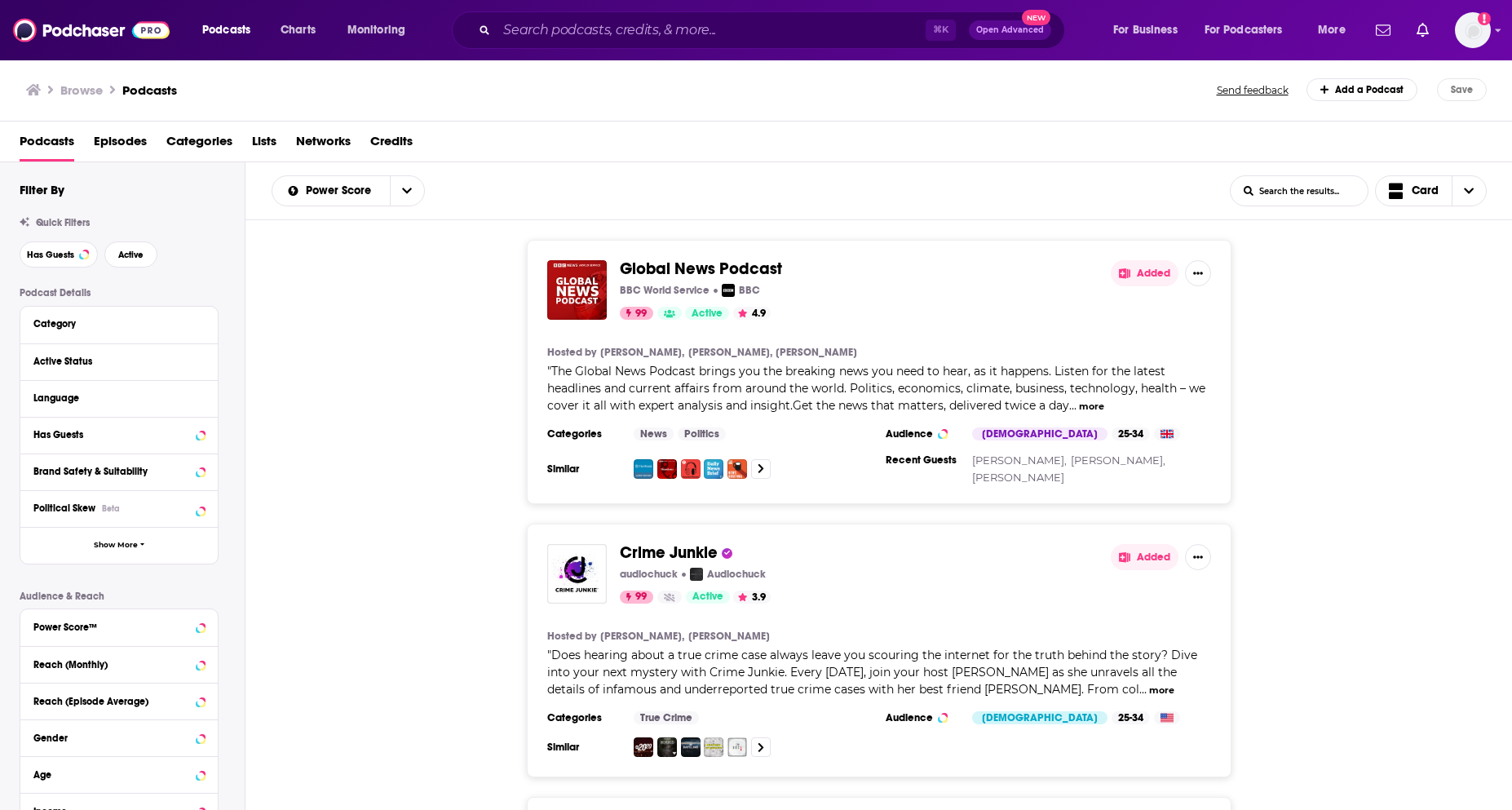
click at [1283, 188] on input "List Search Input" at bounding box center [1298, 190] width 137 height 29
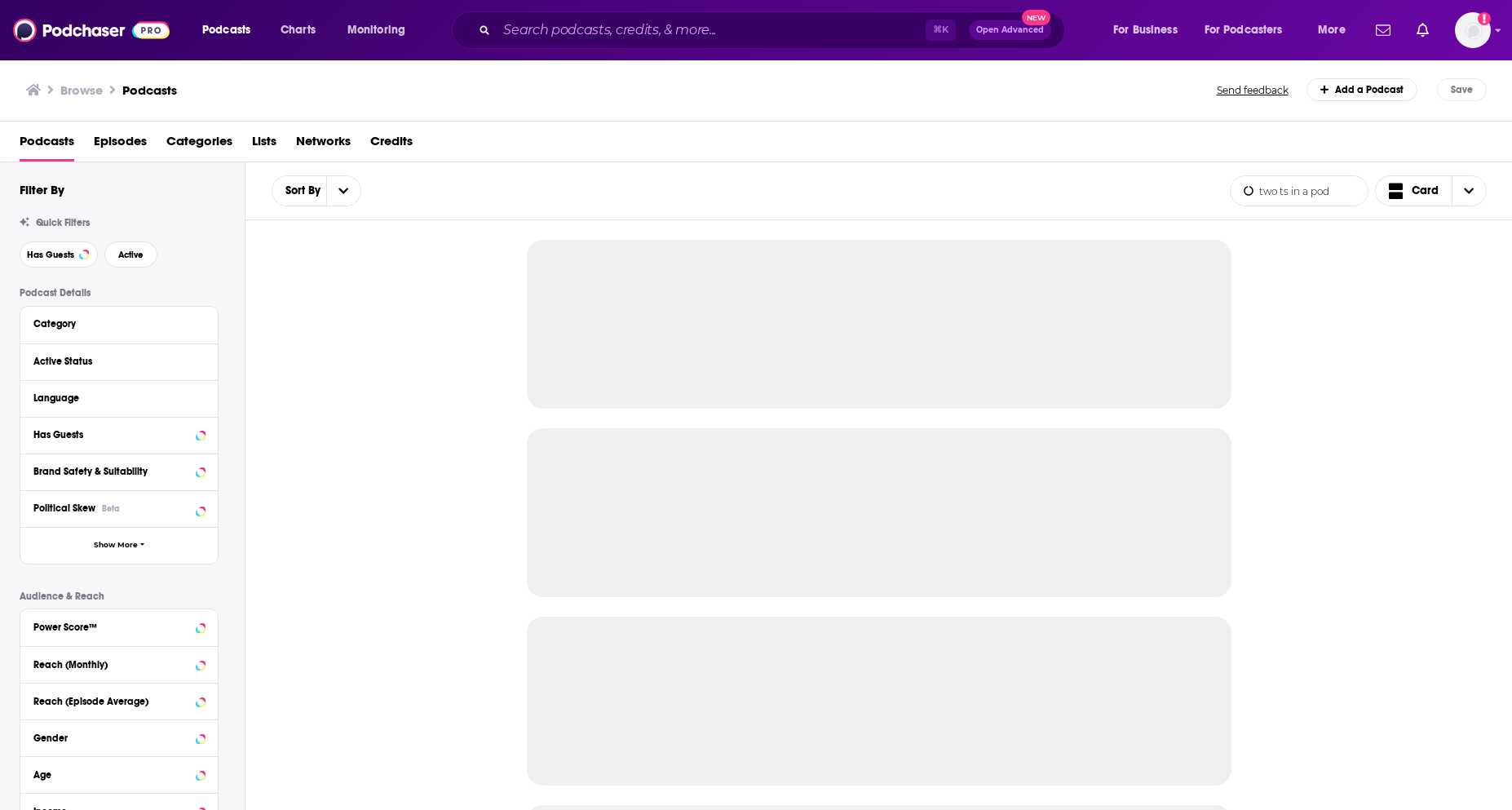
type input "two ts in a pod"
